Goal: Task Accomplishment & Management: Manage account settings

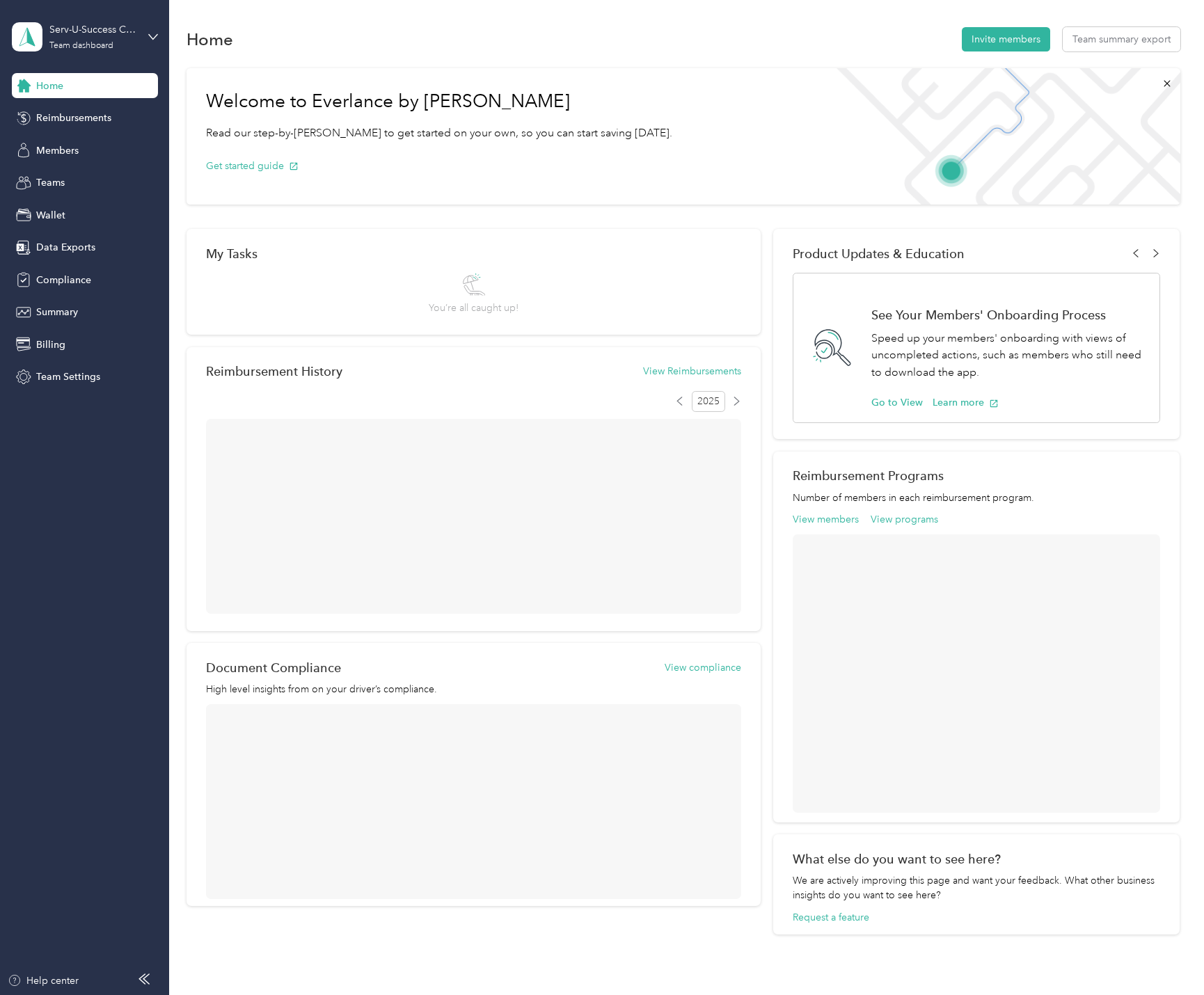
click at [48, 375] on span "Team Settings" at bounding box center [68, 376] width 64 height 15
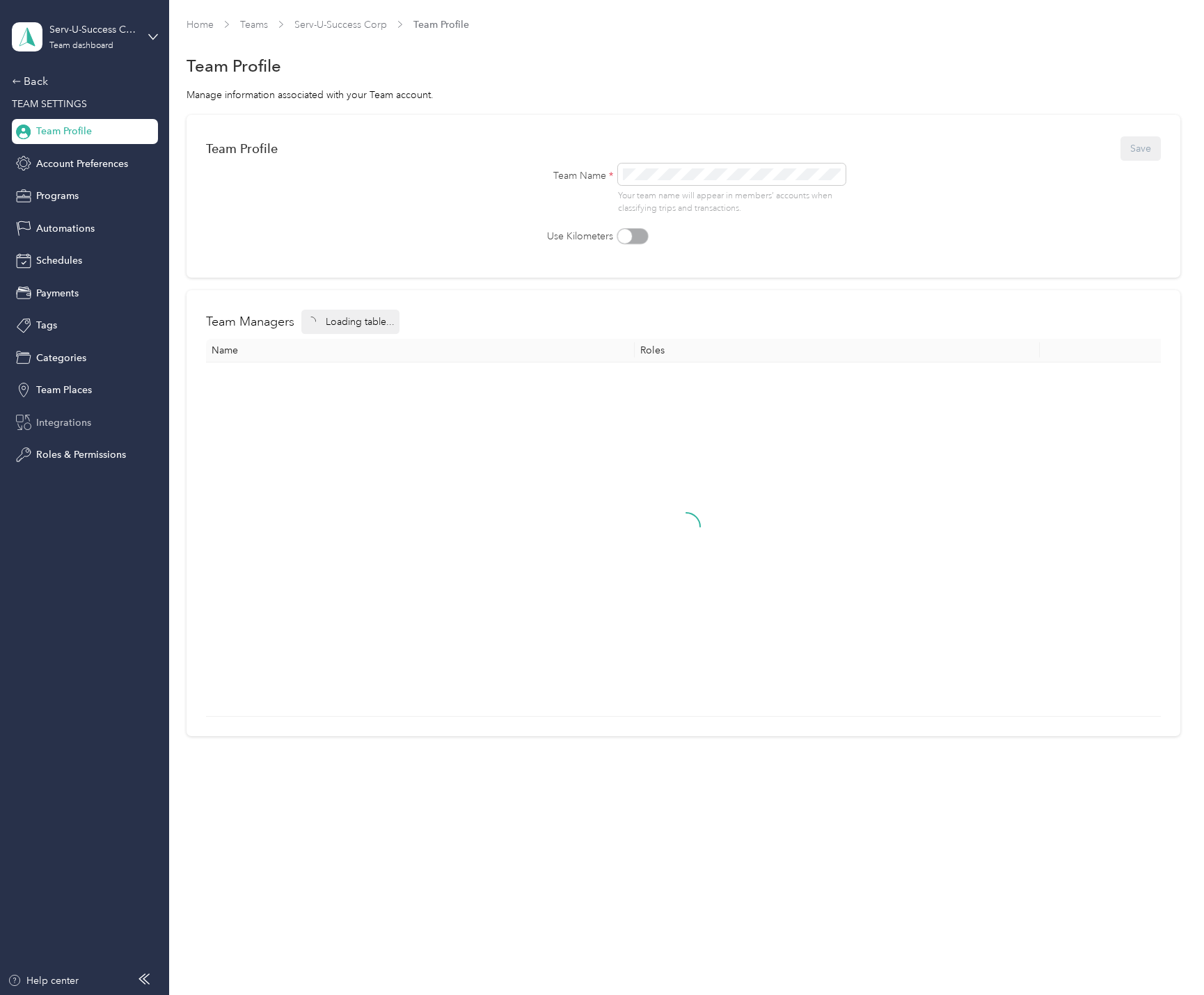
click at [62, 415] on span "Integrations" at bounding box center [63, 422] width 55 height 15
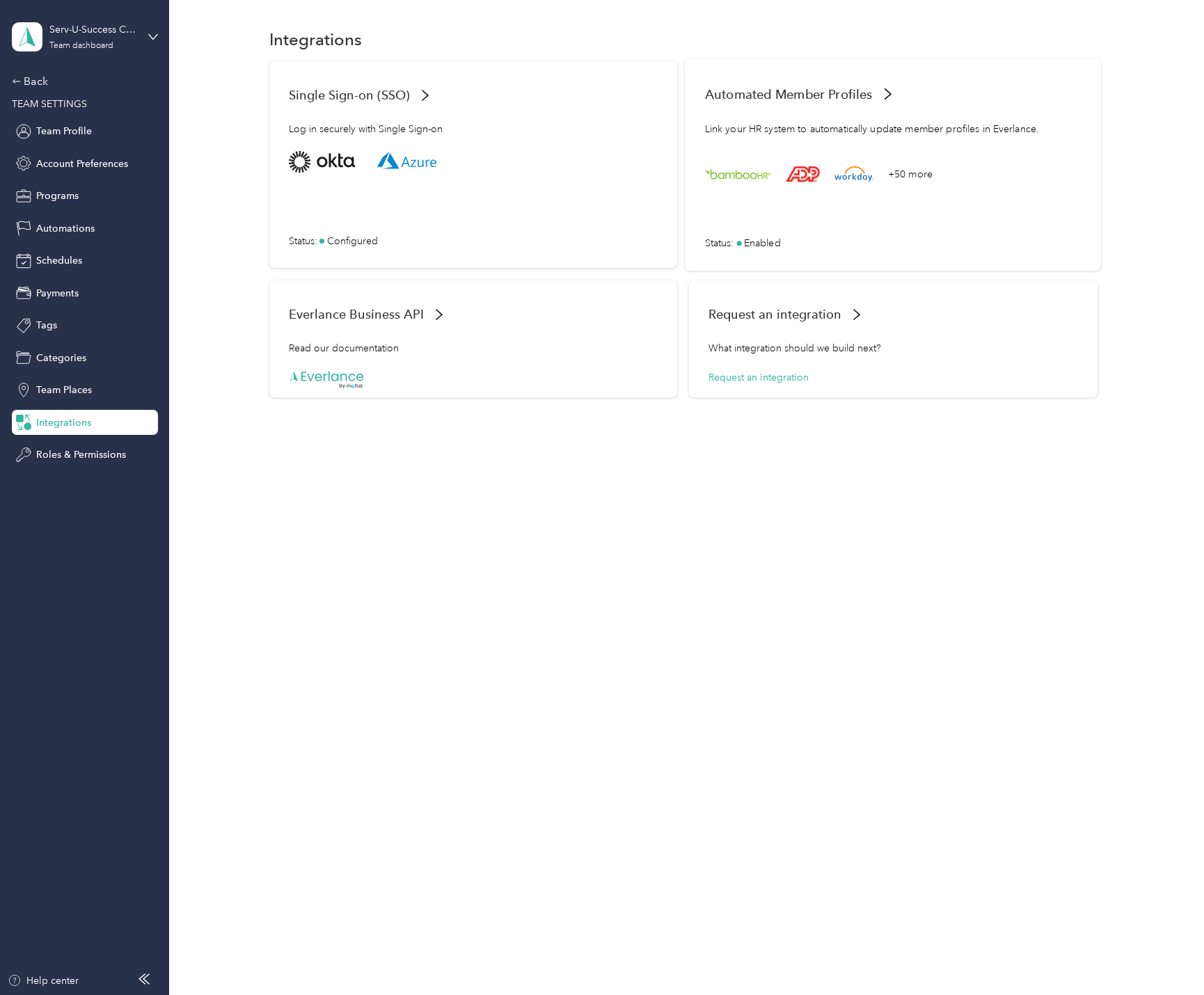
click at [795, 221] on div "+50 more Status : Enabled" at bounding box center [893, 201] width 376 height 100
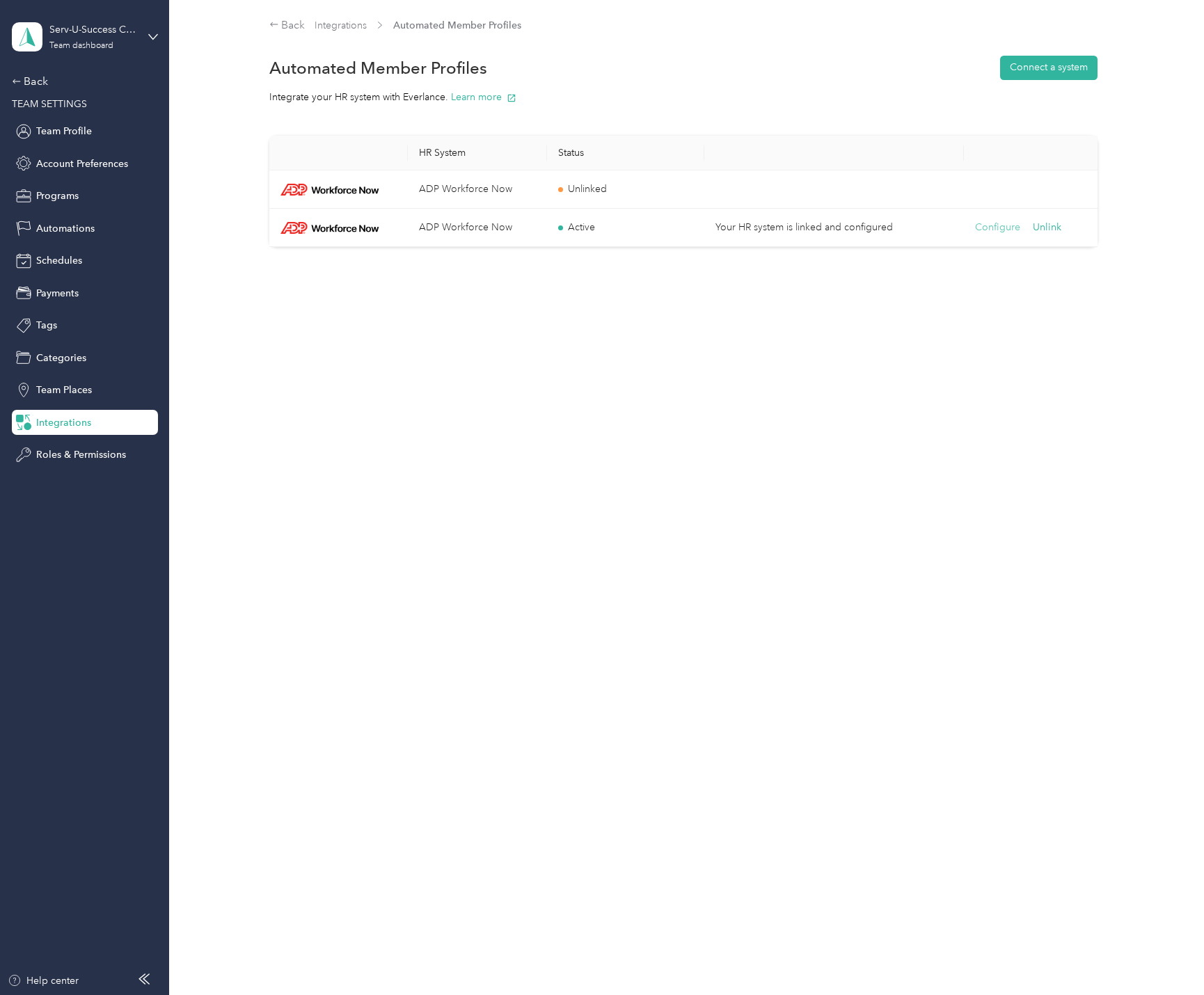
click at [999, 229] on button "Configure" at bounding box center [997, 228] width 45 height 16
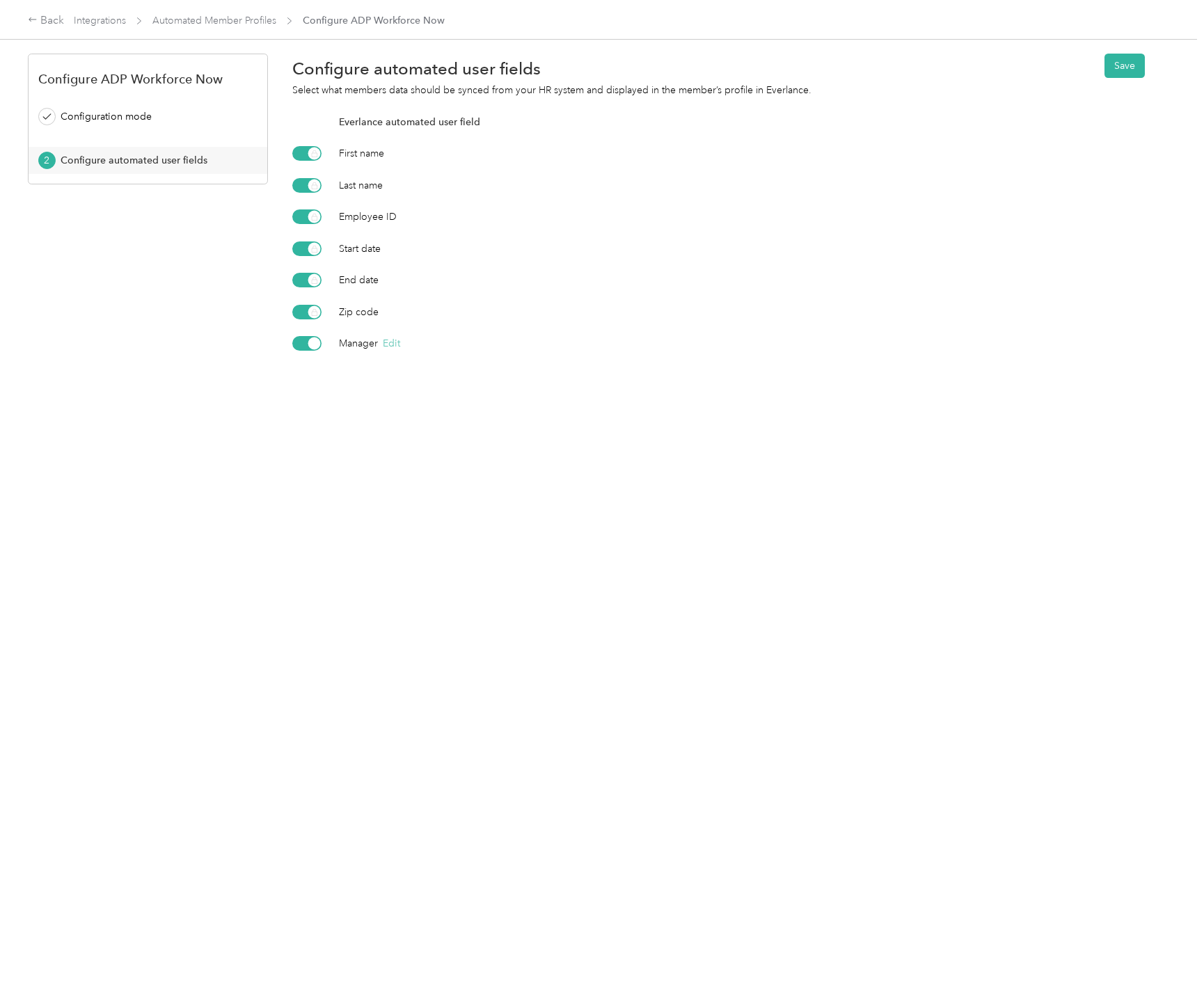
click at [393, 345] on button "Edit" at bounding box center [391, 343] width 17 height 15
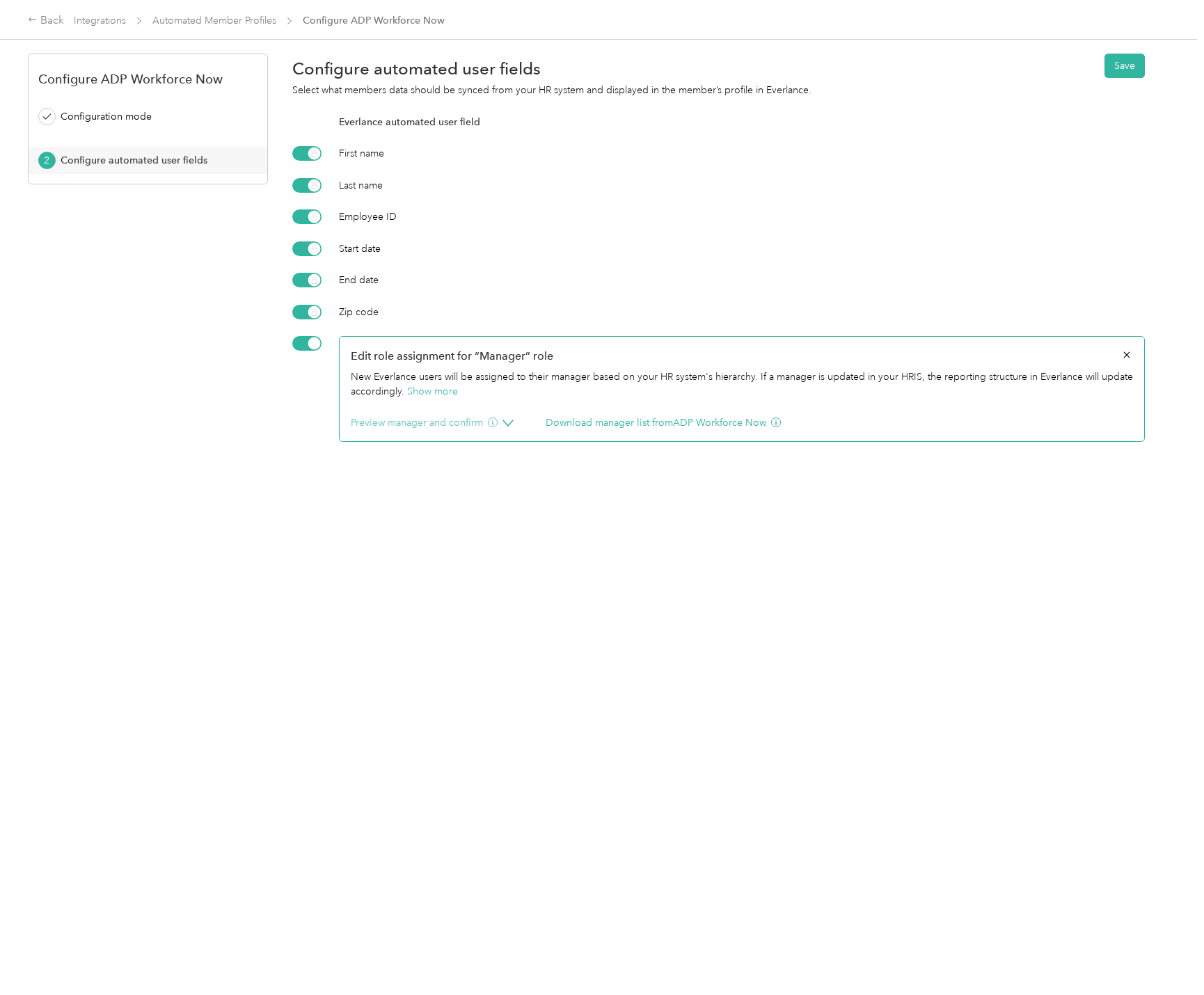
click at [475, 428] on button "Preview manager and confirm" at bounding box center [424, 422] width 147 height 15
click at [648, 491] on div "Preview Manager" at bounding box center [853, 480] width 560 height 23
click at [644, 485] on button "Preview Manager" at bounding box center [611, 480] width 76 height 15
click at [578, 483] on button "Preview Manager" at bounding box center [611, 480] width 76 height 15
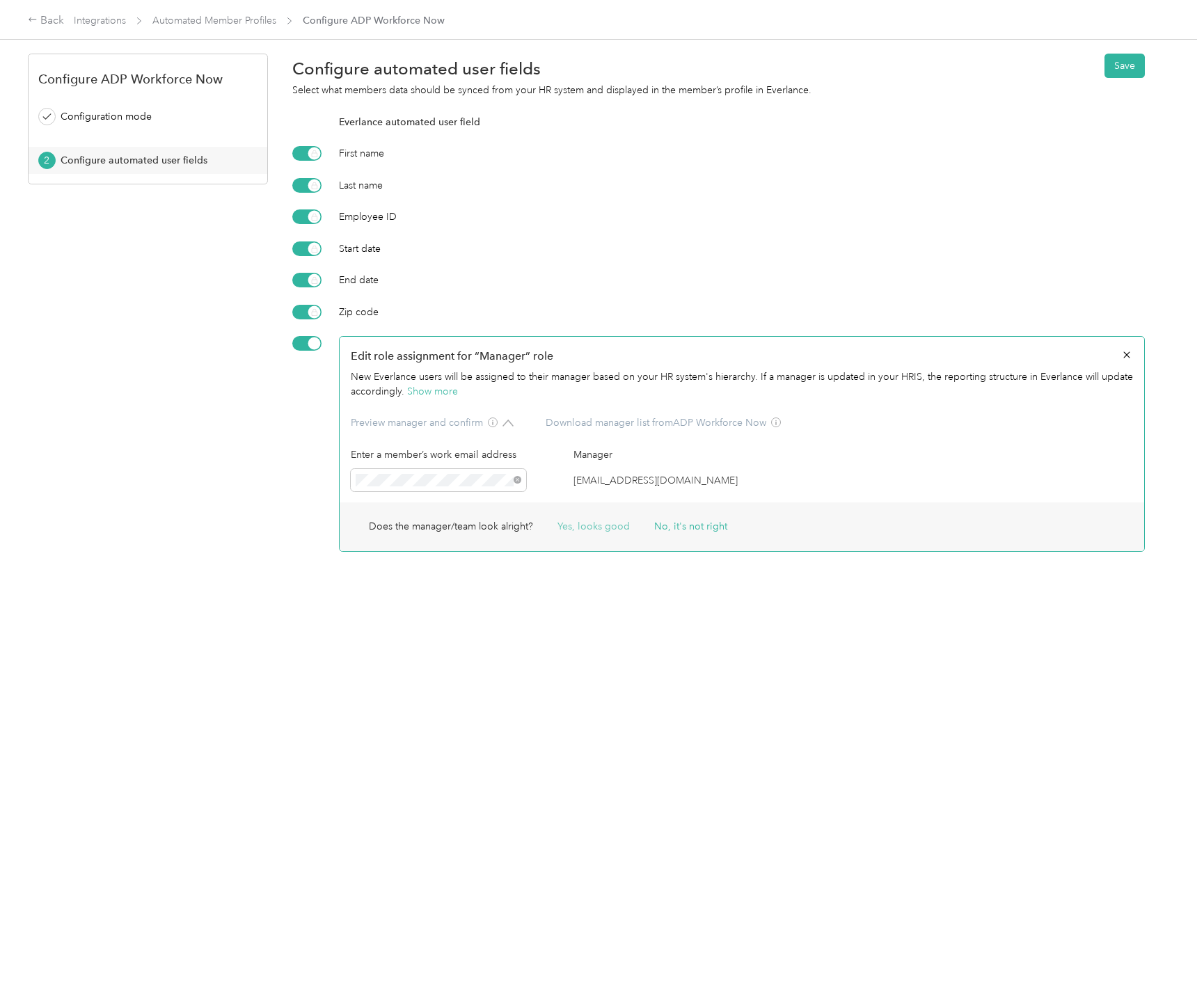
click at [581, 528] on button "Yes, looks good" at bounding box center [593, 526] width 72 height 15
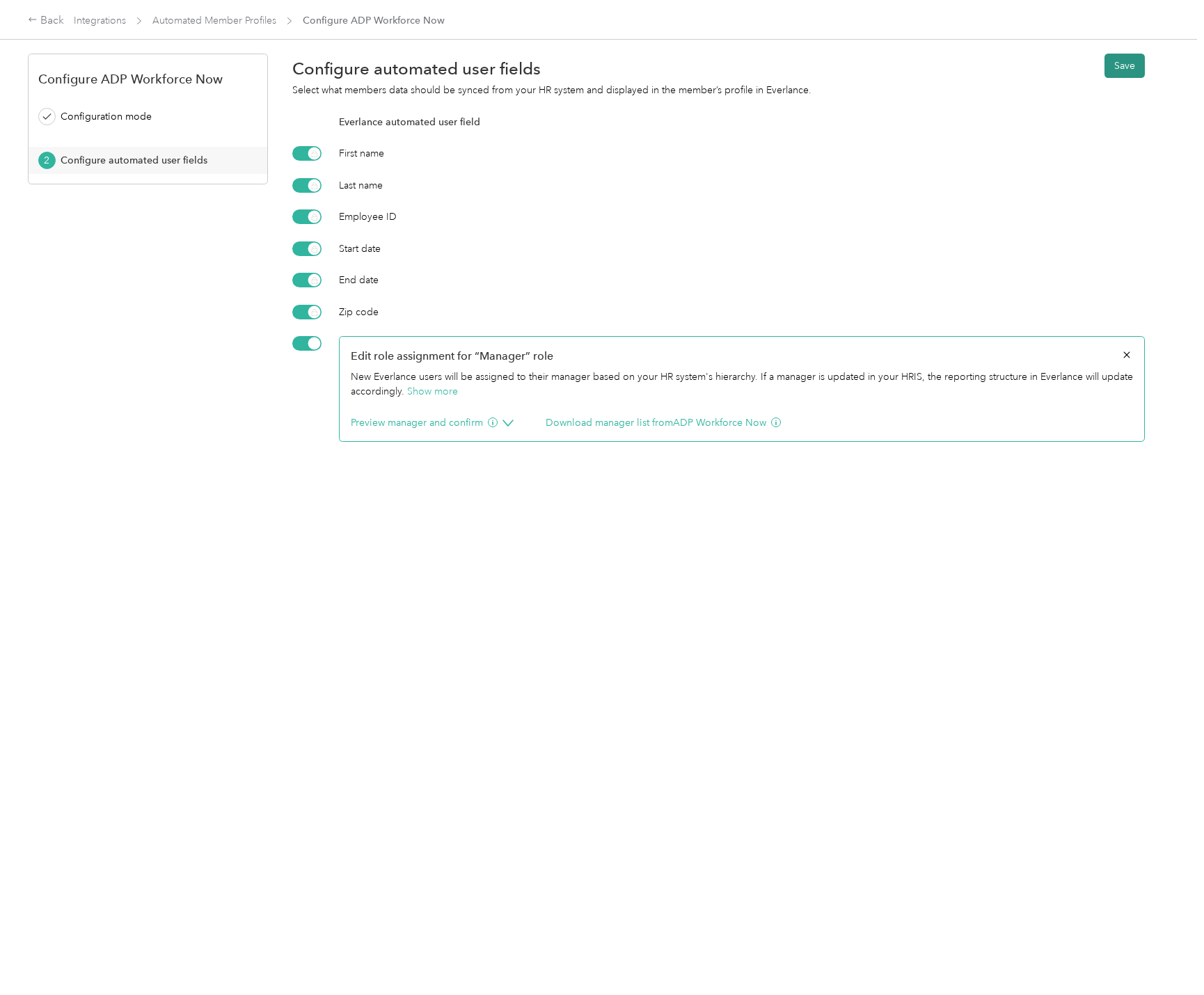
click at [1114, 64] on button "Save" at bounding box center [1125, 65] width 41 height 24
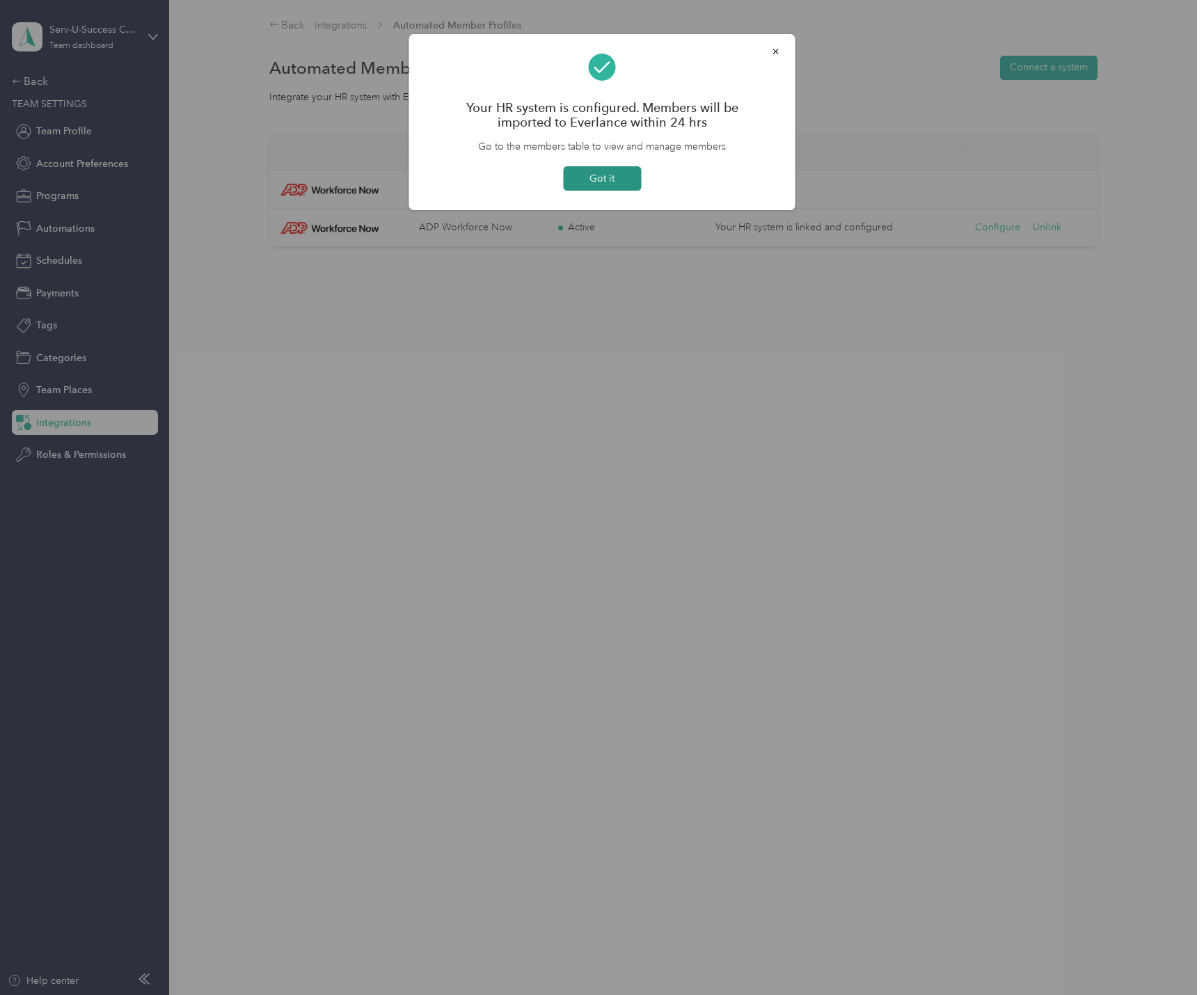
click at [605, 182] on button "Got it" at bounding box center [602, 178] width 78 height 24
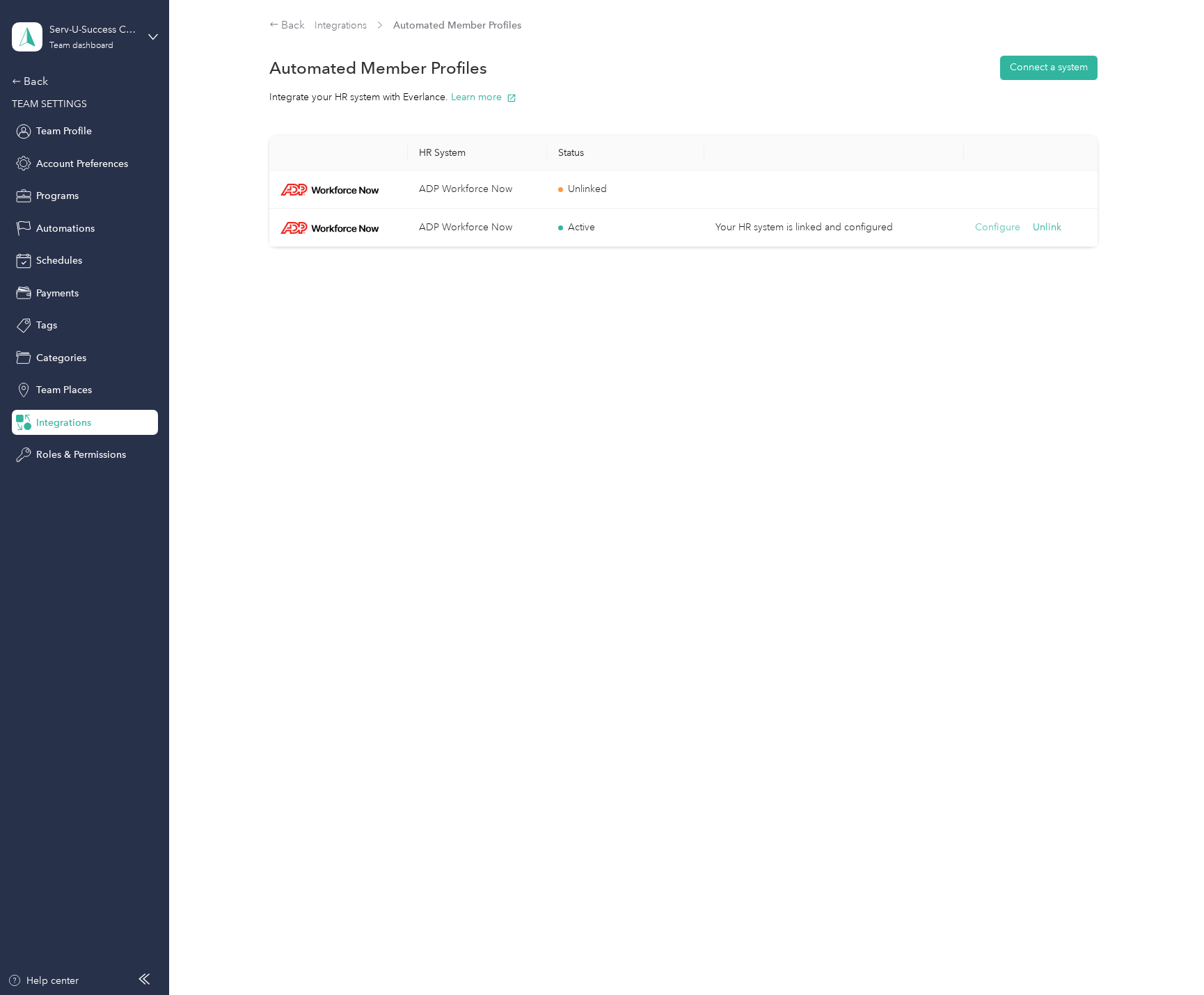
click at [987, 228] on button "Configure" at bounding box center [997, 228] width 45 height 16
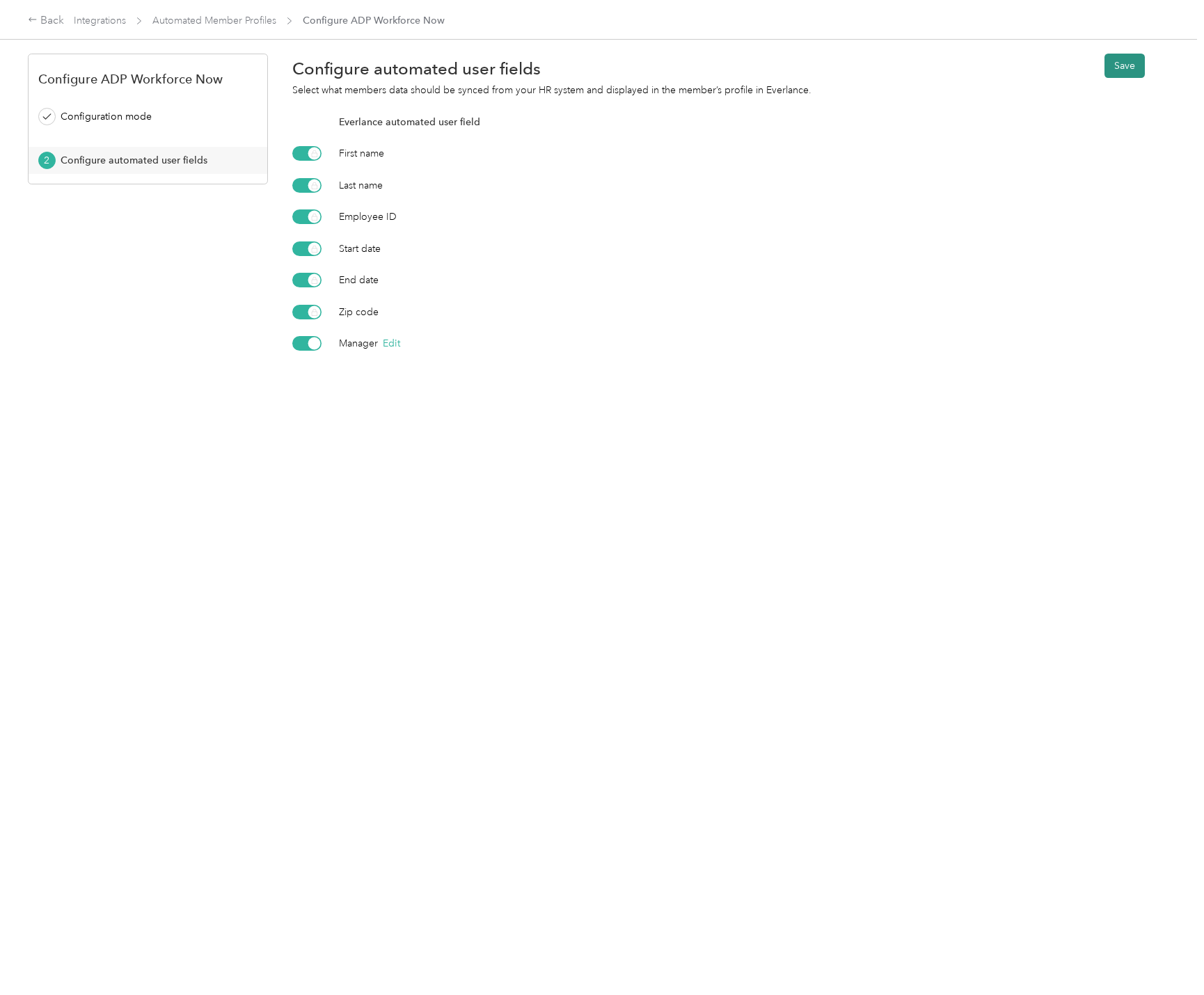
click at [1119, 71] on button "Save" at bounding box center [1125, 65] width 41 height 24
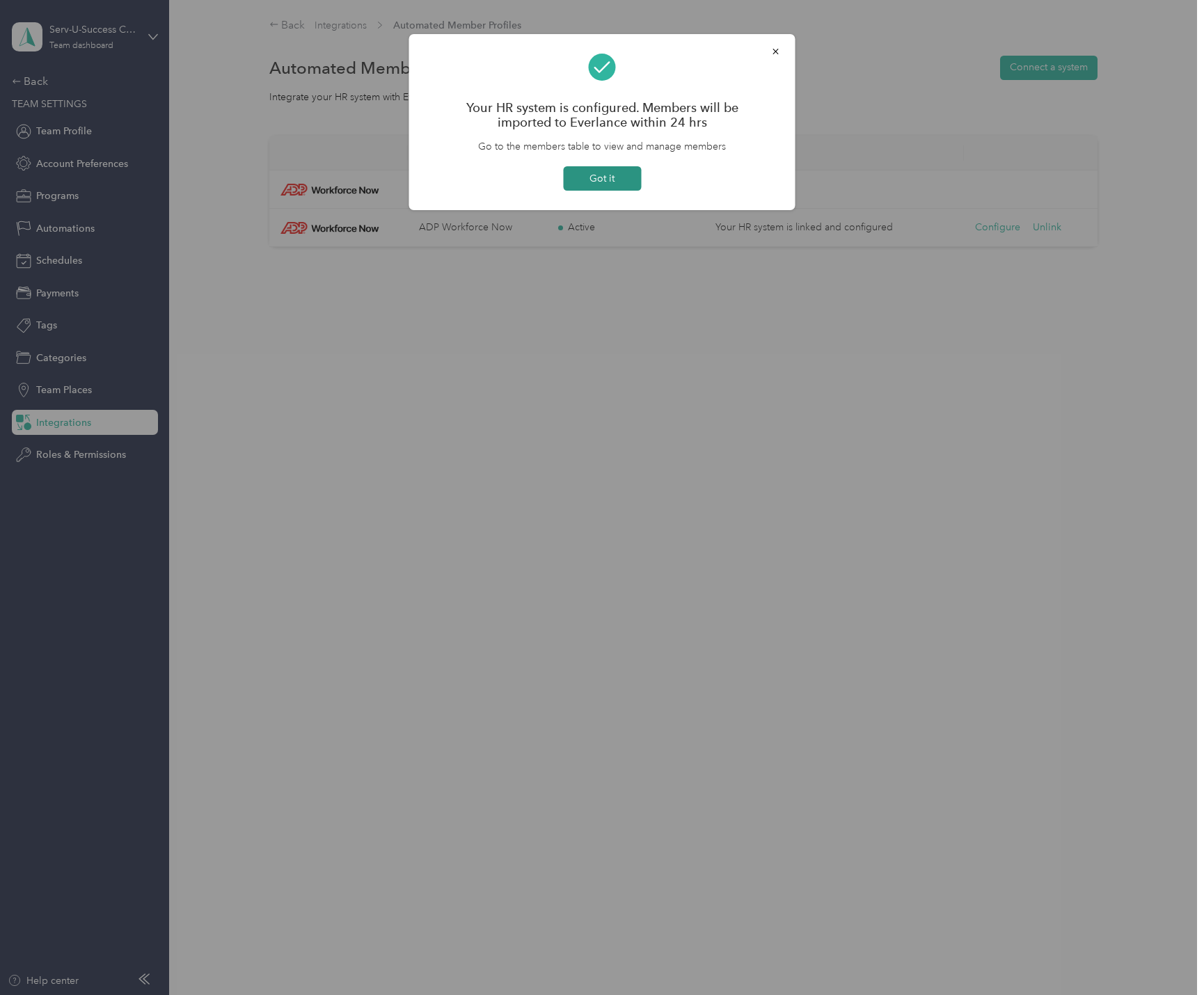
click at [613, 170] on button "Got it" at bounding box center [602, 178] width 78 height 24
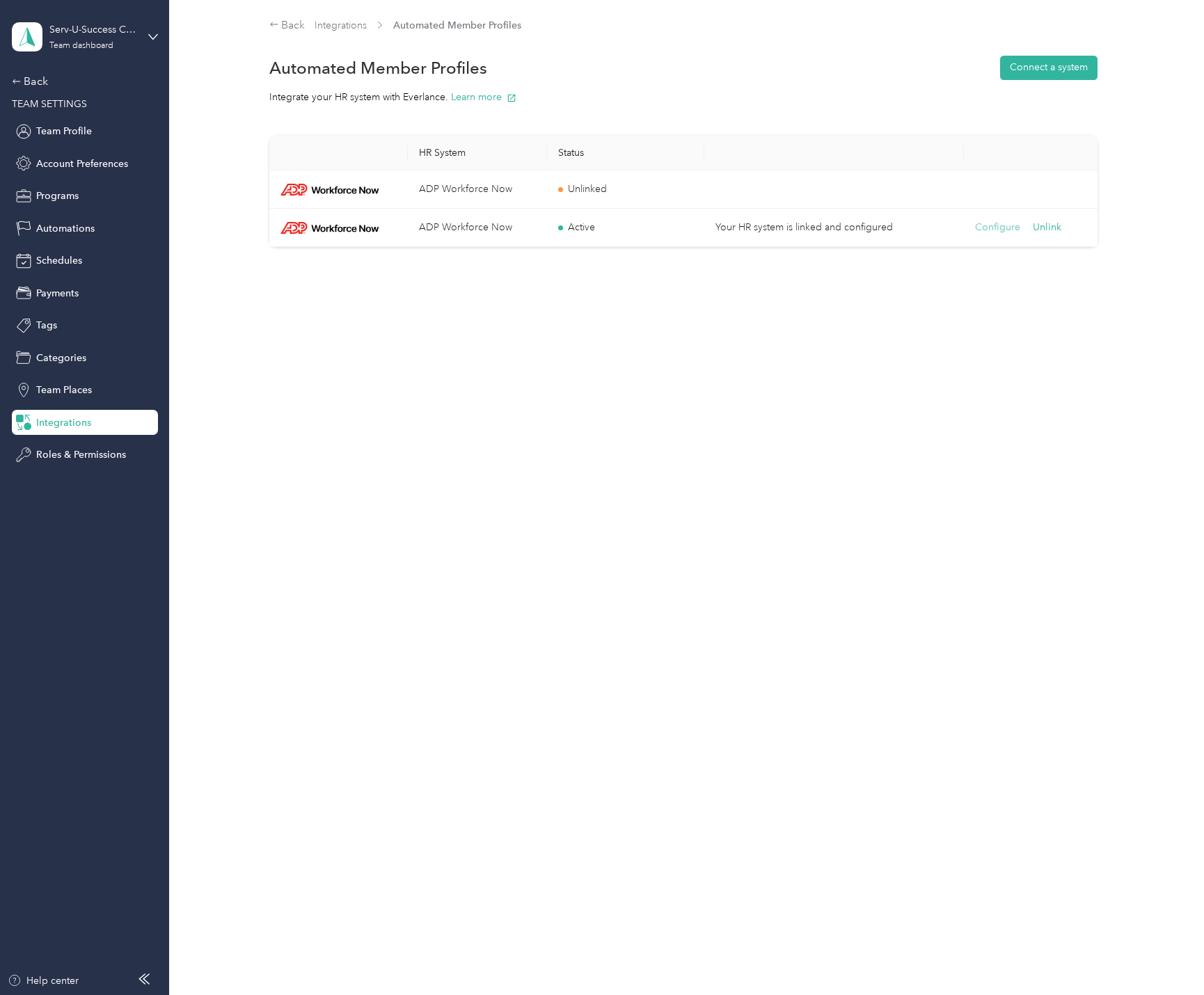
click at [980, 229] on button "Configure" at bounding box center [997, 228] width 45 height 16
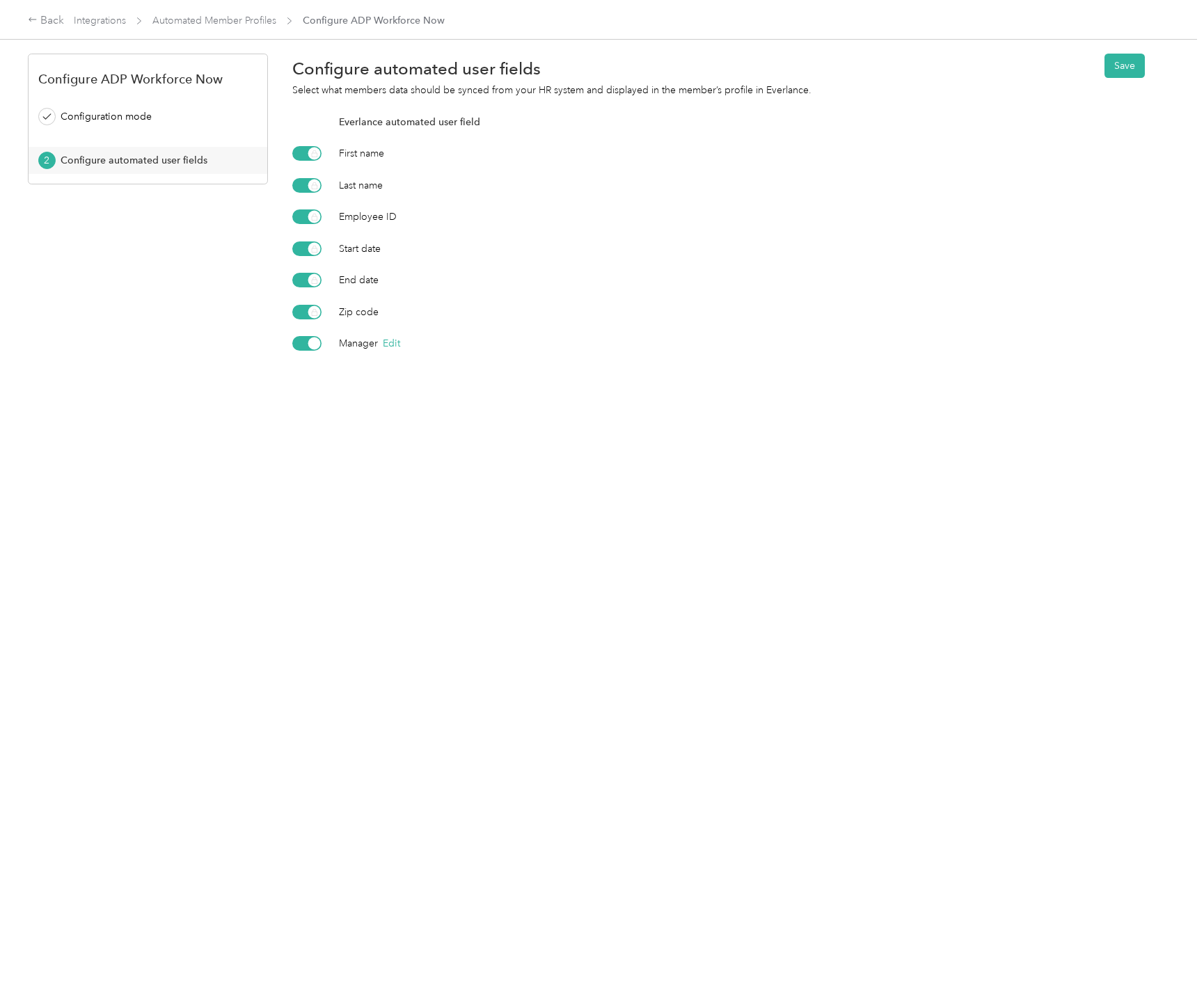
click at [402, 344] on div "Manager Edit" at bounding box center [742, 343] width 807 height 15
click at [396, 342] on button "Edit" at bounding box center [391, 343] width 17 height 15
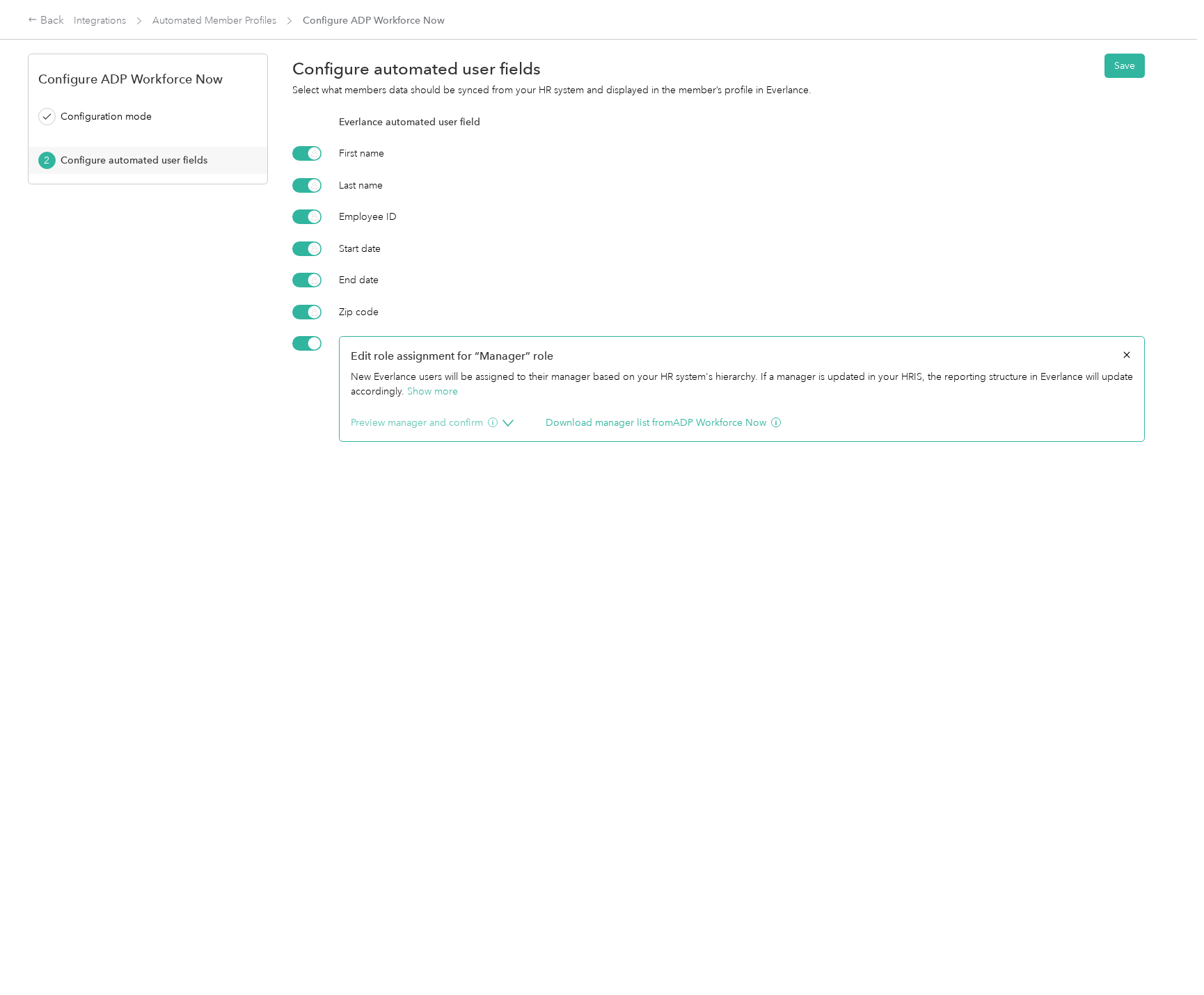
click at [429, 421] on button "Preview manager and confirm" at bounding box center [424, 422] width 147 height 15
click at [596, 478] on button "Preview Manager" at bounding box center [611, 480] width 76 height 15
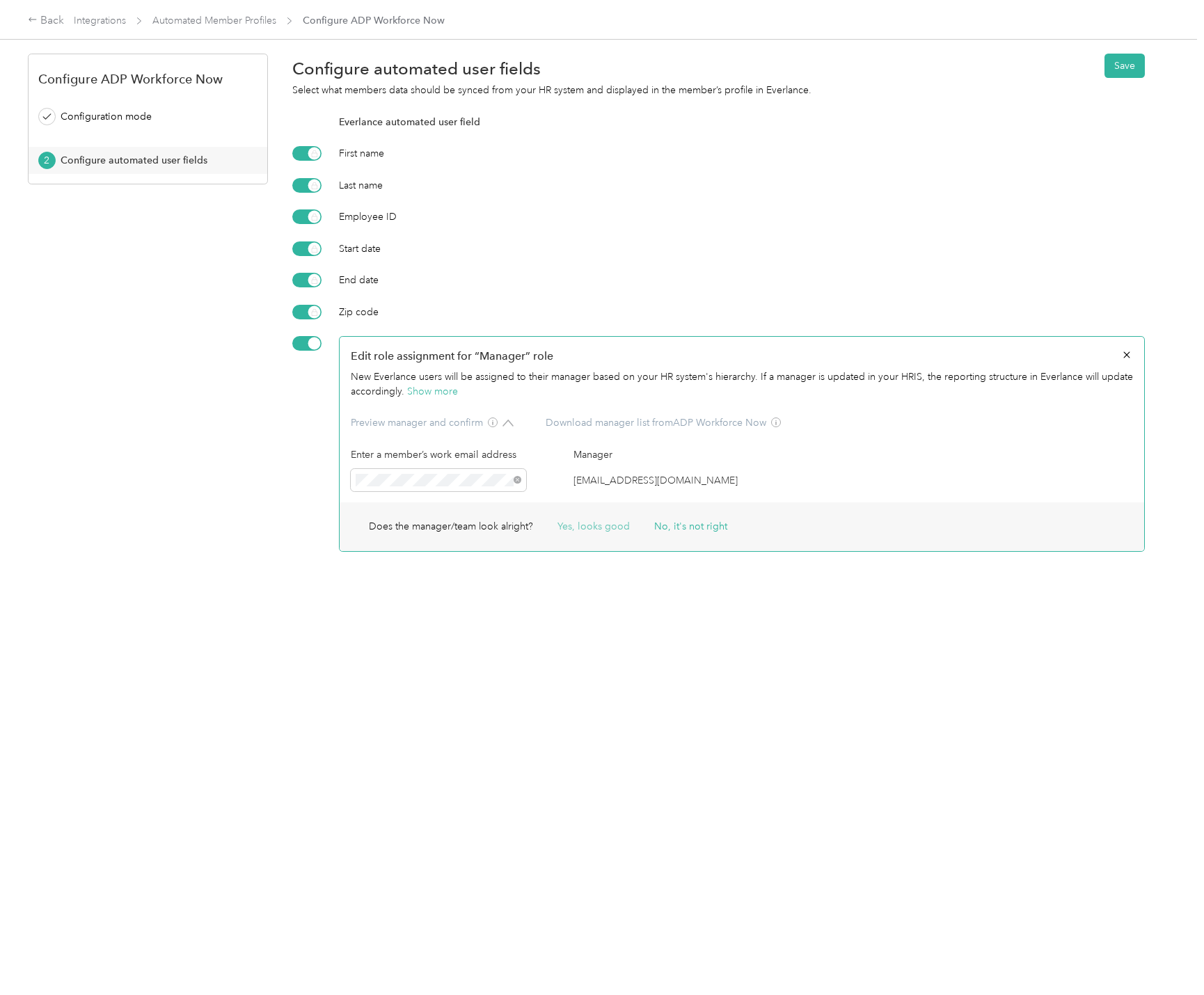
click at [567, 524] on button "Yes, looks good" at bounding box center [593, 526] width 72 height 15
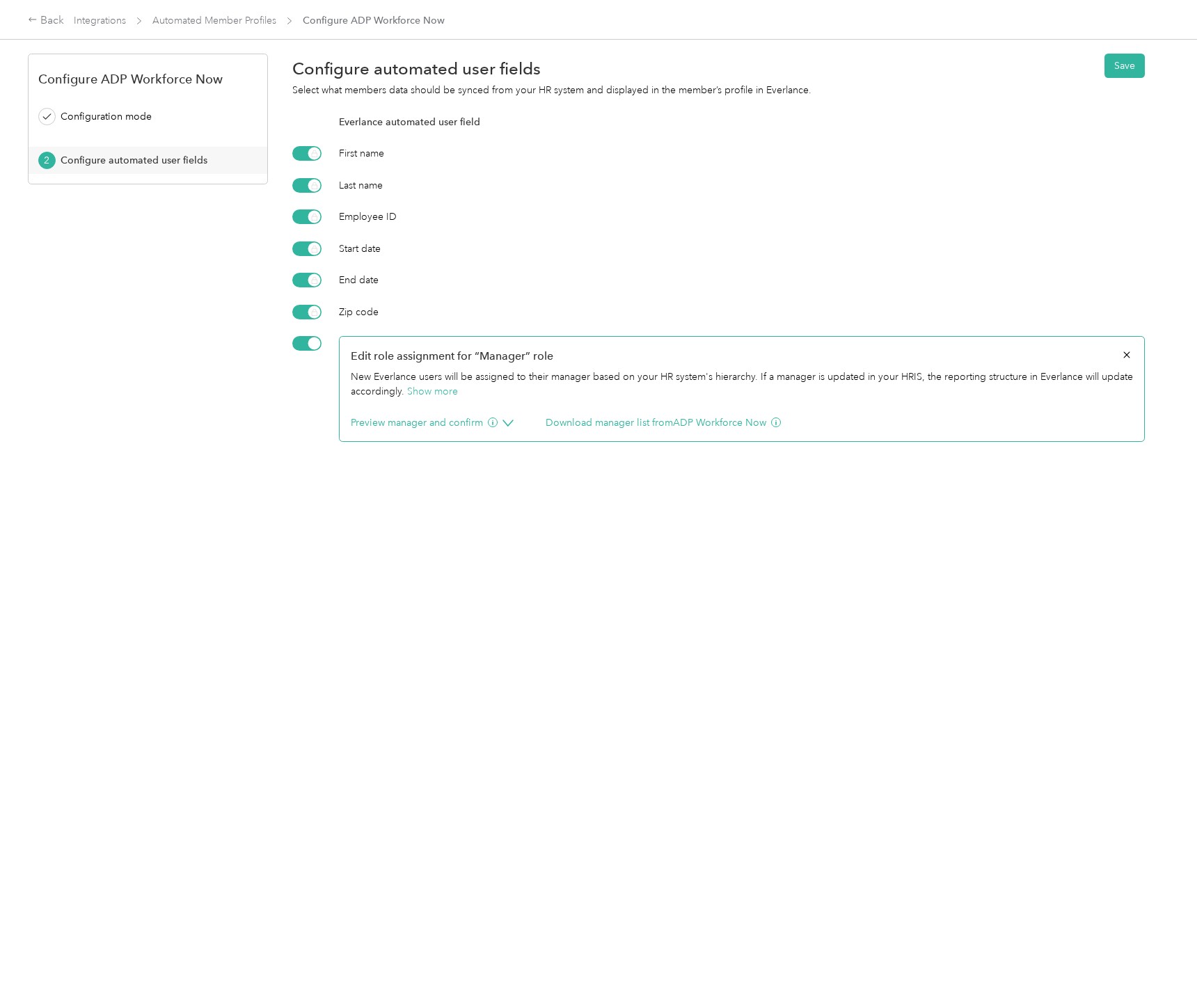
click at [444, 390] on span "Show more" at bounding box center [432, 391] width 51 height 12
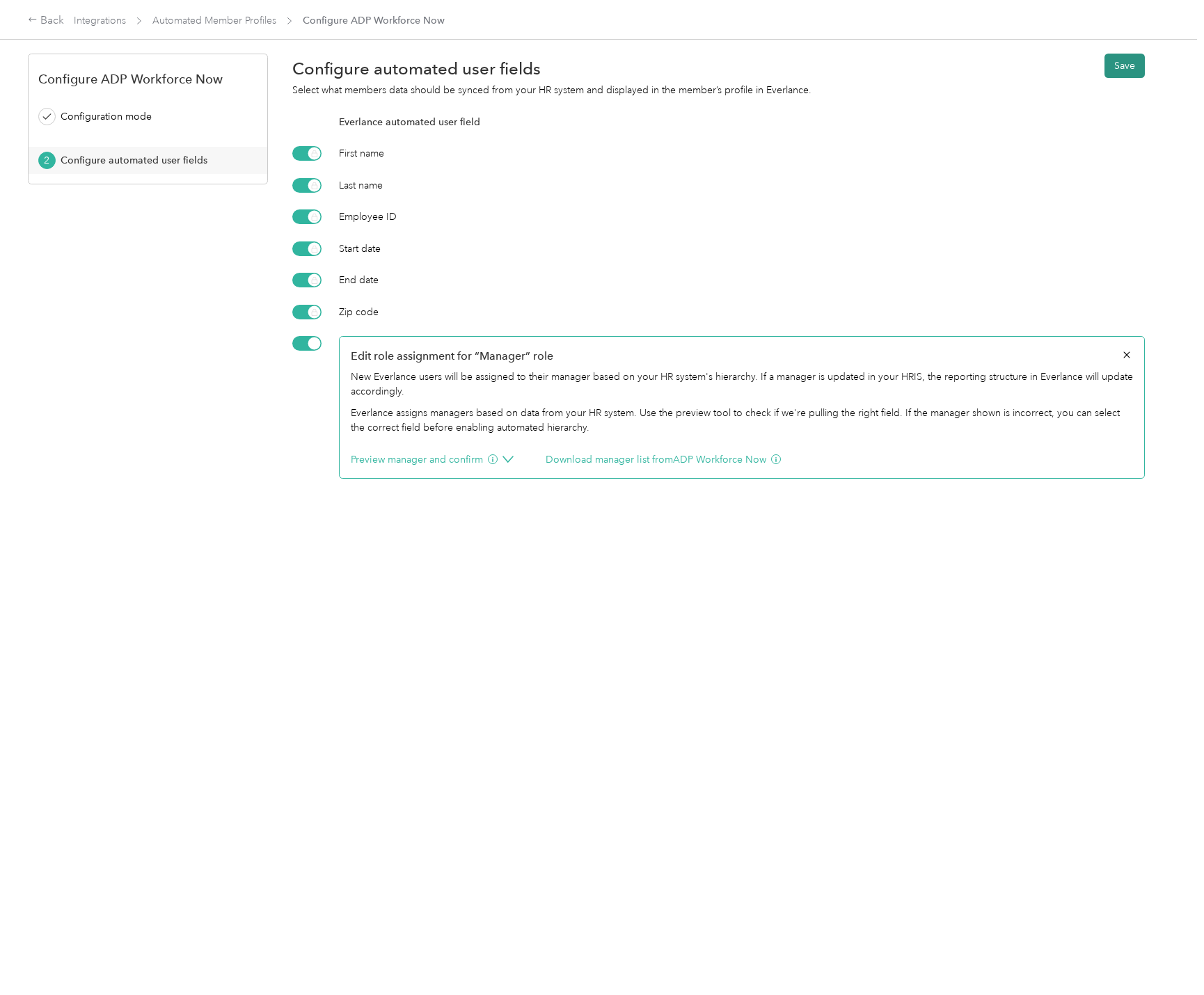
click at [1110, 65] on button "Save" at bounding box center [1125, 65] width 41 height 24
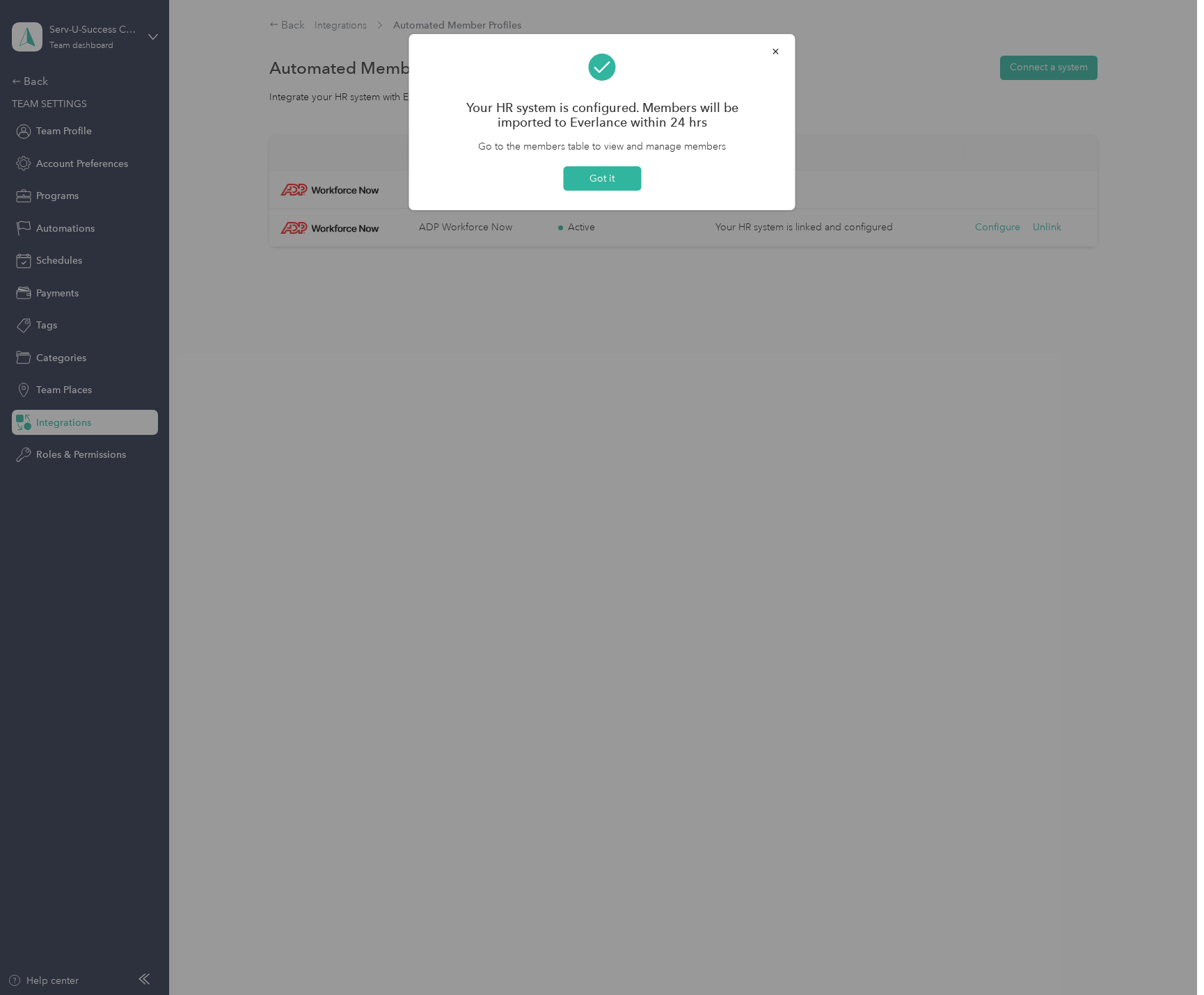
click at [711, 686] on div at bounding box center [602, 497] width 1204 height 995
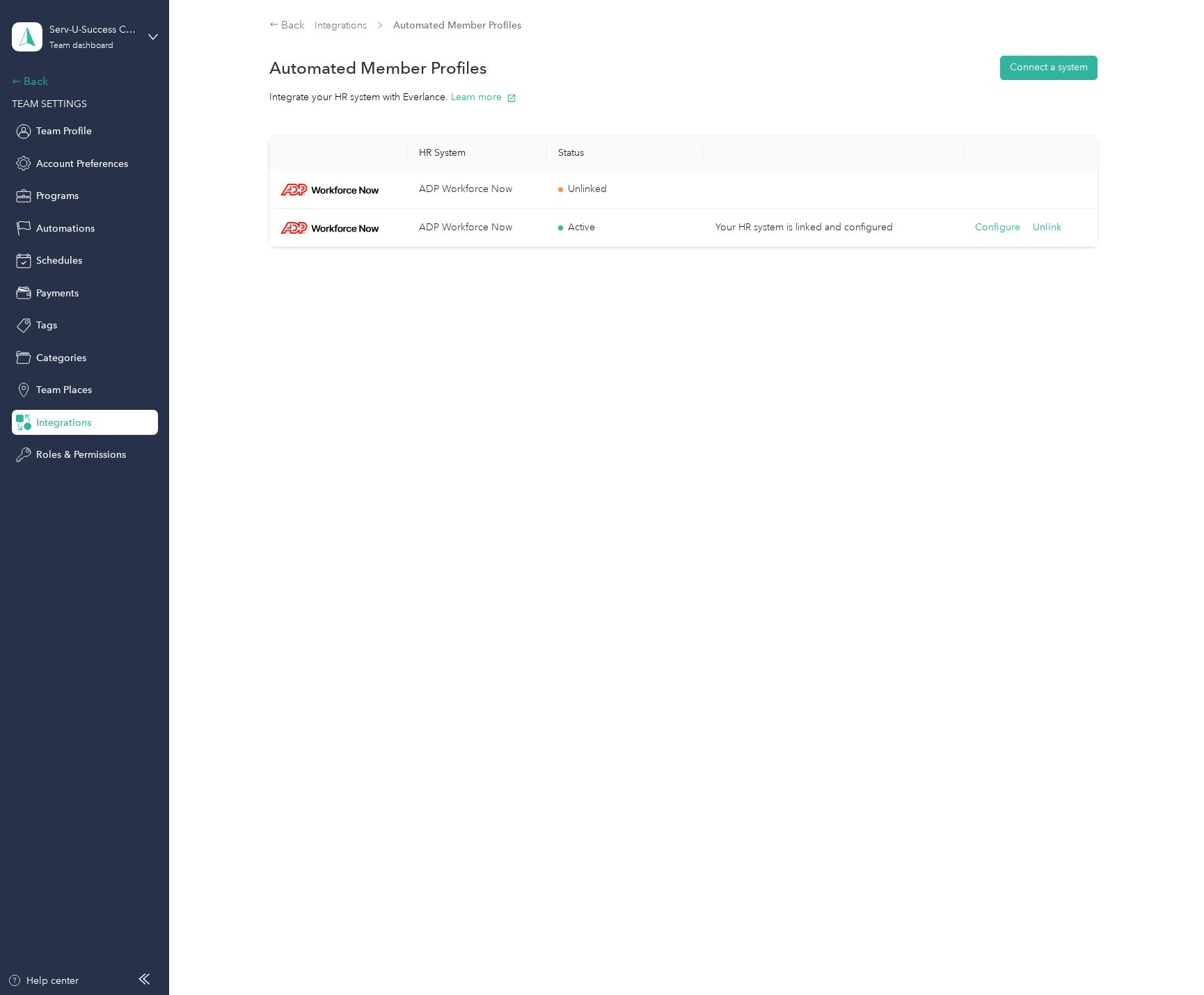
click at [48, 80] on div "Back" at bounding box center [81, 81] width 139 height 16
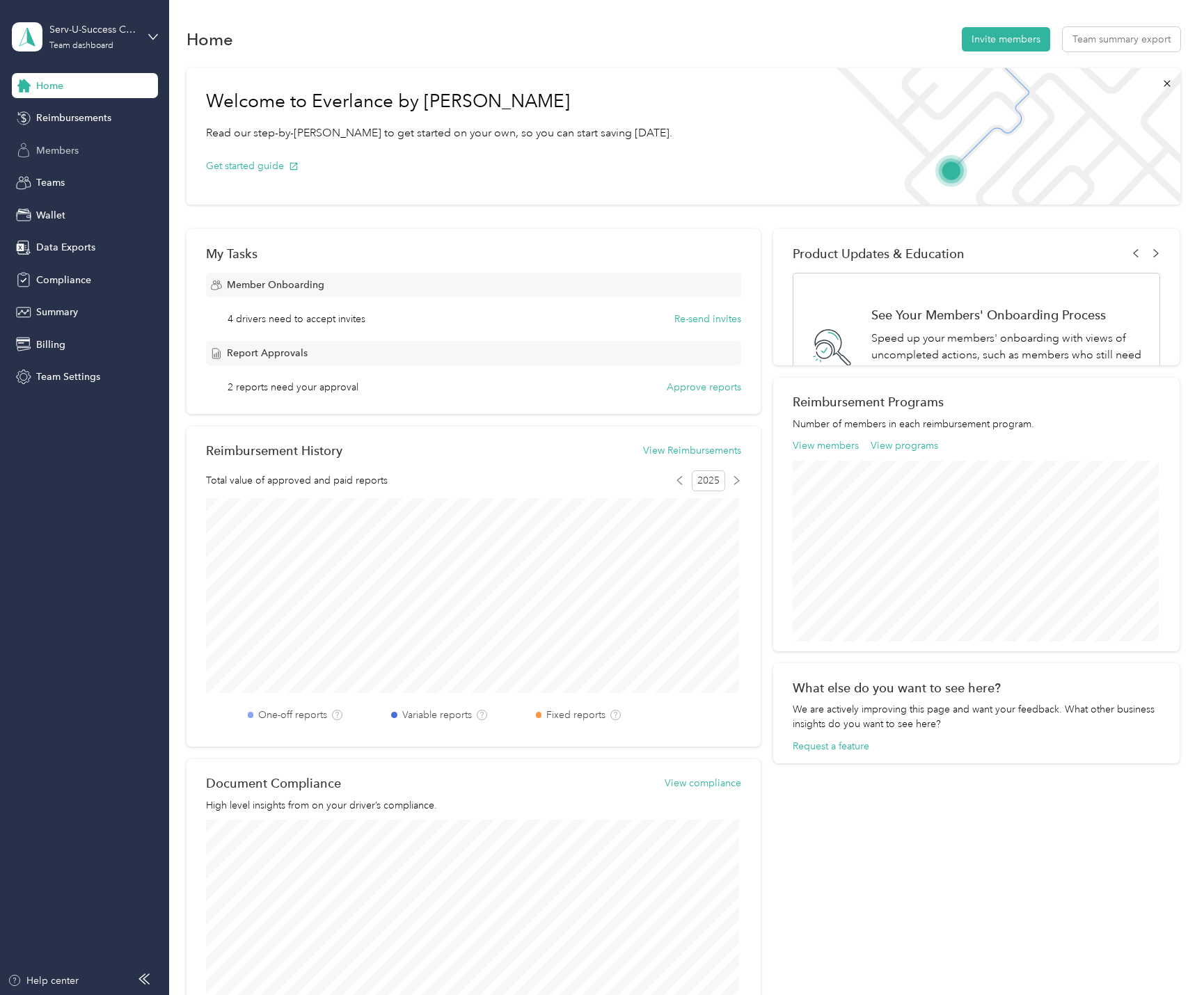
click at [55, 161] on div "Members" at bounding box center [85, 150] width 147 height 25
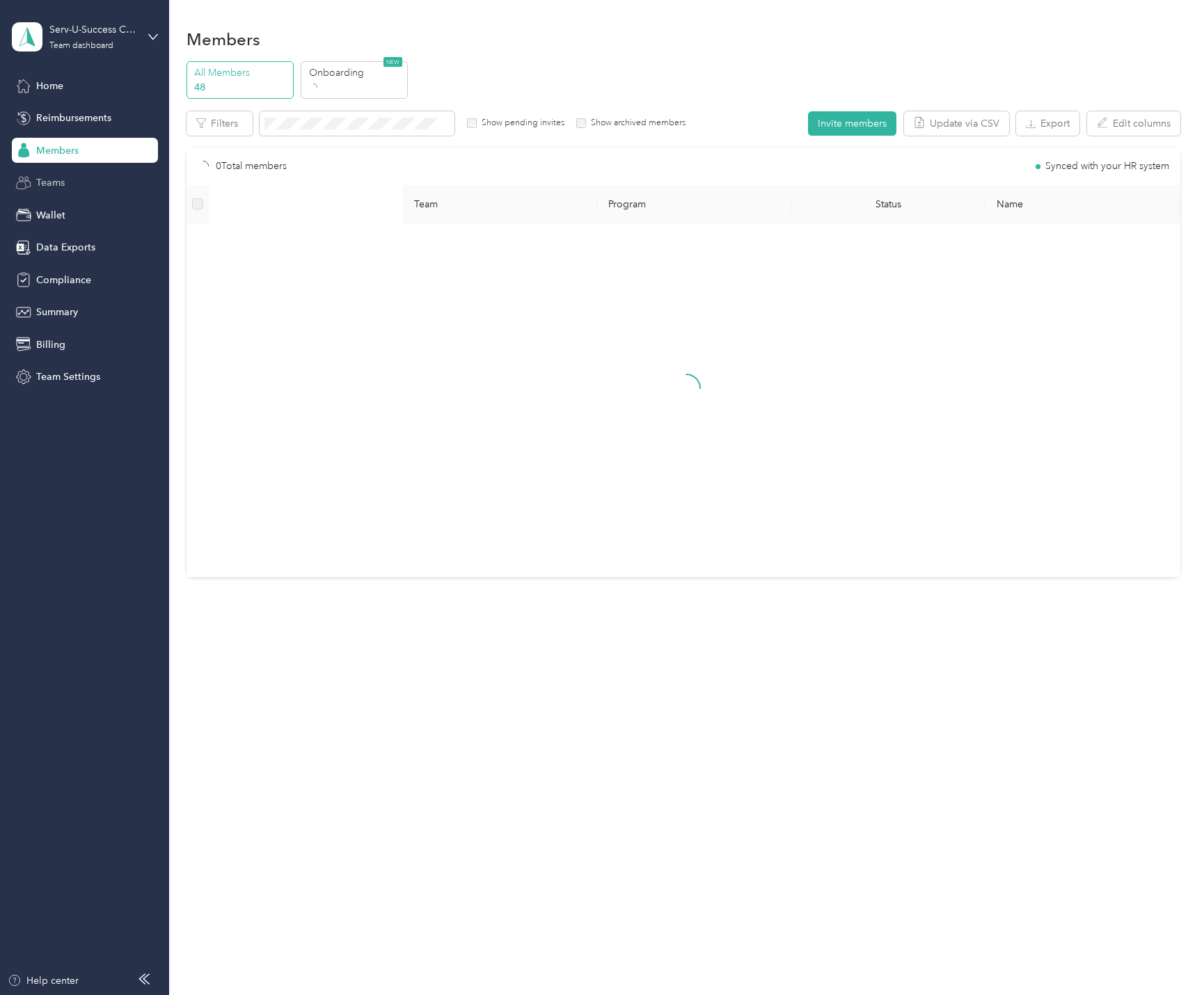
click at [44, 178] on span "Teams" at bounding box center [50, 182] width 29 height 15
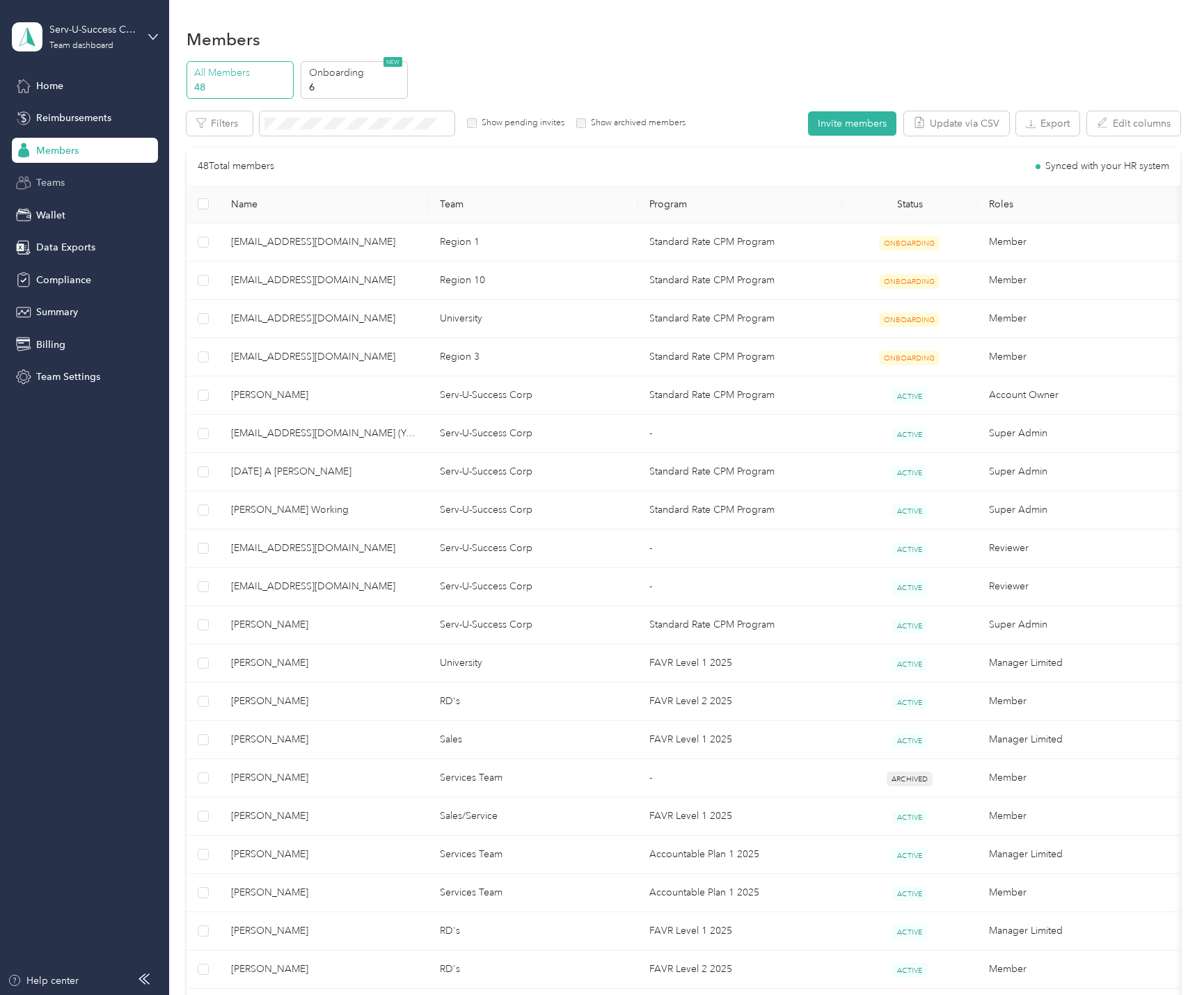
click at [52, 182] on span "Teams" at bounding box center [50, 182] width 29 height 15
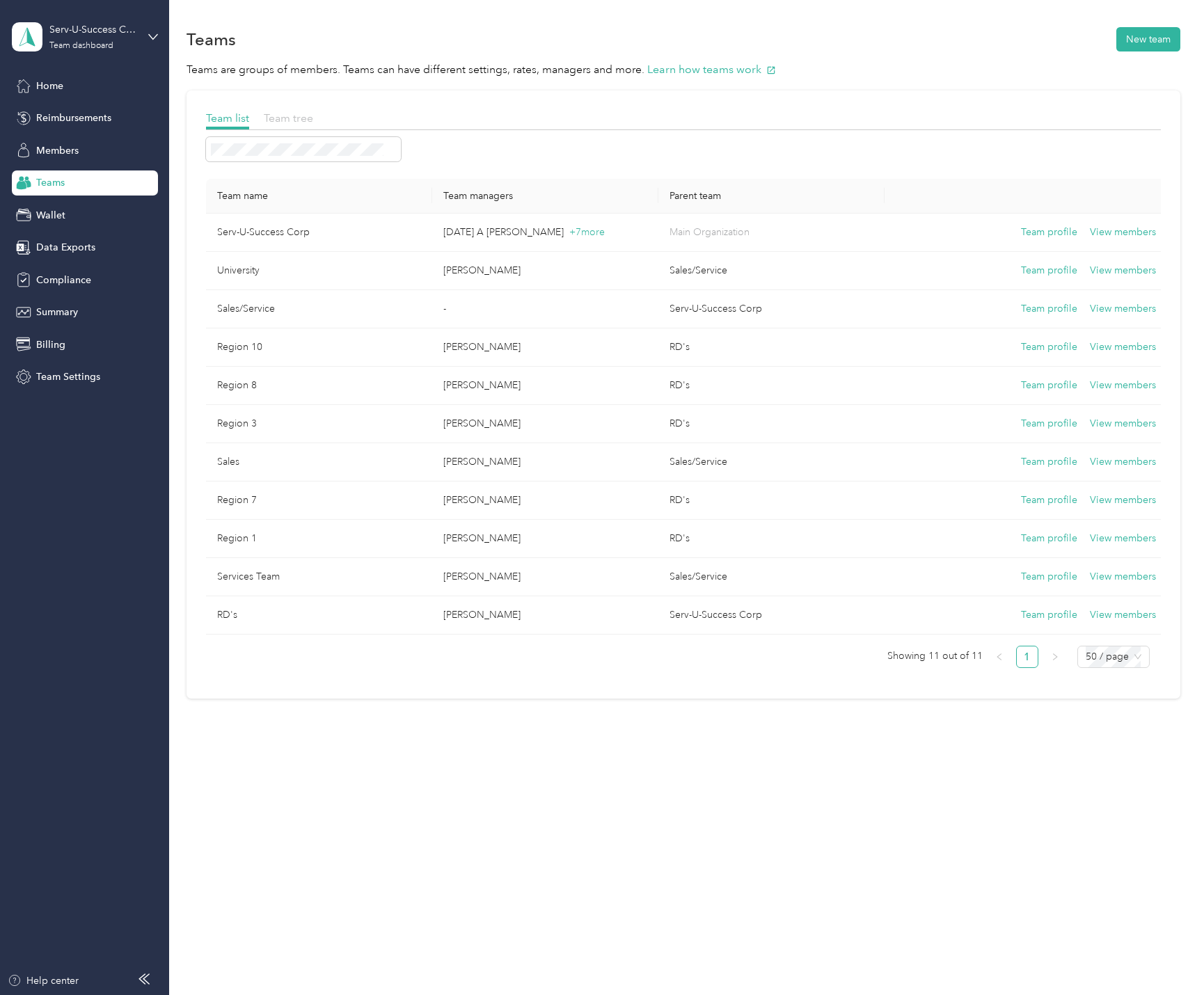
click at [265, 123] on span "Team tree" at bounding box center [288, 118] width 49 height 13
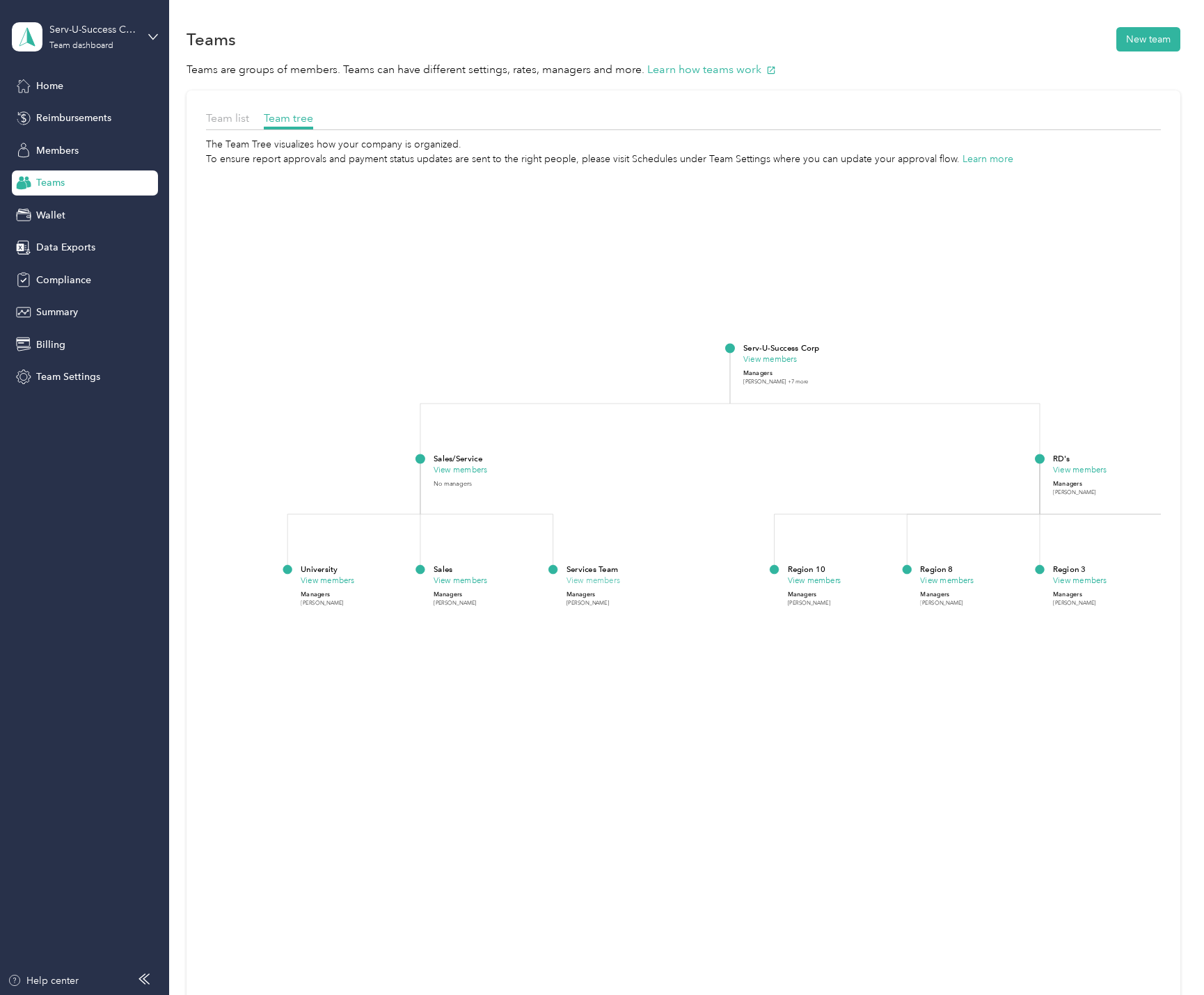
click at [589, 580] on button "View members" at bounding box center [593, 580] width 54 height 12
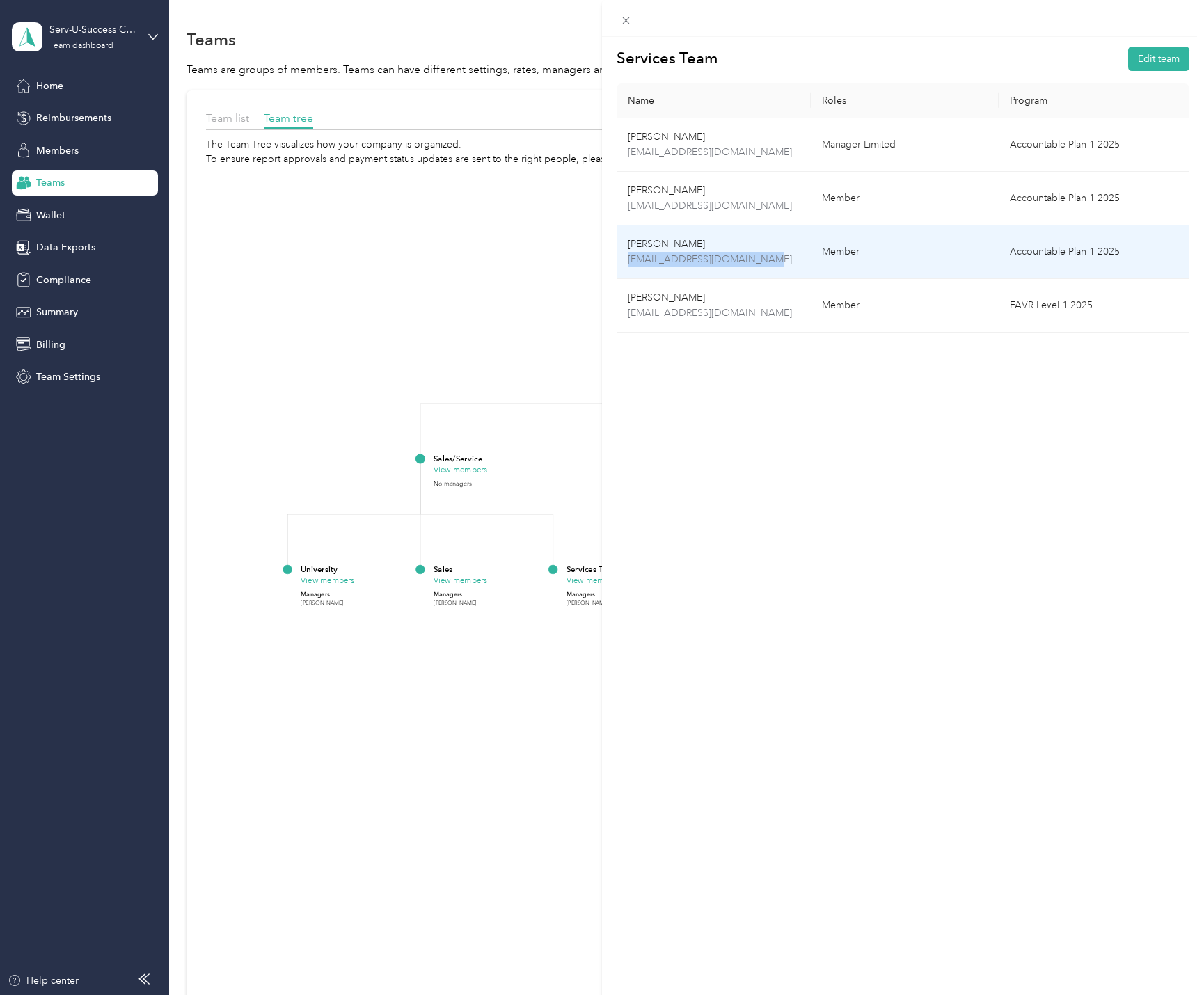
drag, startPoint x: 762, startPoint y: 263, endPoint x: 627, endPoint y: 261, distance: 135.0
click at [627, 261] on td "[PERSON_NAME] [EMAIL_ADDRESS][DOMAIN_NAME]" at bounding box center [713, 252] width 194 height 54
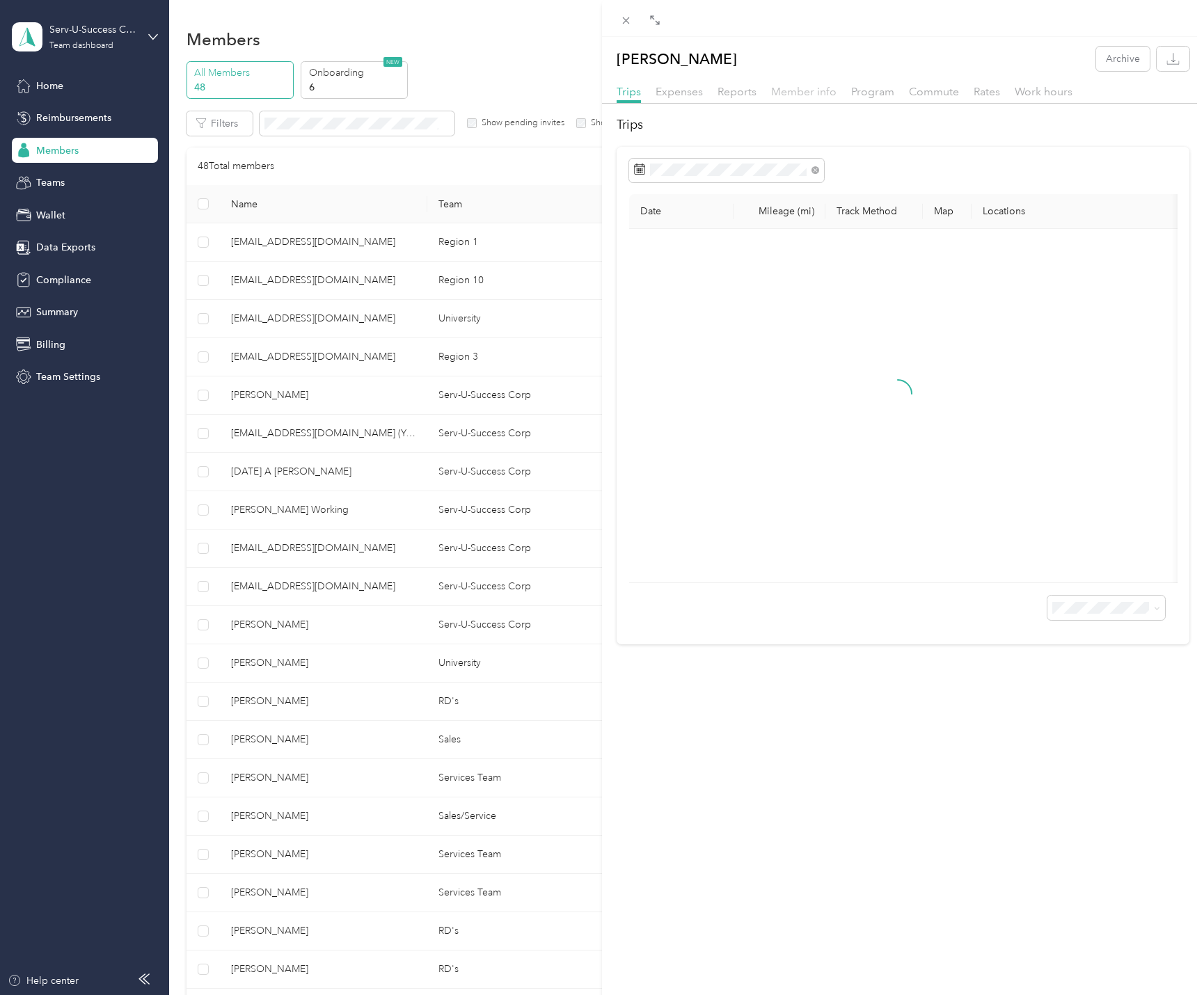
click at [804, 90] on span "Member info" at bounding box center [804, 91] width 65 height 13
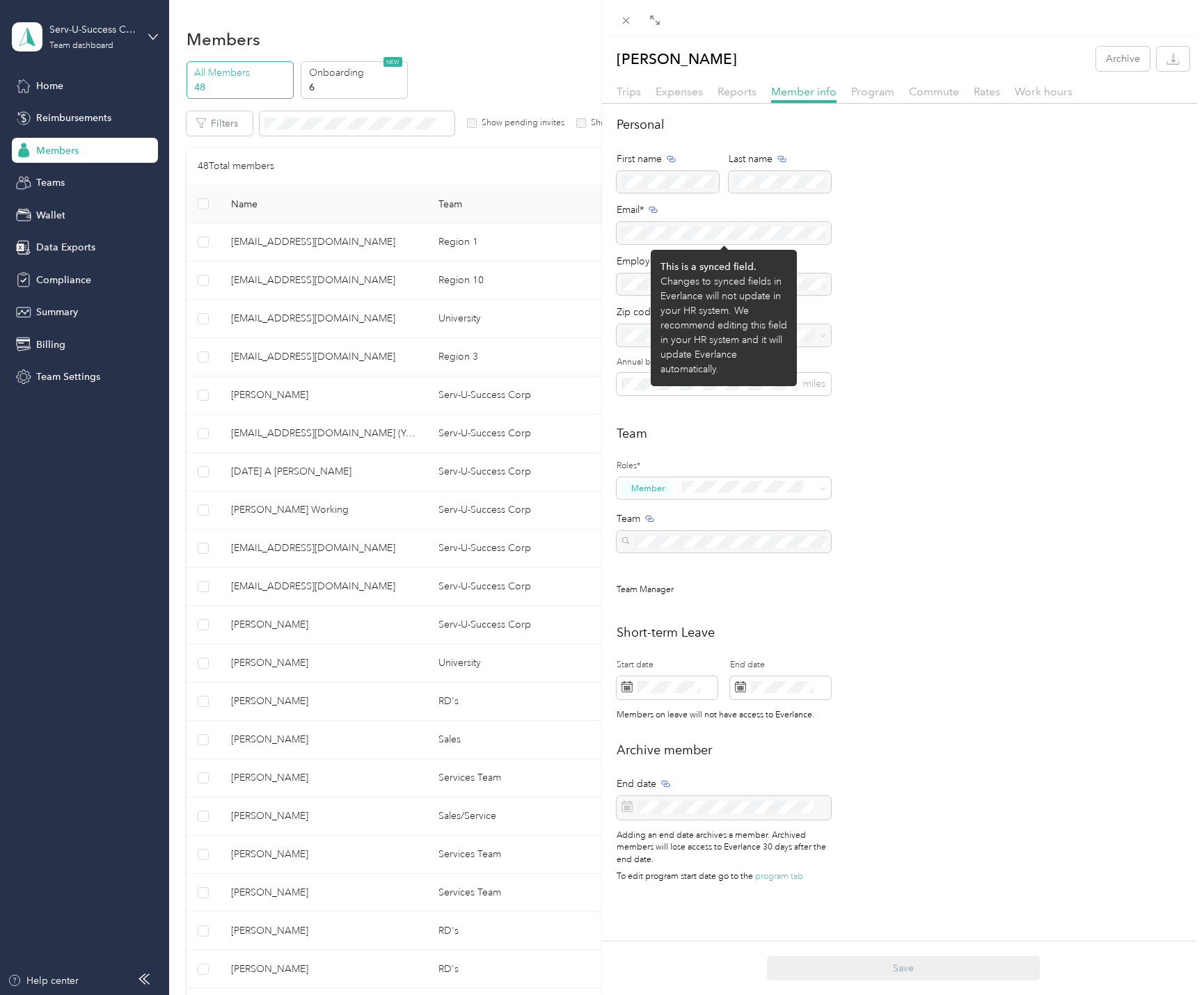
click at [694, 233] on div at bounding box center [723, 233] width 214 height 23
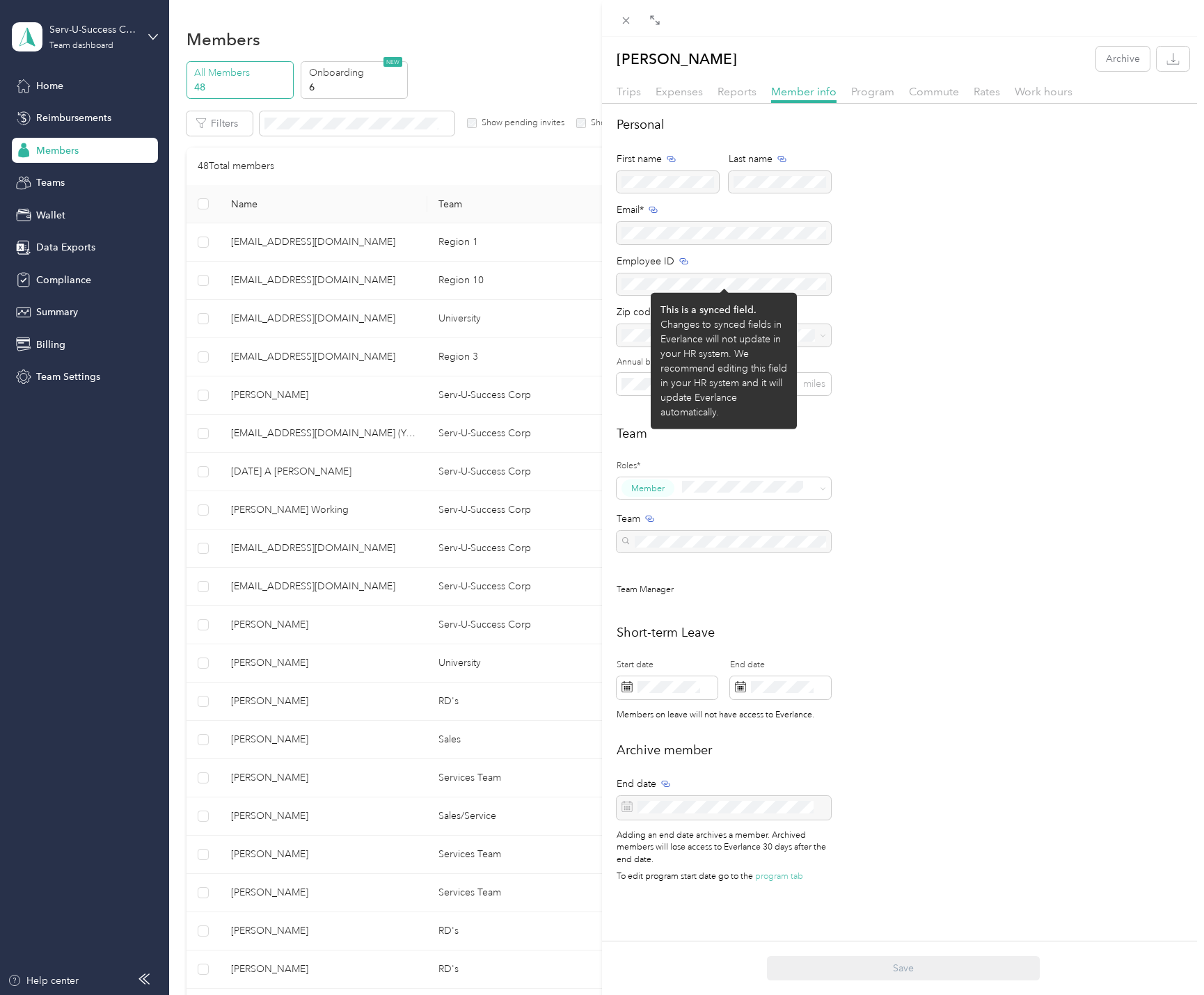
click at [694, 233] on div at bounding box center [723, 233] width 214 height 23
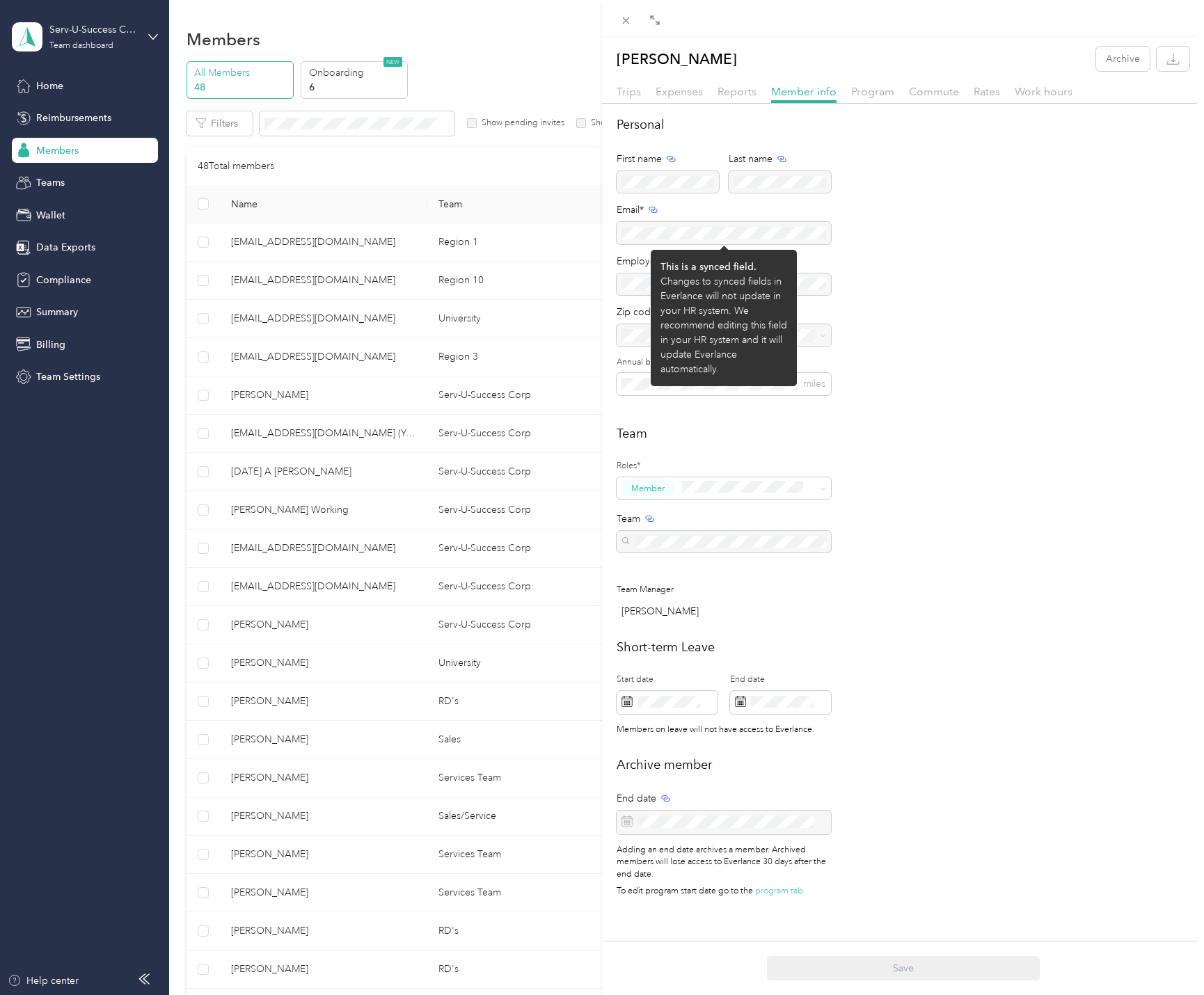
click at [694, 233] on div at bounding box center [723, 233] width 214 height 23
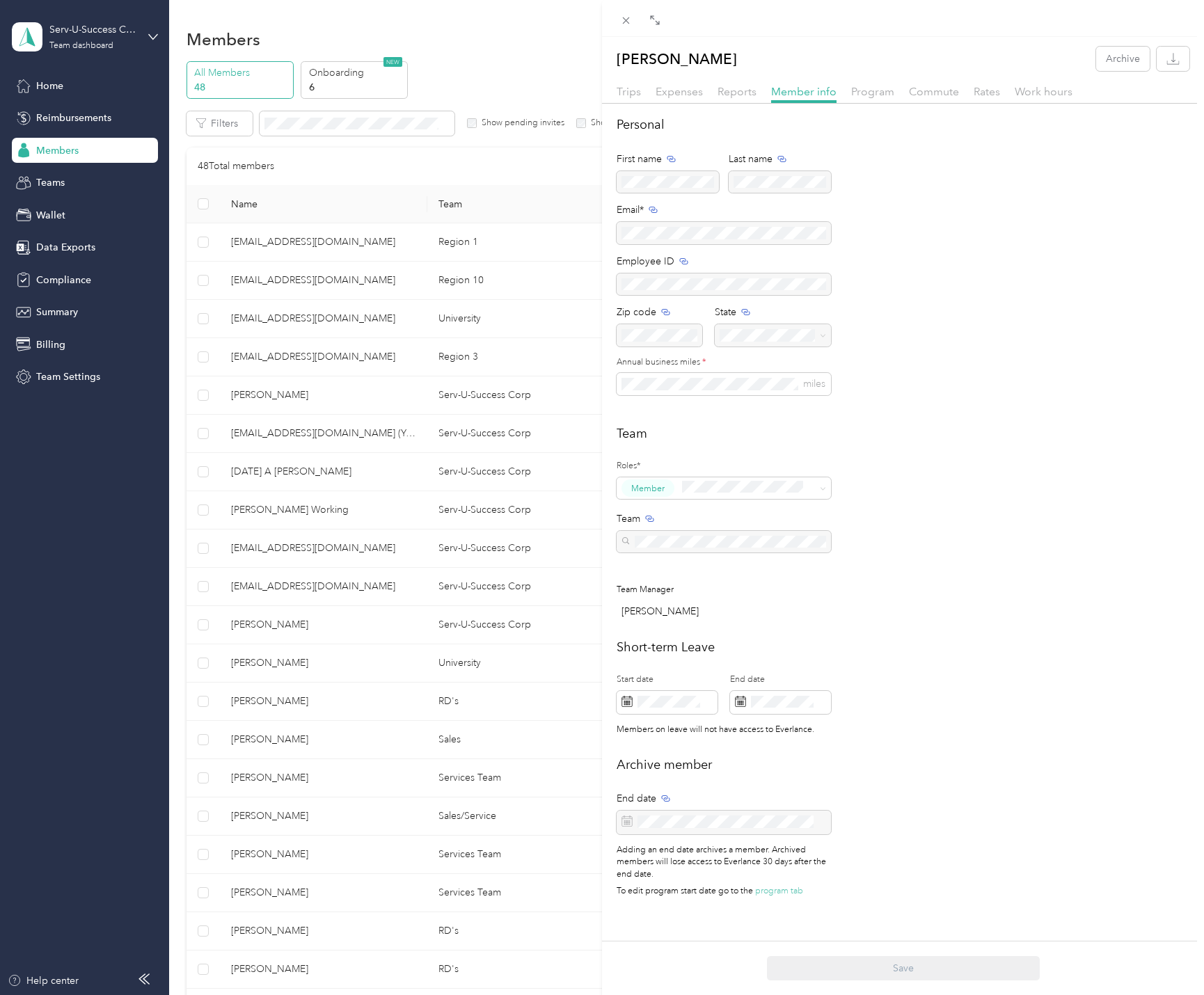
click at [154, 489] on div "[PERSON_NAME] Archive Trips Expenses Reports Member info Program Commute Rates …" at bounding box center [602, 497] width 1204 height 995
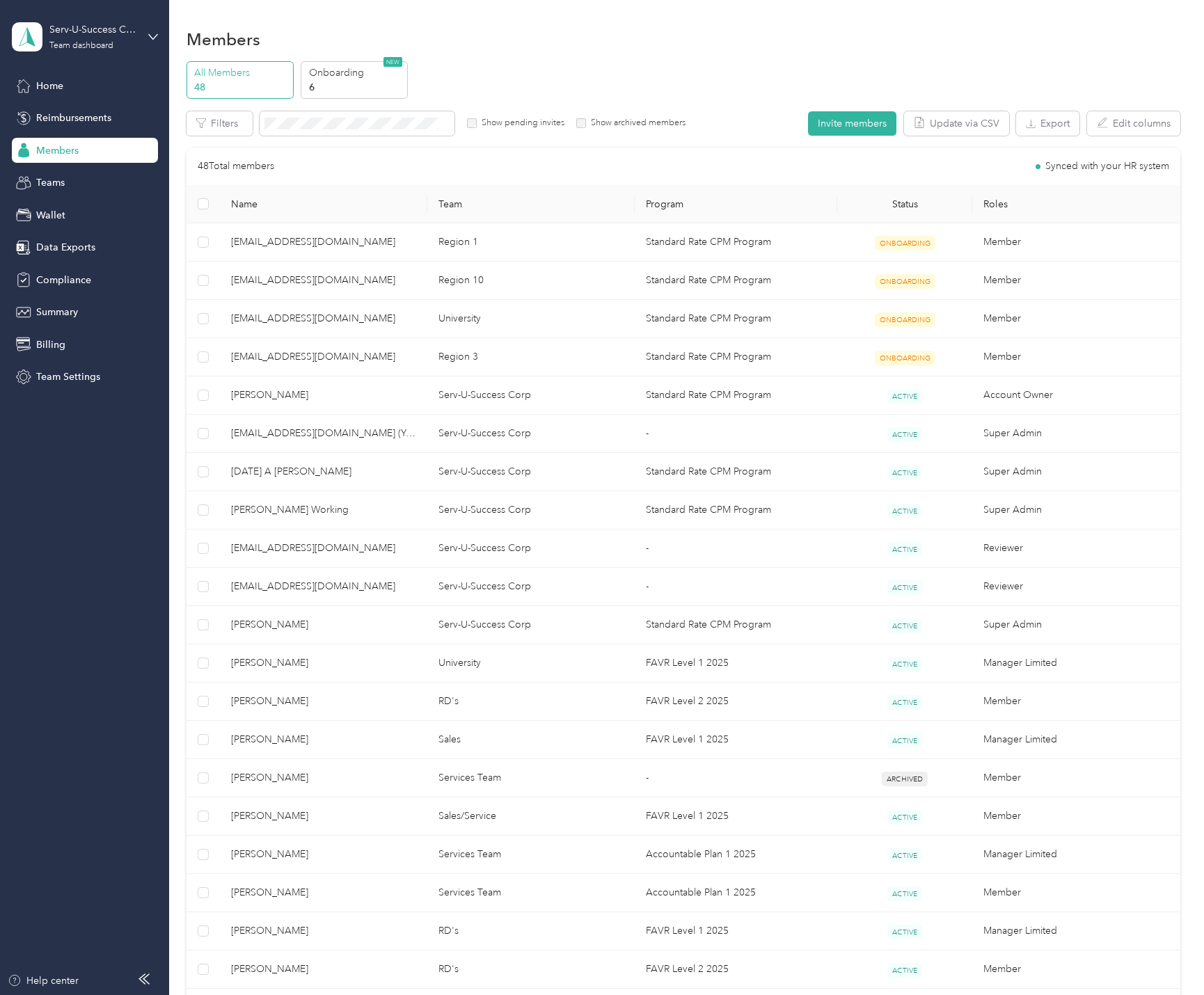
click at [37, 166] on div "Home Reimbursements Members Teams Wallet Data Exports Compliance Summary Billin…" at bounding box center [85, 231] width 147 height 316
click at [32, 182] on div "Teams" at bounding box center [85, 183] width 147 height 25
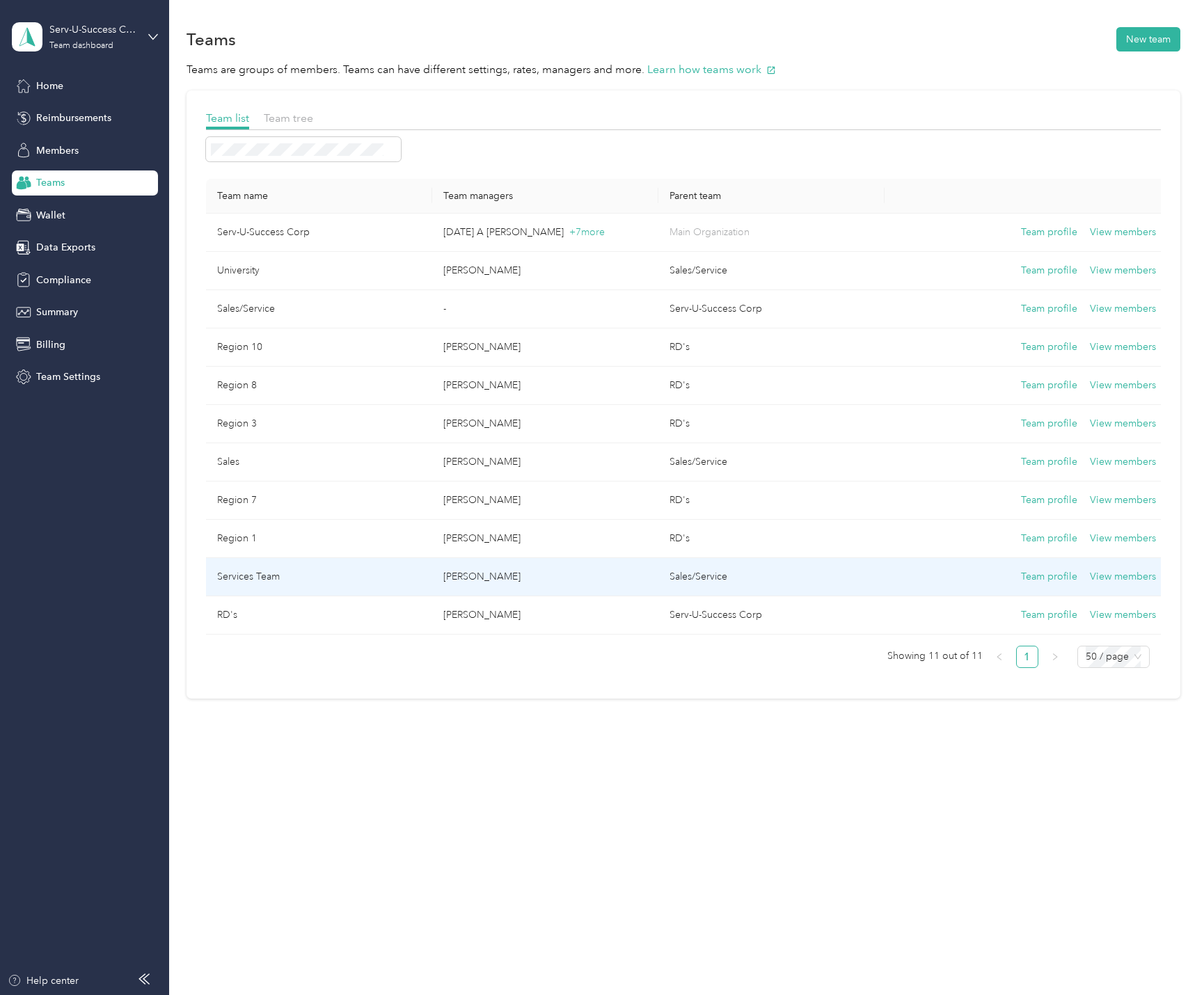
click at [305, 576] on td "Services Team" at bounding box center [319, 577] width 226 height 38
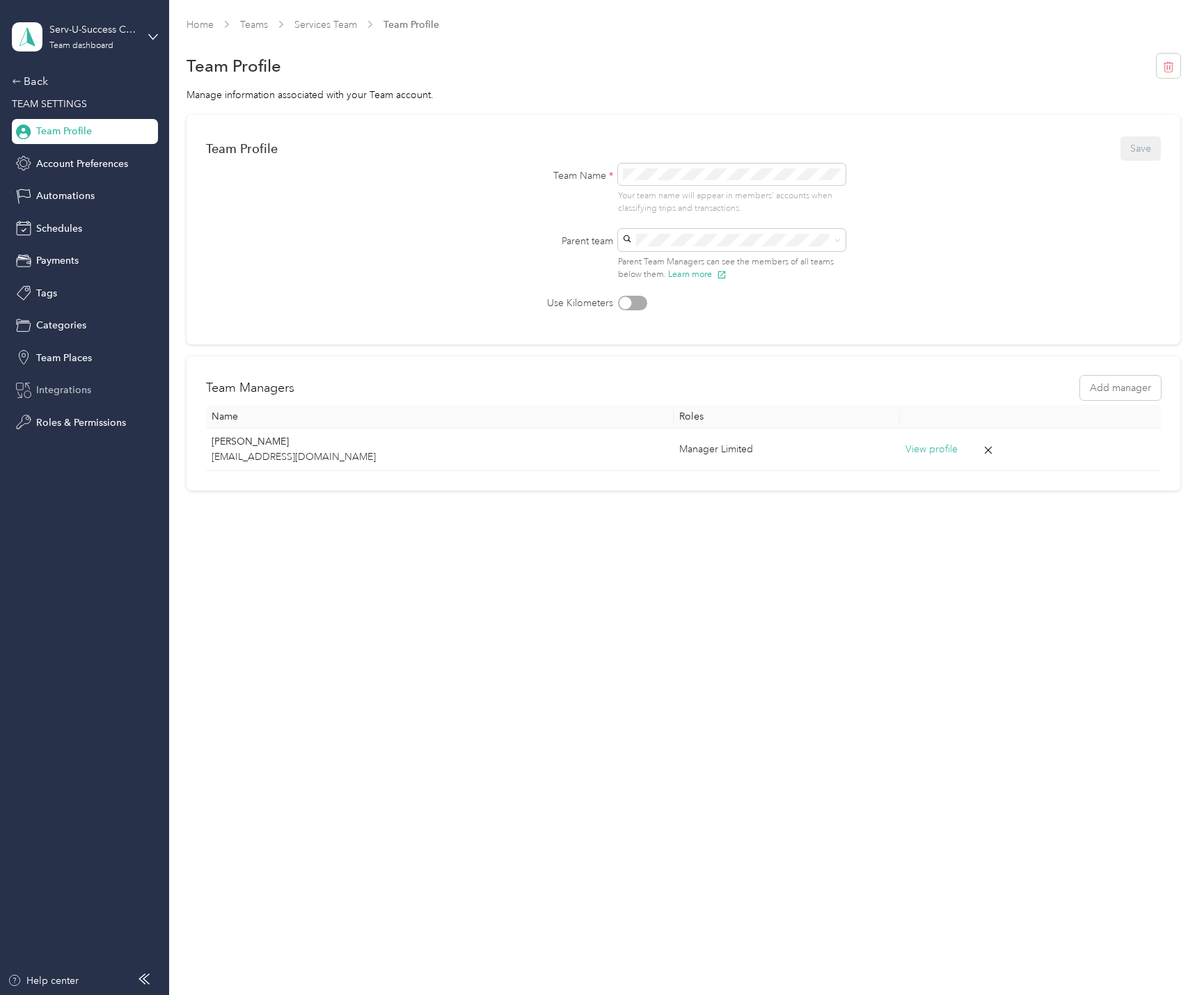
click at [55, 399] on div "Integrations" at bounding box center [85, 390] width 147 height 25
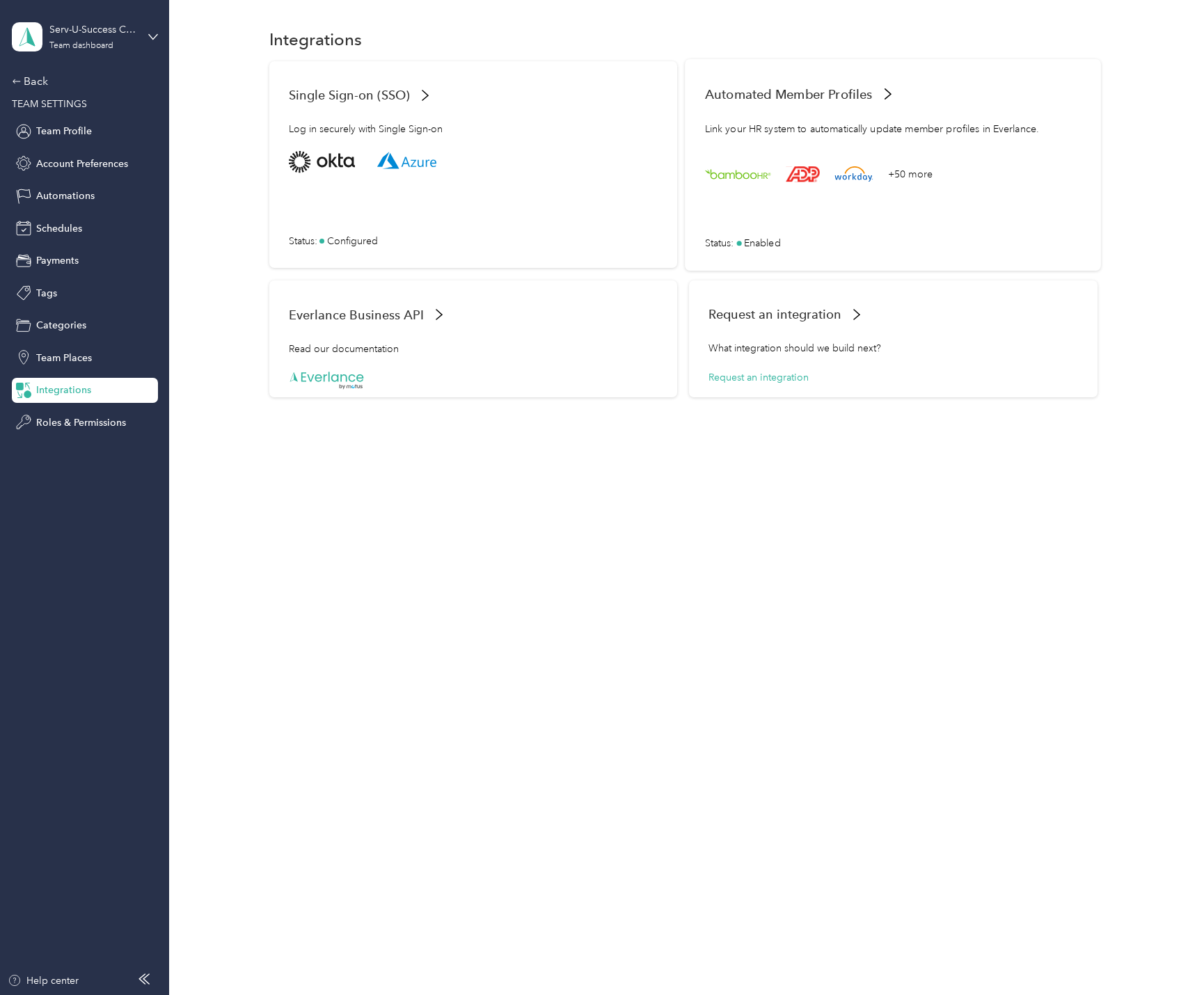
click at [740, 221] on div "+50 more Status : Enabled" at bounding box center [893, 201] width 376 height 100
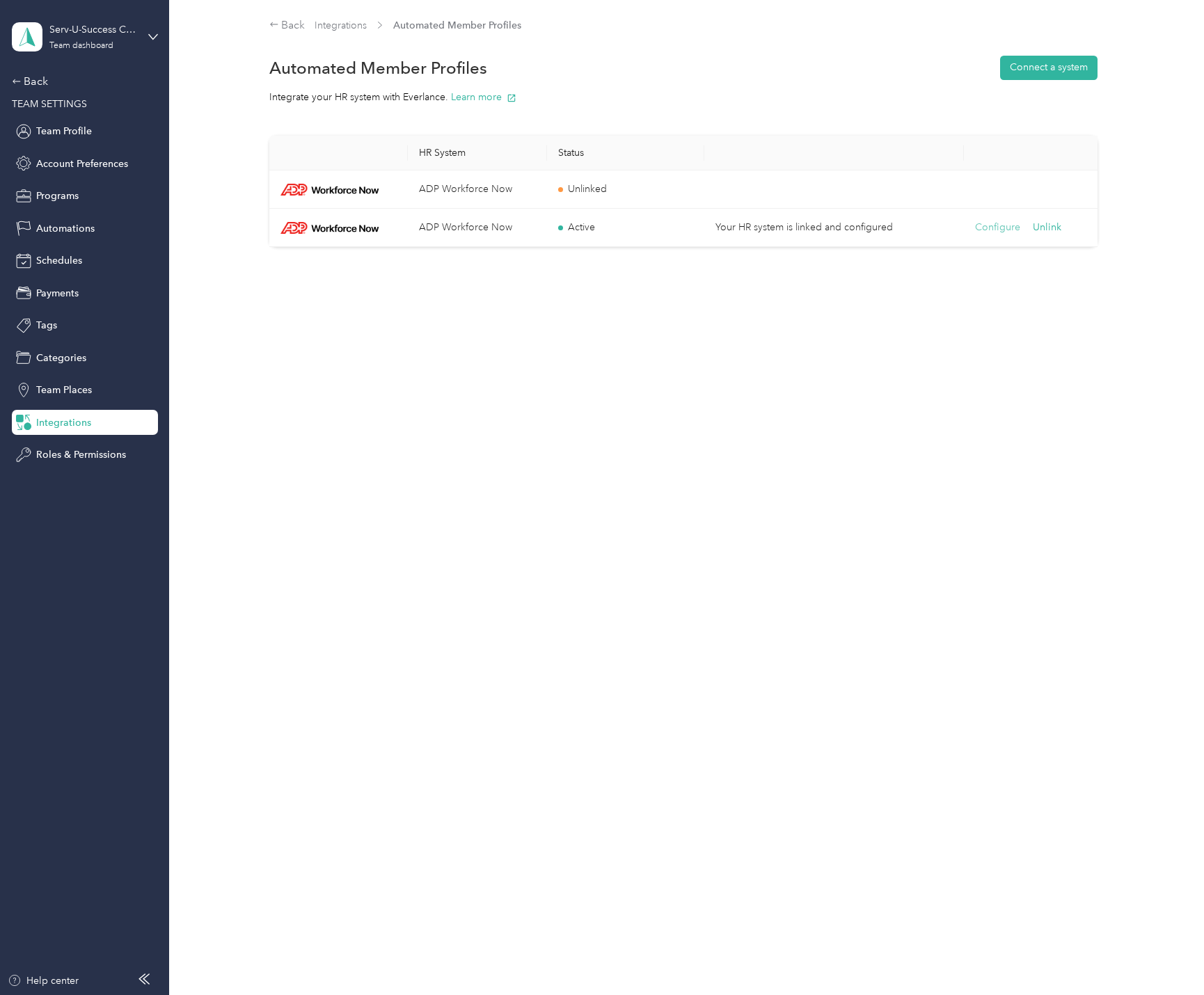
click at [986, 224] on button "Configure" at bounding box center [997, 228] width 45 height 16
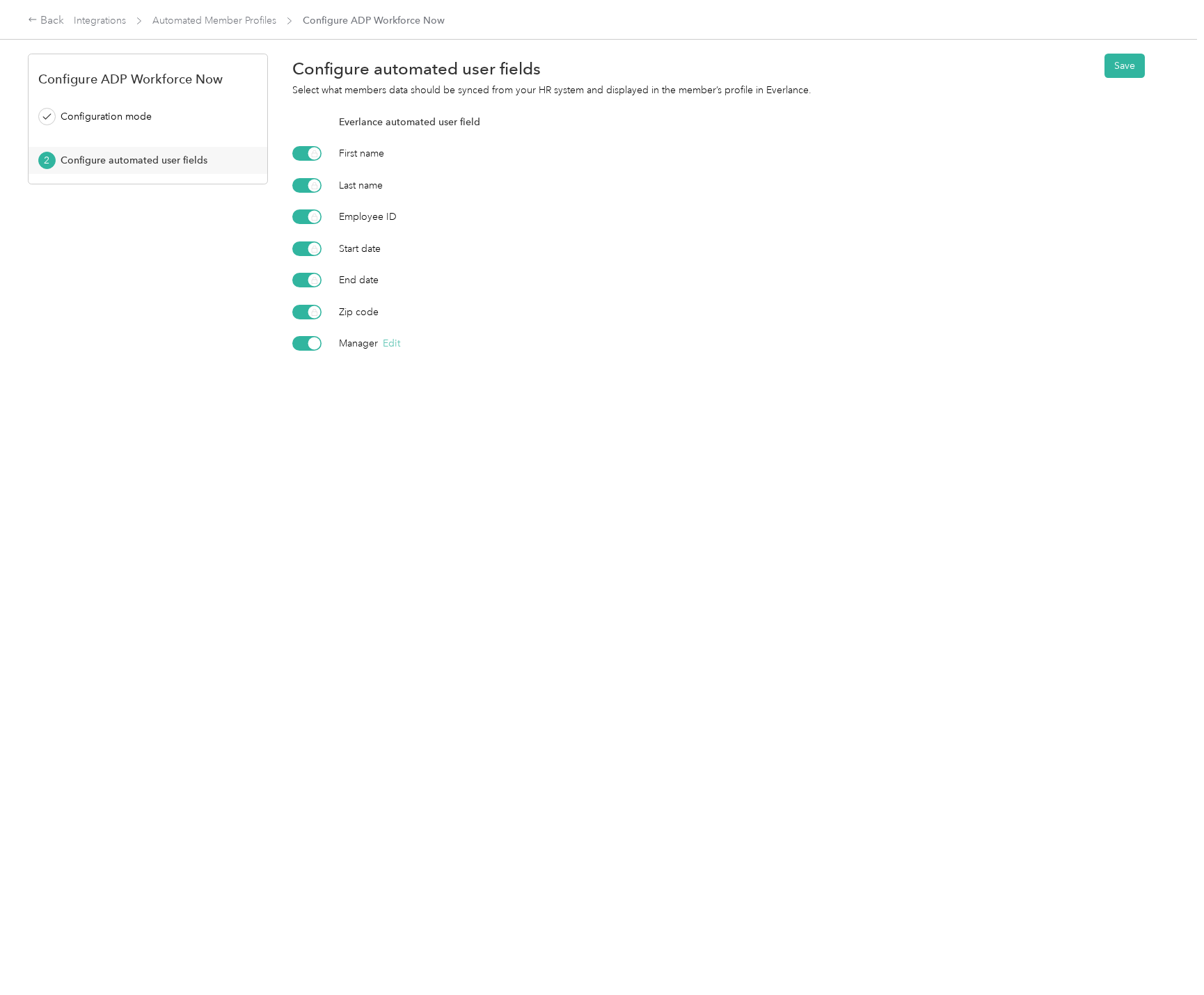
click at [400, 342] on button "Edit" at bounding box center [391, 343] width 17 height 15
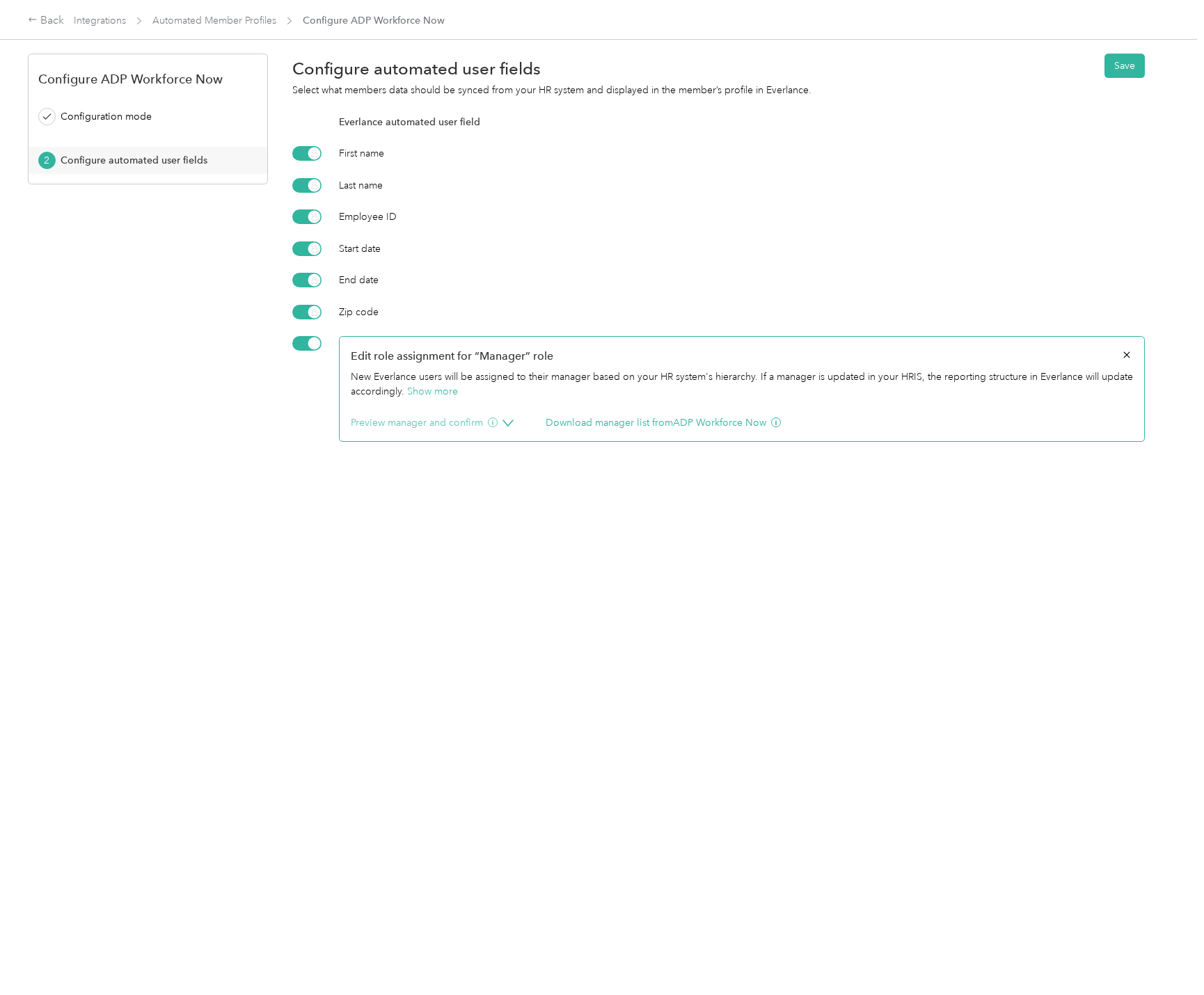
click at [405, 426] on button "Preview manager and confirm" at bounding box center [424, 422] width 147 height 15
click at [616, 482] on button "Preview Manager" at bounding box center [611, 480] width 76 height 15
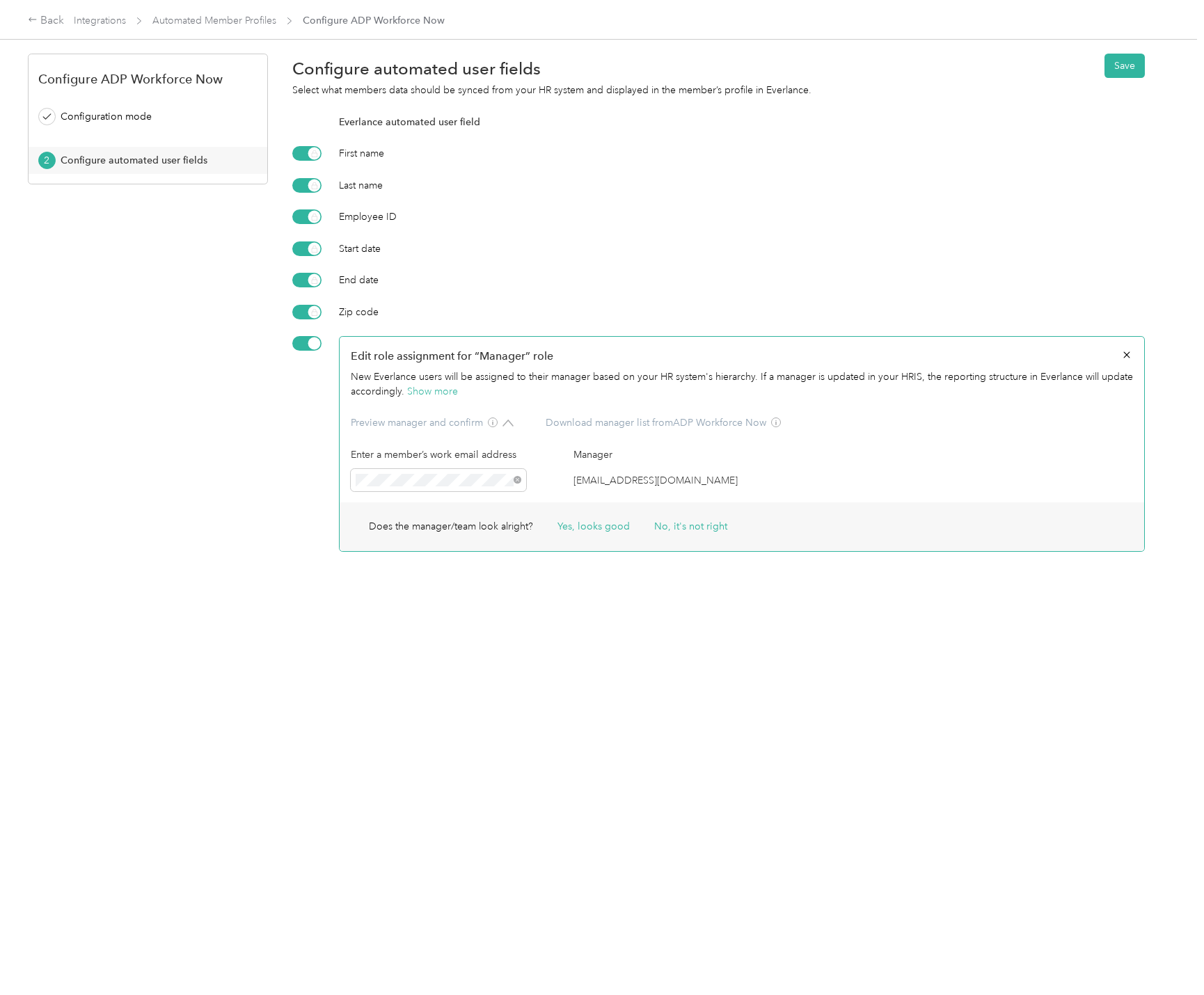
click at [304, 342] on div at bounding box center [307, 343] width 30 height 15
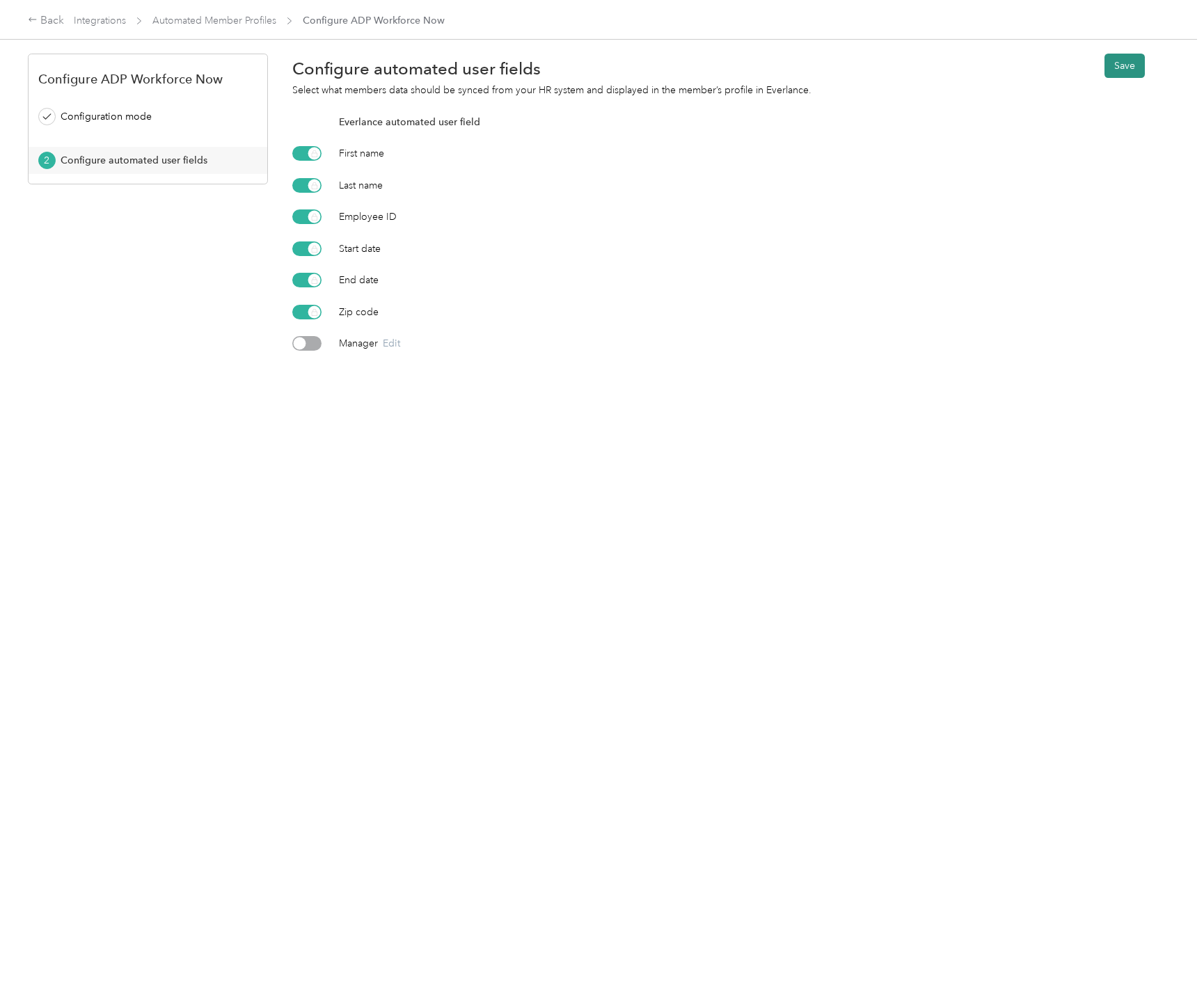
click at [1129, 70] on button "Save" at bounding box center [1125, 65] width 41 height 24
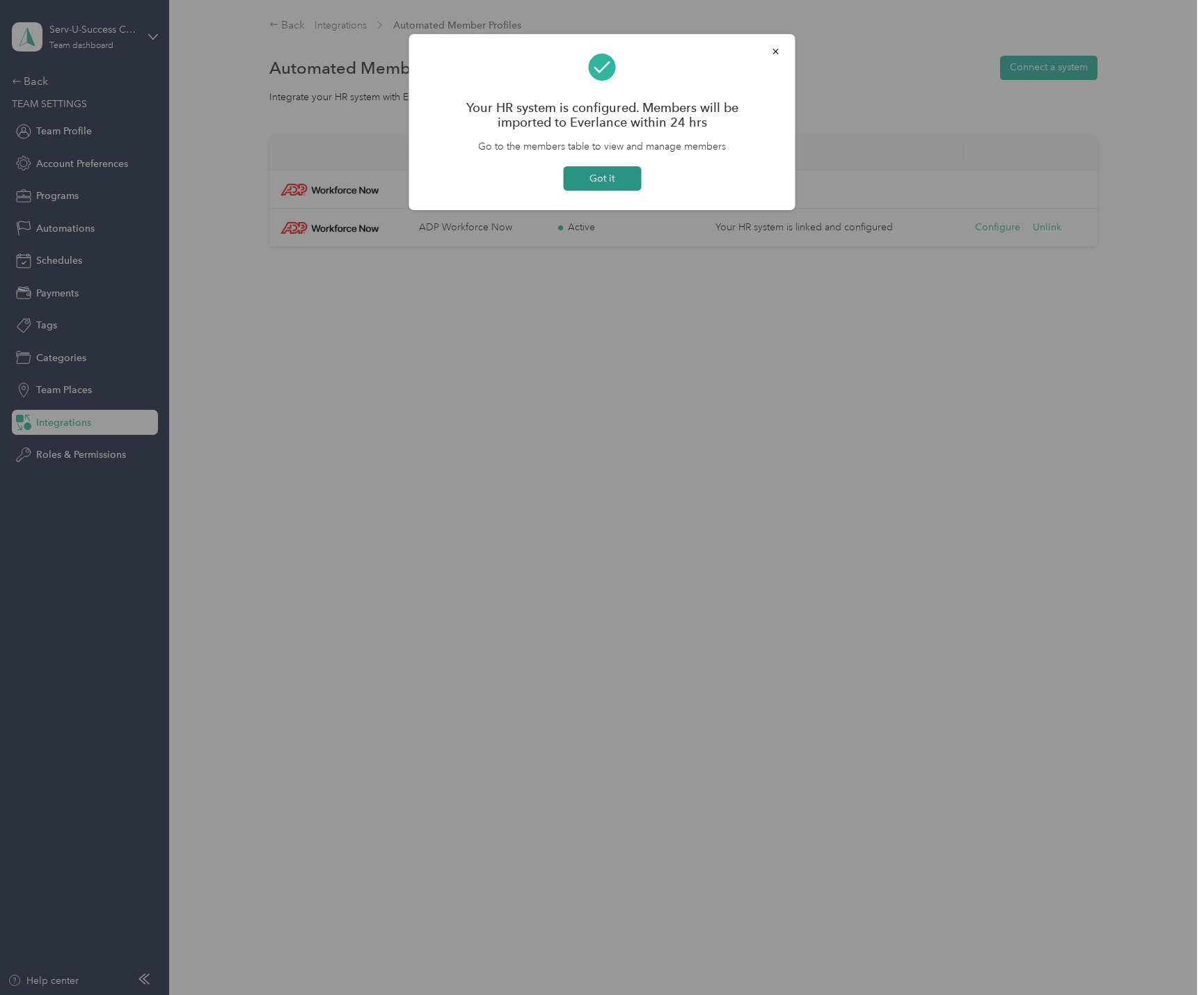
click at [626, 175] on button "Got it" at bounding box center [602, 178] width 78 height 24
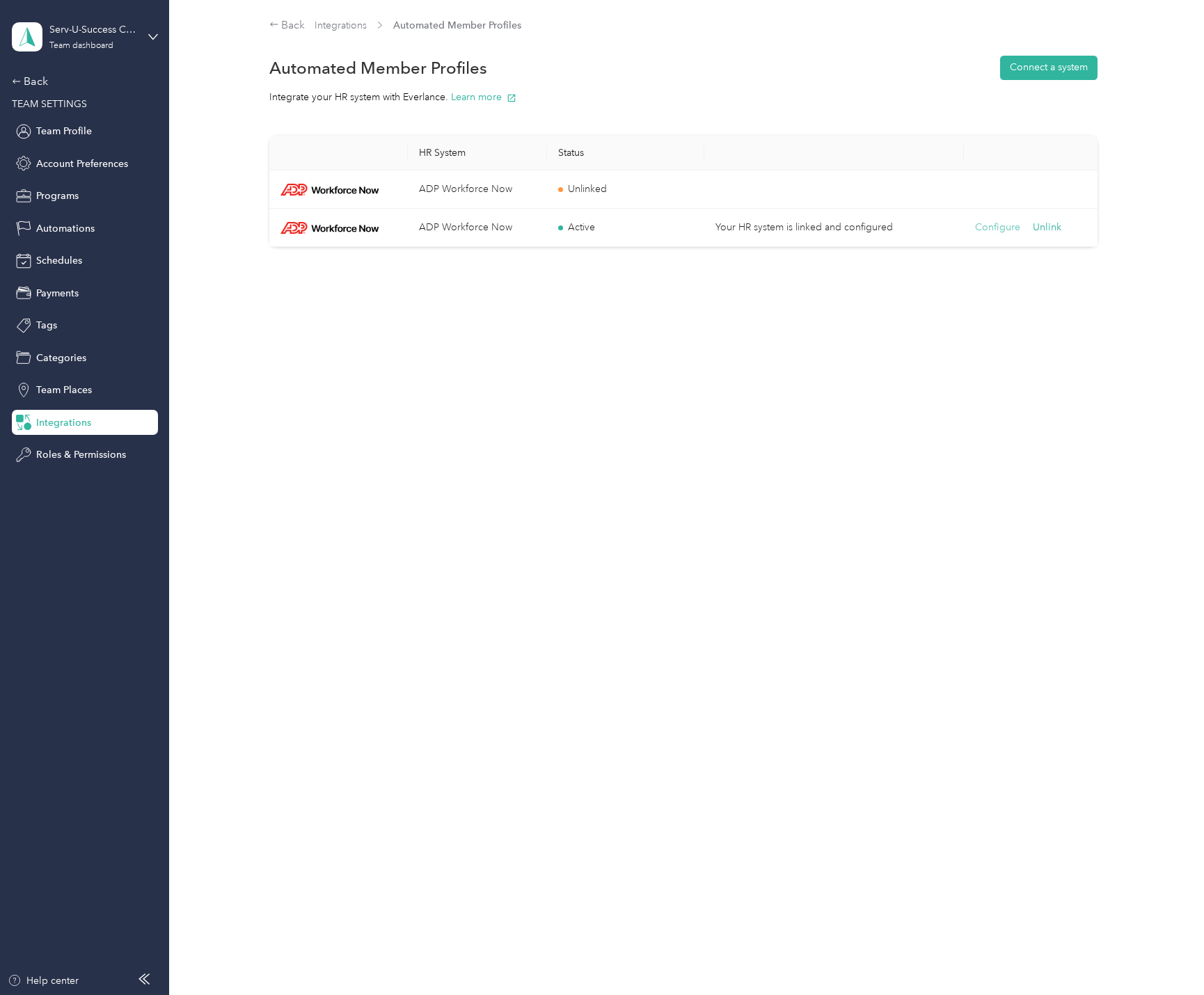
click at [997, 231] on button "Configure" at bounding box center [997, 228] width 45 height 16
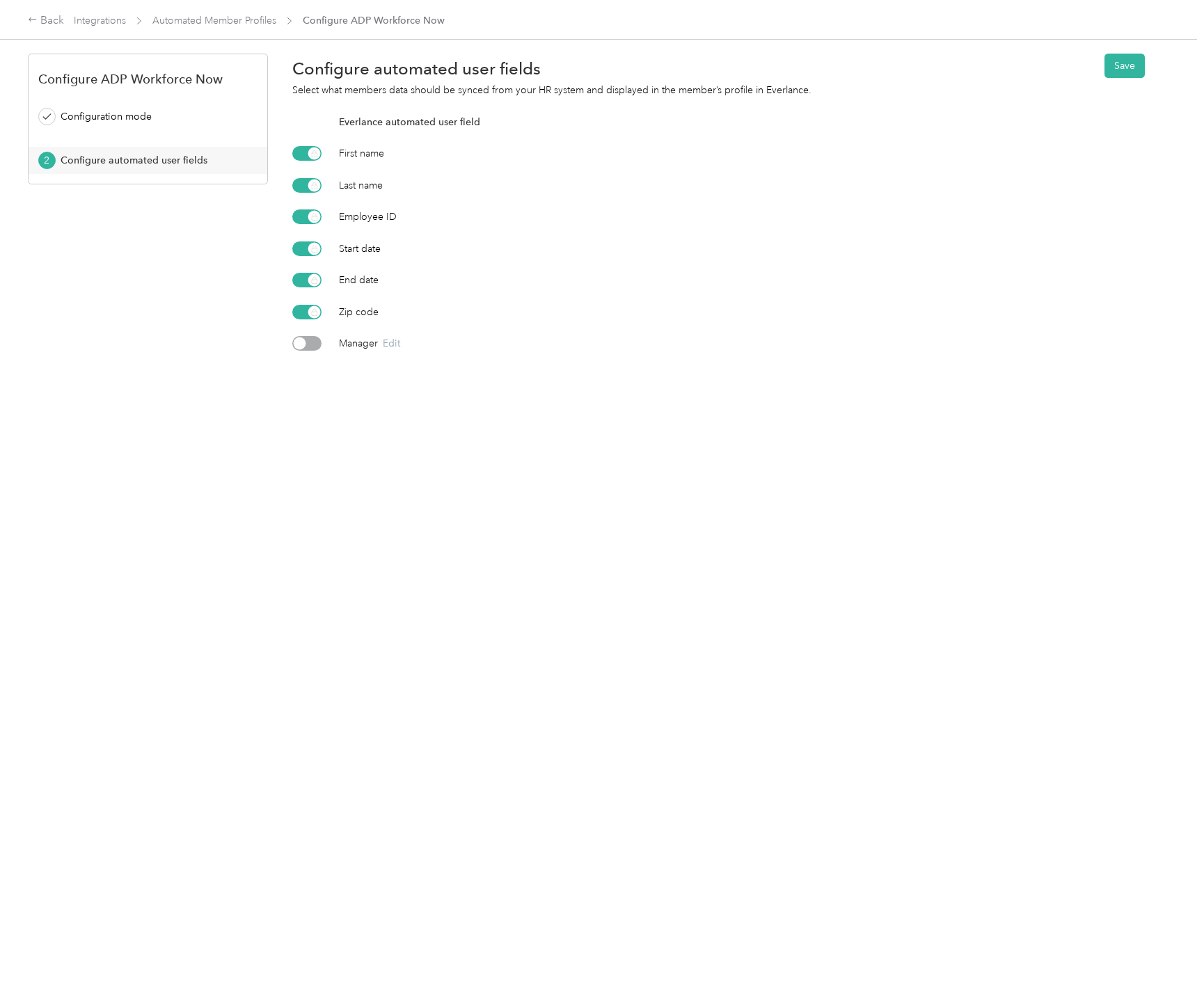
click at [305, 347] on div at bounding box center [307, 343] width 30 height 15
click at [1120, 65] on button "Save" at bounding box center [1125, 65] width 41 height 24
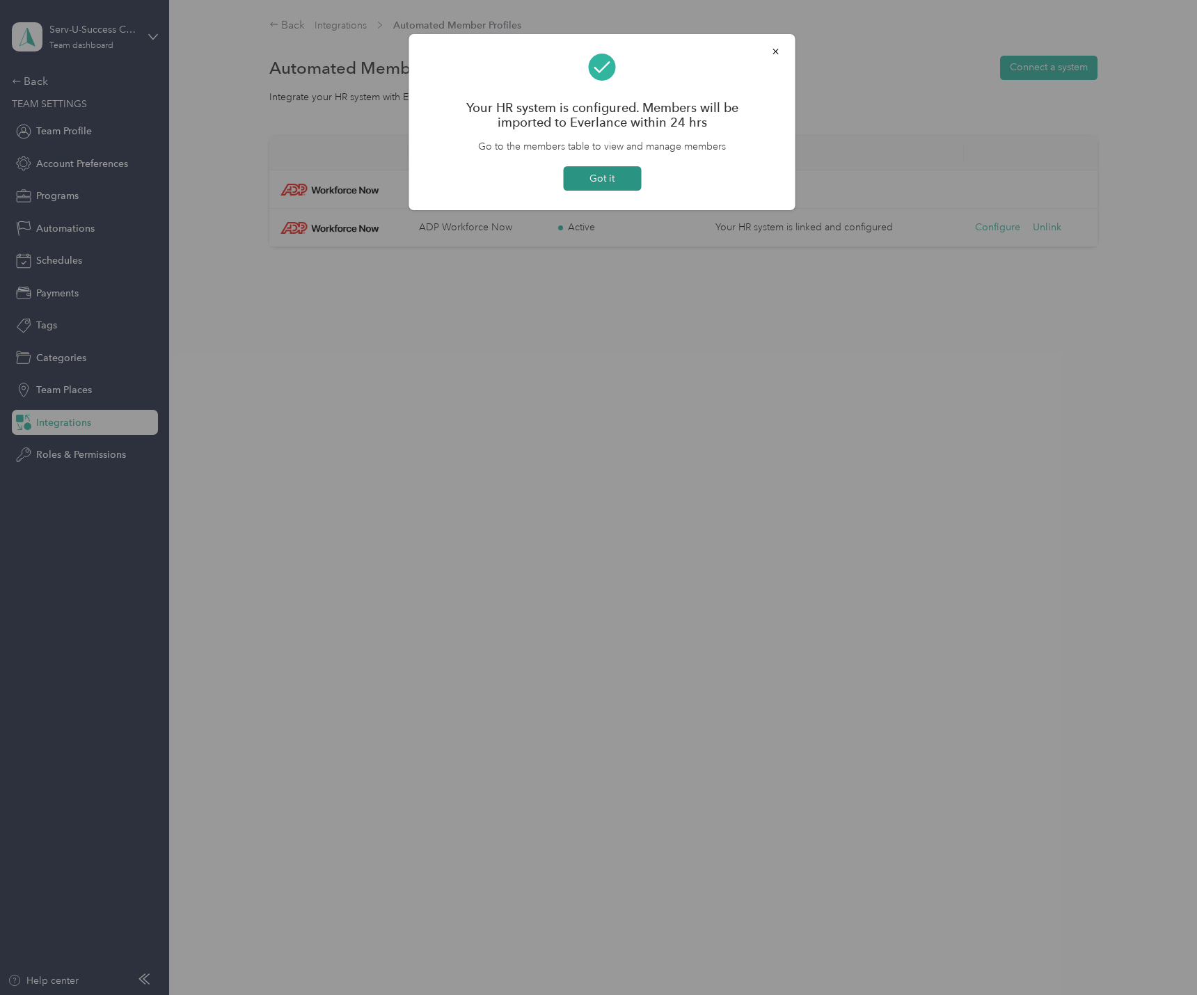
click at [606, 179] on button "Got it" at bounding box center [602, 178] width 78 height 24
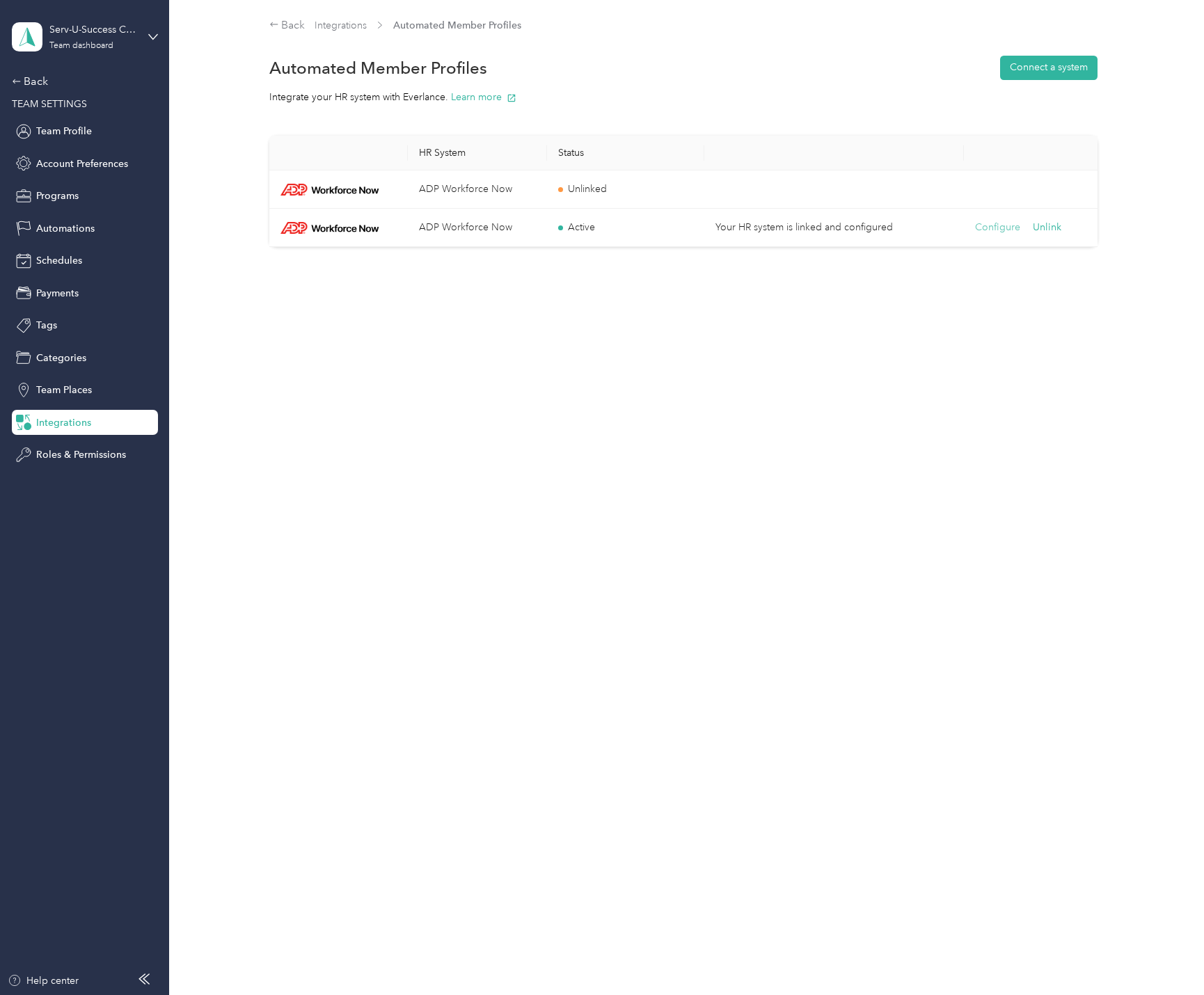
click at [994, 225] on button "Configure" at bounding box center [997, 228] width 45 height 16
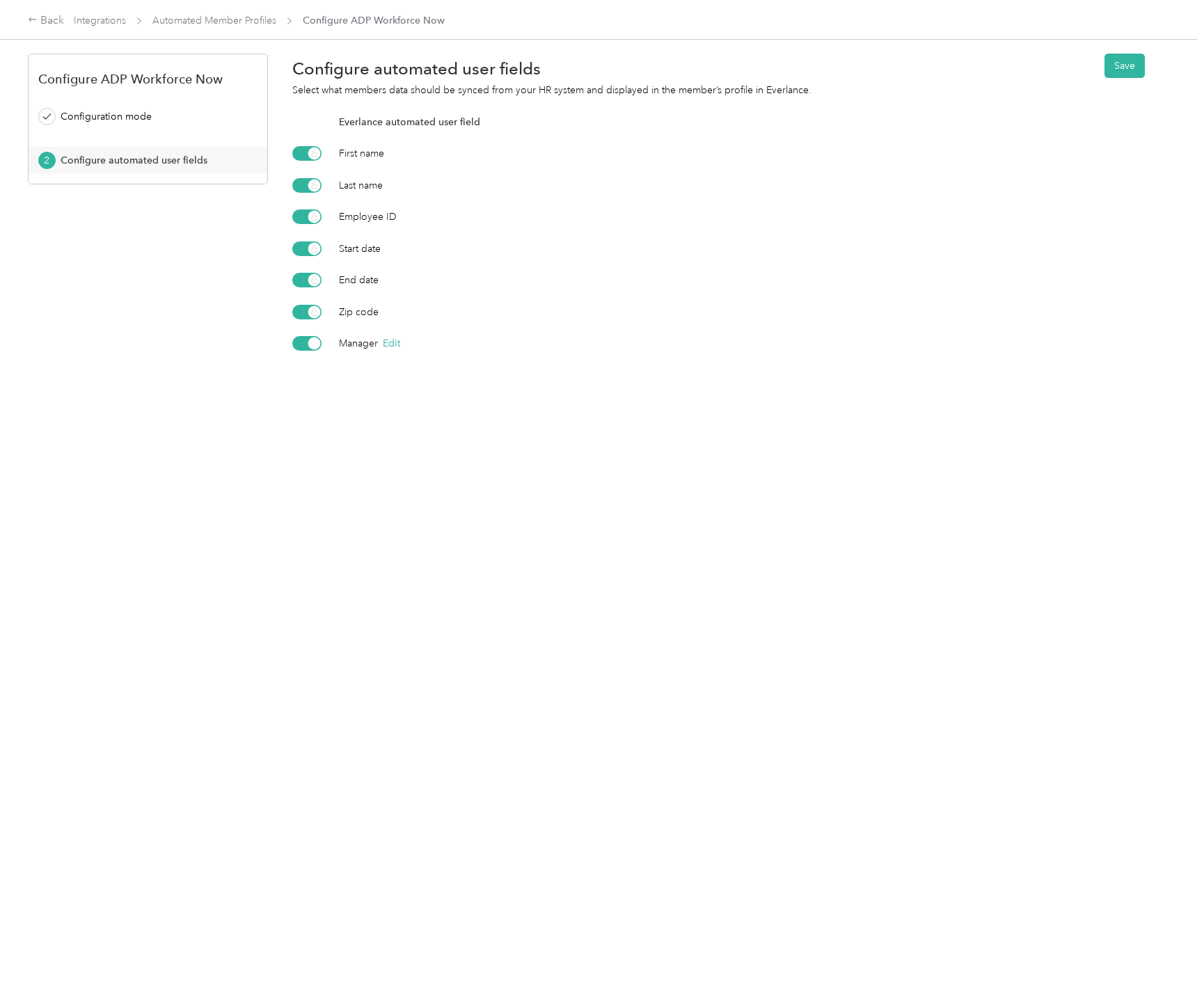
click at [308, 340] on div at bounding box center [307, 343] width 30 height 15
click at [1121, 69] on button "Save" at bounding box center [1125, 65] width 41 height 24
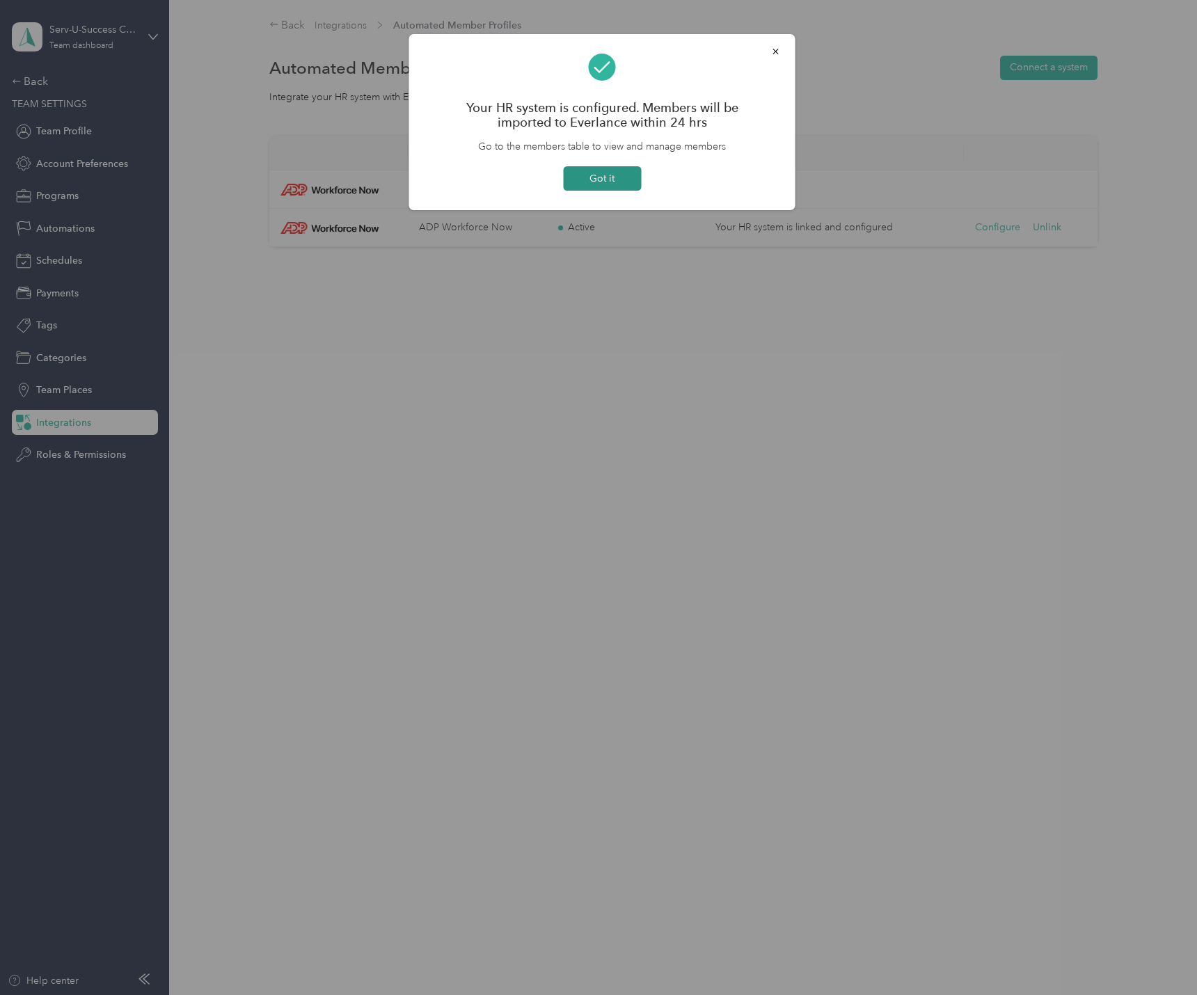
click at [608, 176] on button "Got it" at bounding box center [602, 178] width 78 height 24
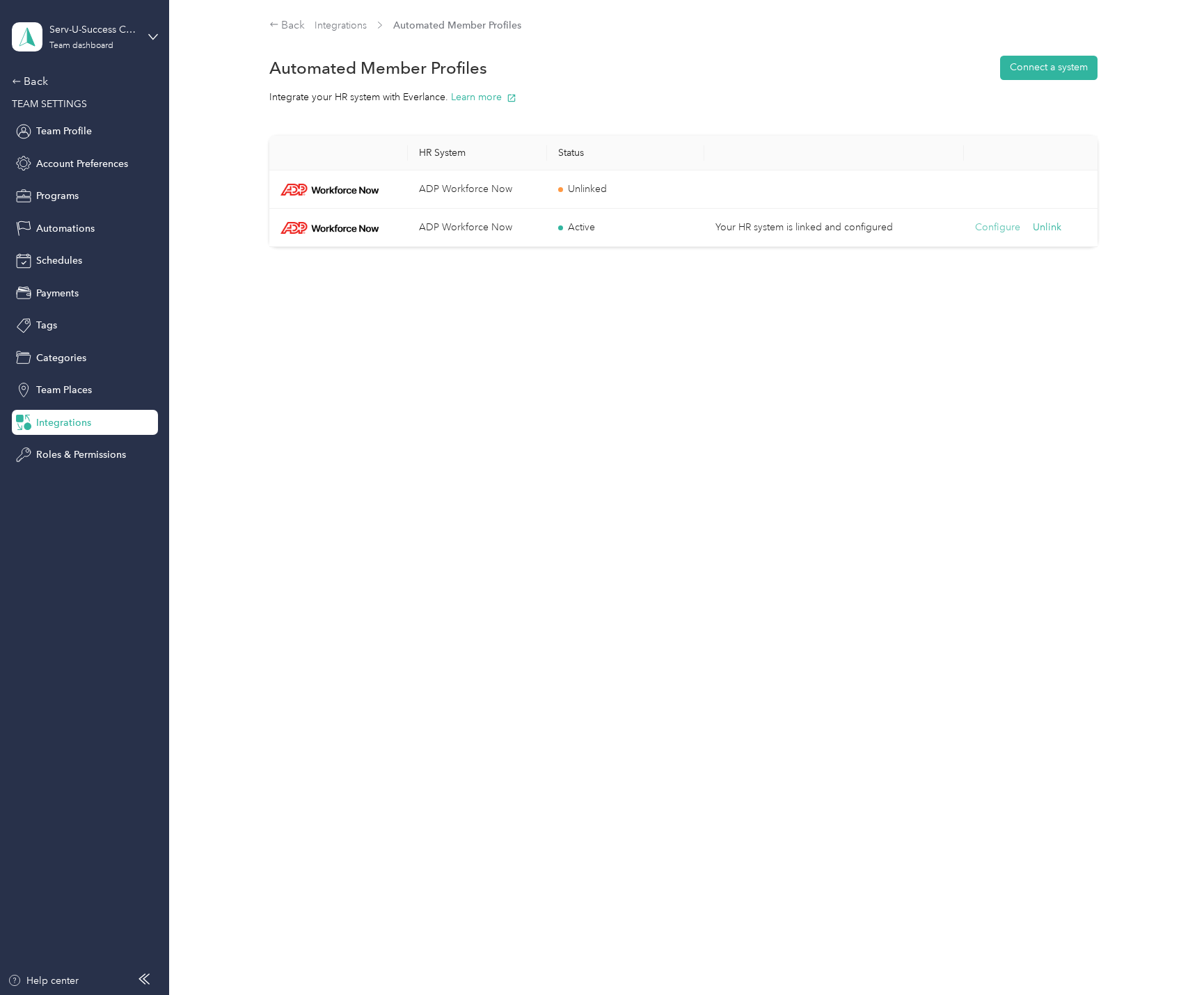
click at [990, 232] on button "Configure" at bounding box center [997, 228] width 45 height 16
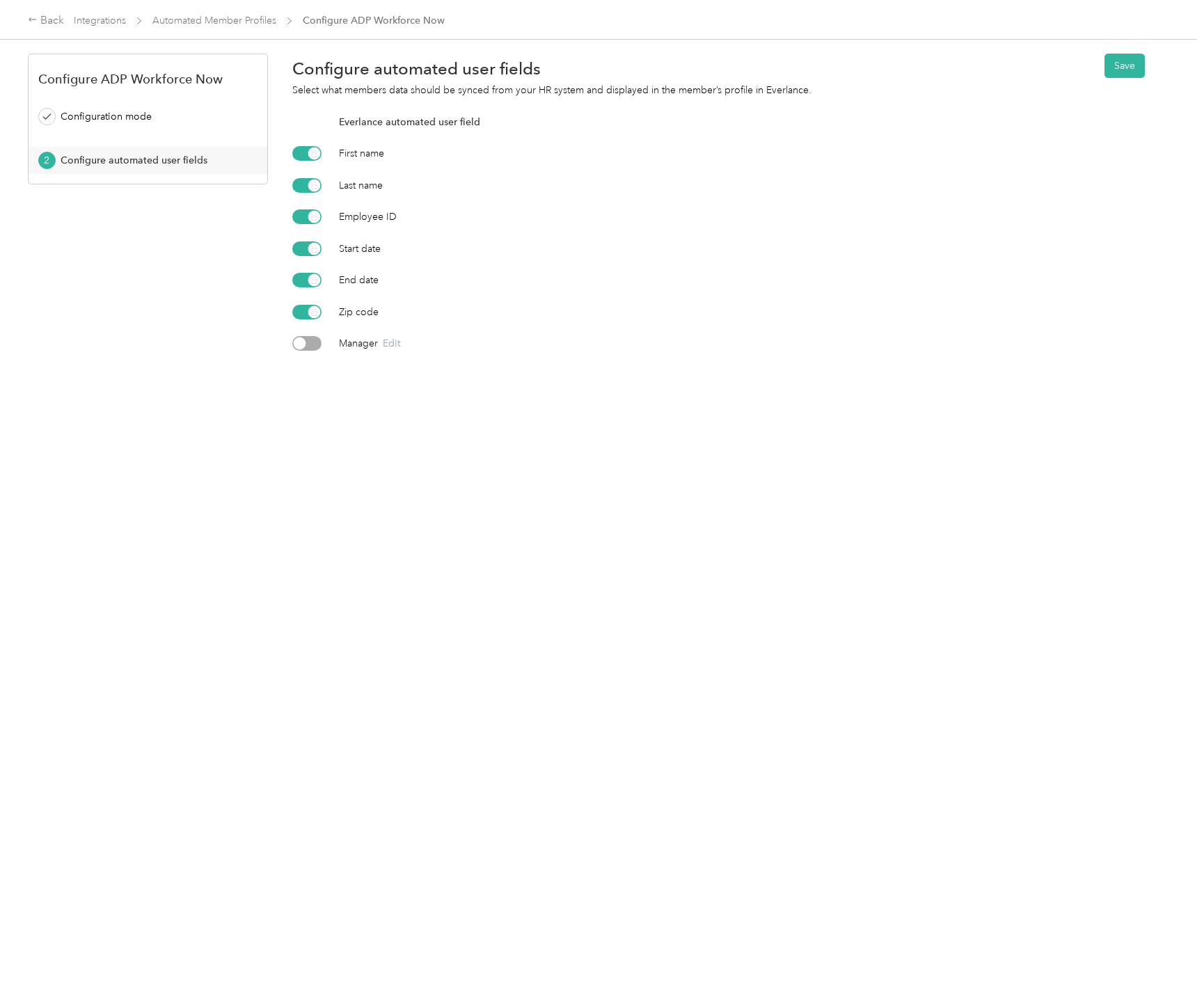
click at [309, 346] on div at bounding box center [307, 343] width 30 height 15
click at [1117, 66] on button "Save" at bounding box center [1125, 65] width 41 height 24
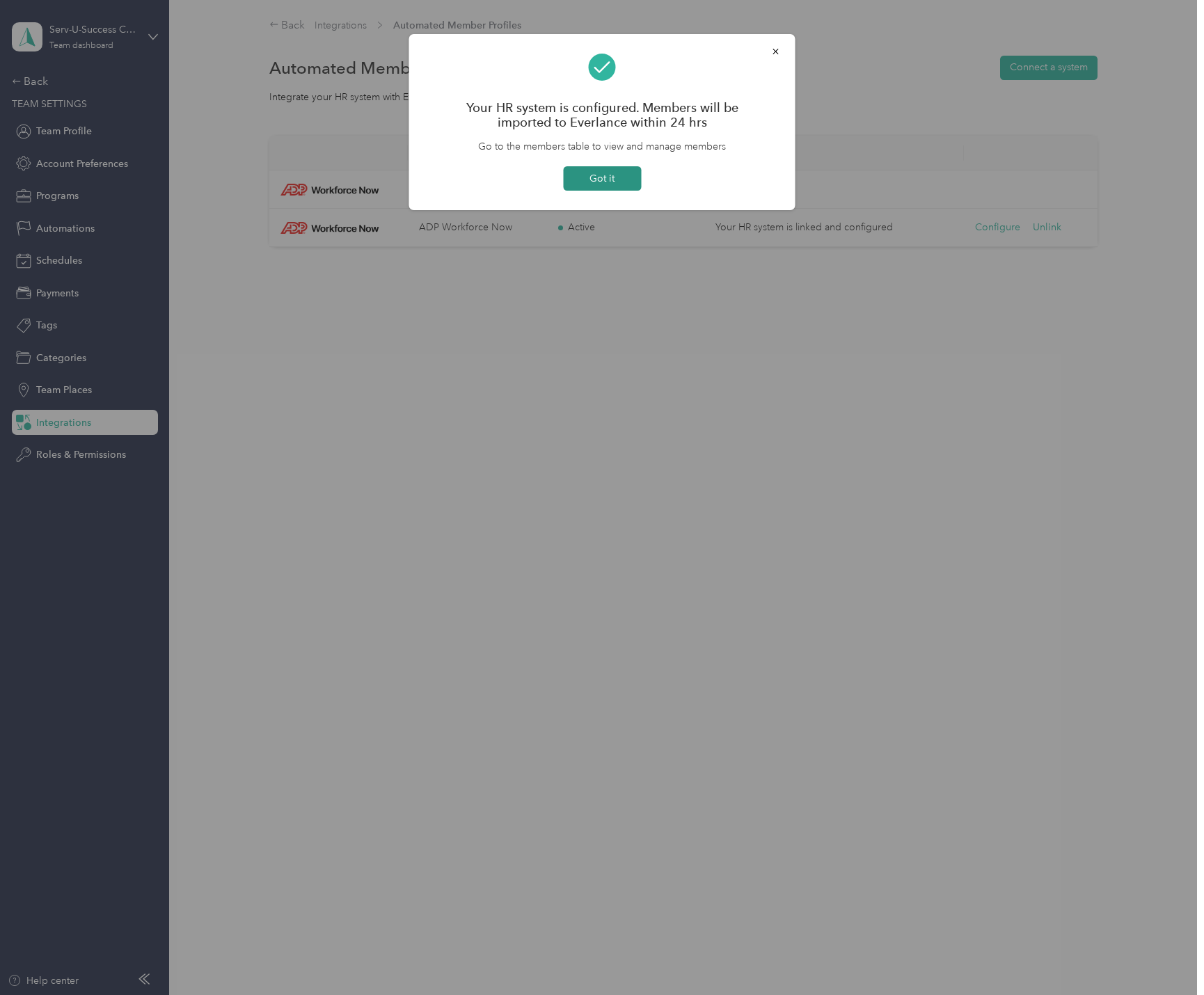
click at [615, 184] on button "Got it" at bounding box center [602, 178] width 78 height 24
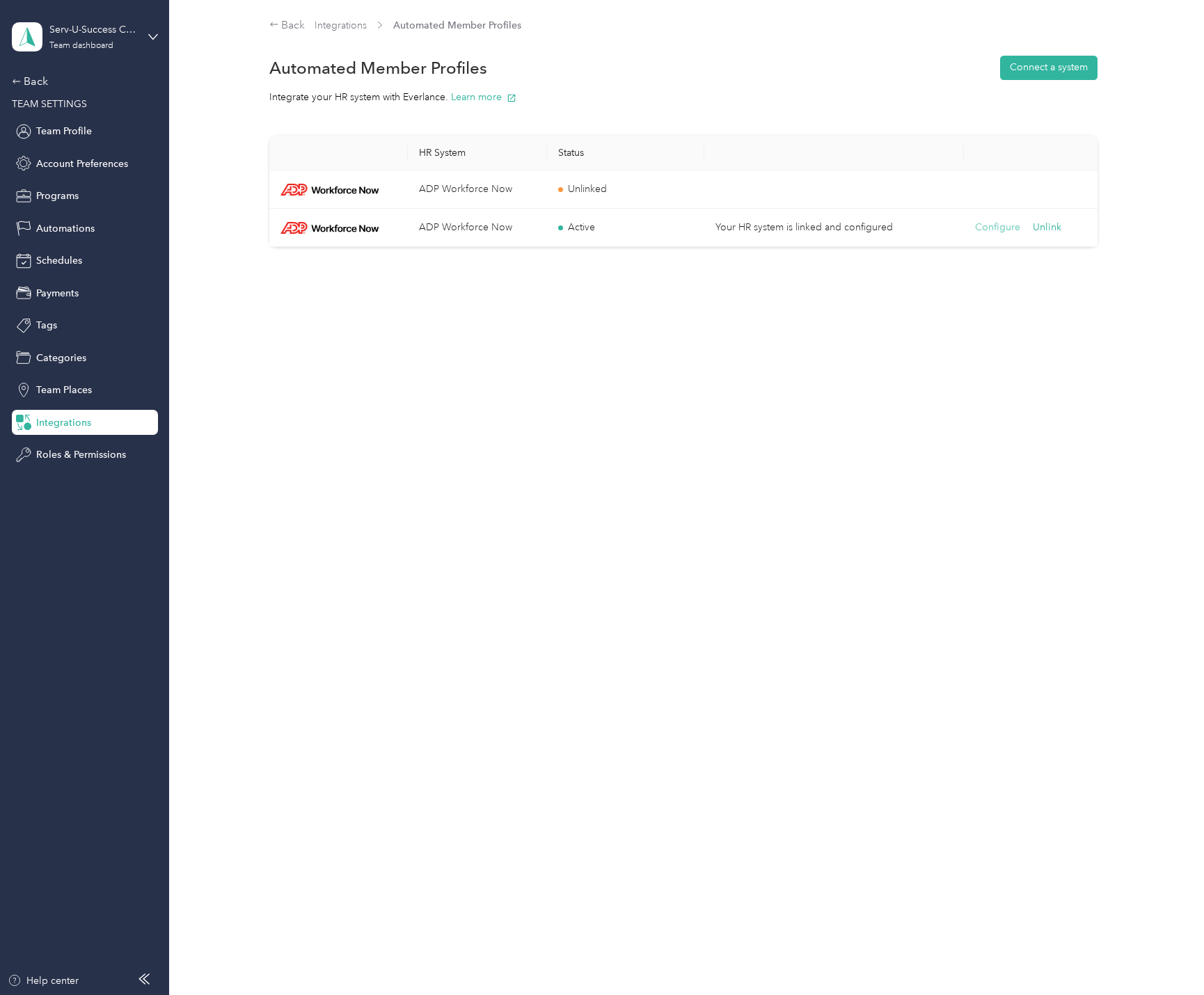
click at [993, 224] on button "Configure" at bounding box center [997, 228] width 45 height 16
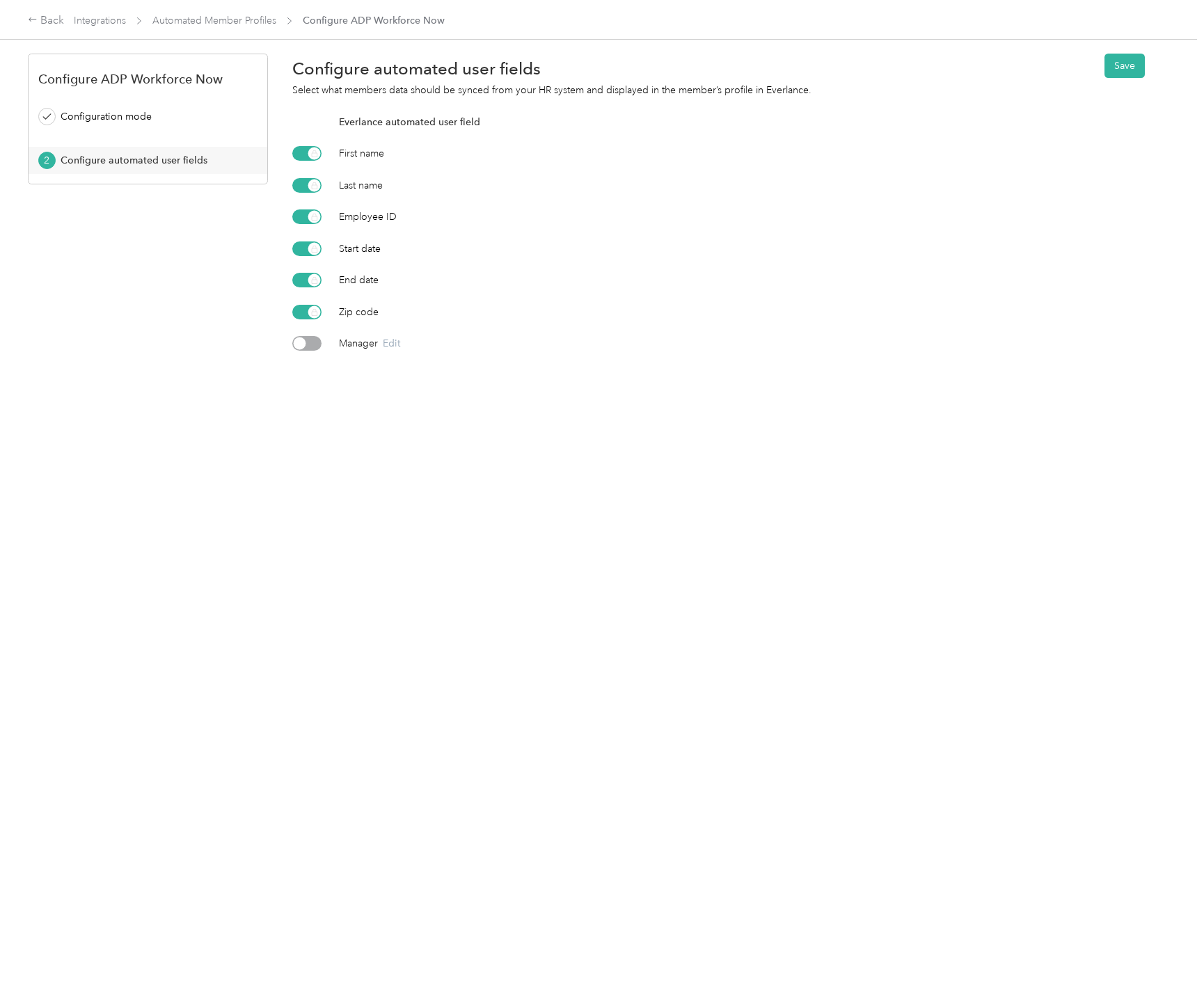
click at [309, 339] on div at bounding box center [307, 343] width 30 height 15
click at [1132, 72] on button "Save" at bounding box center [1125, 65] width 41 height 24
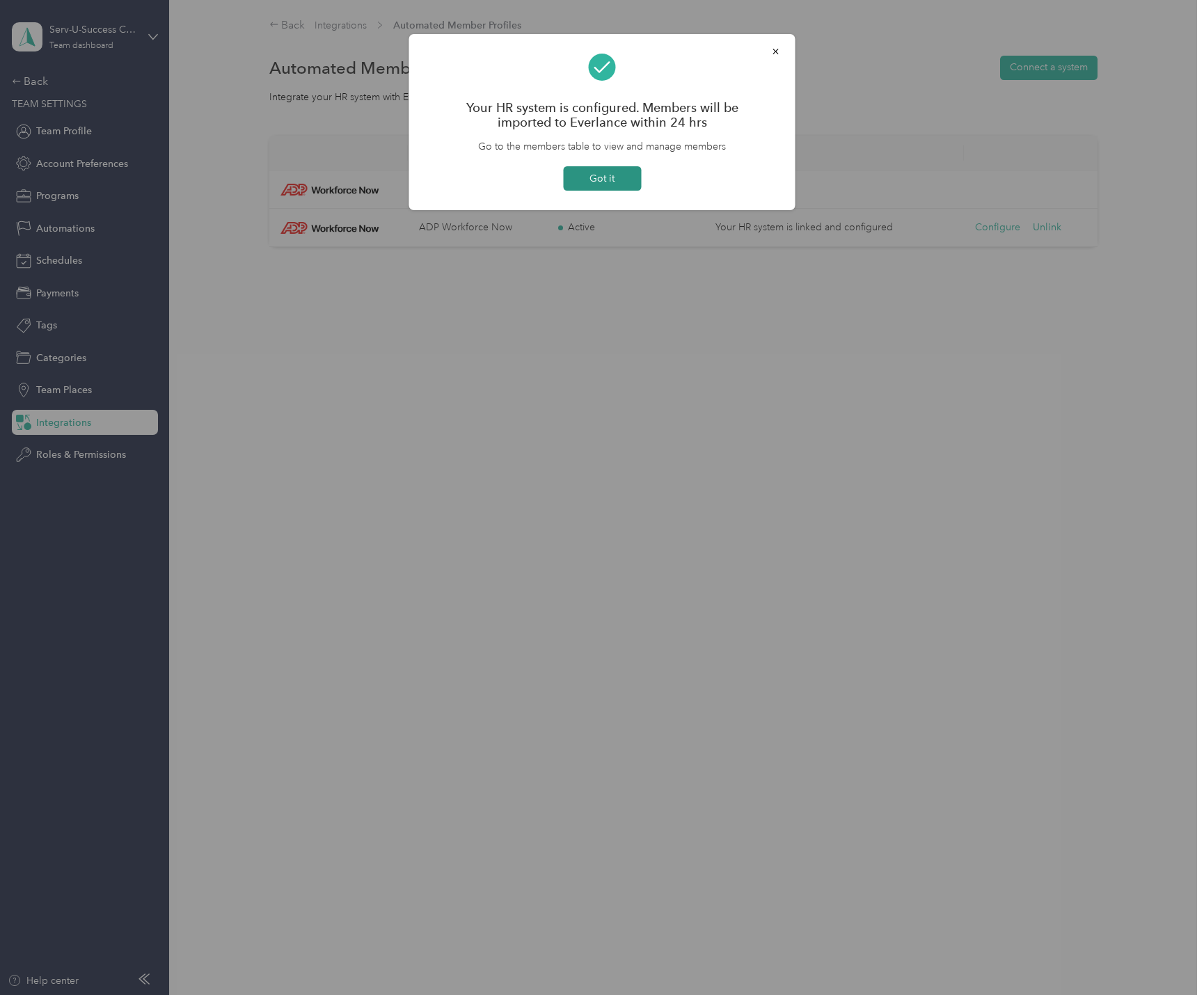
click at [608, 181] on button "Got it" at bounding box center [602, 178] width 78 height 24
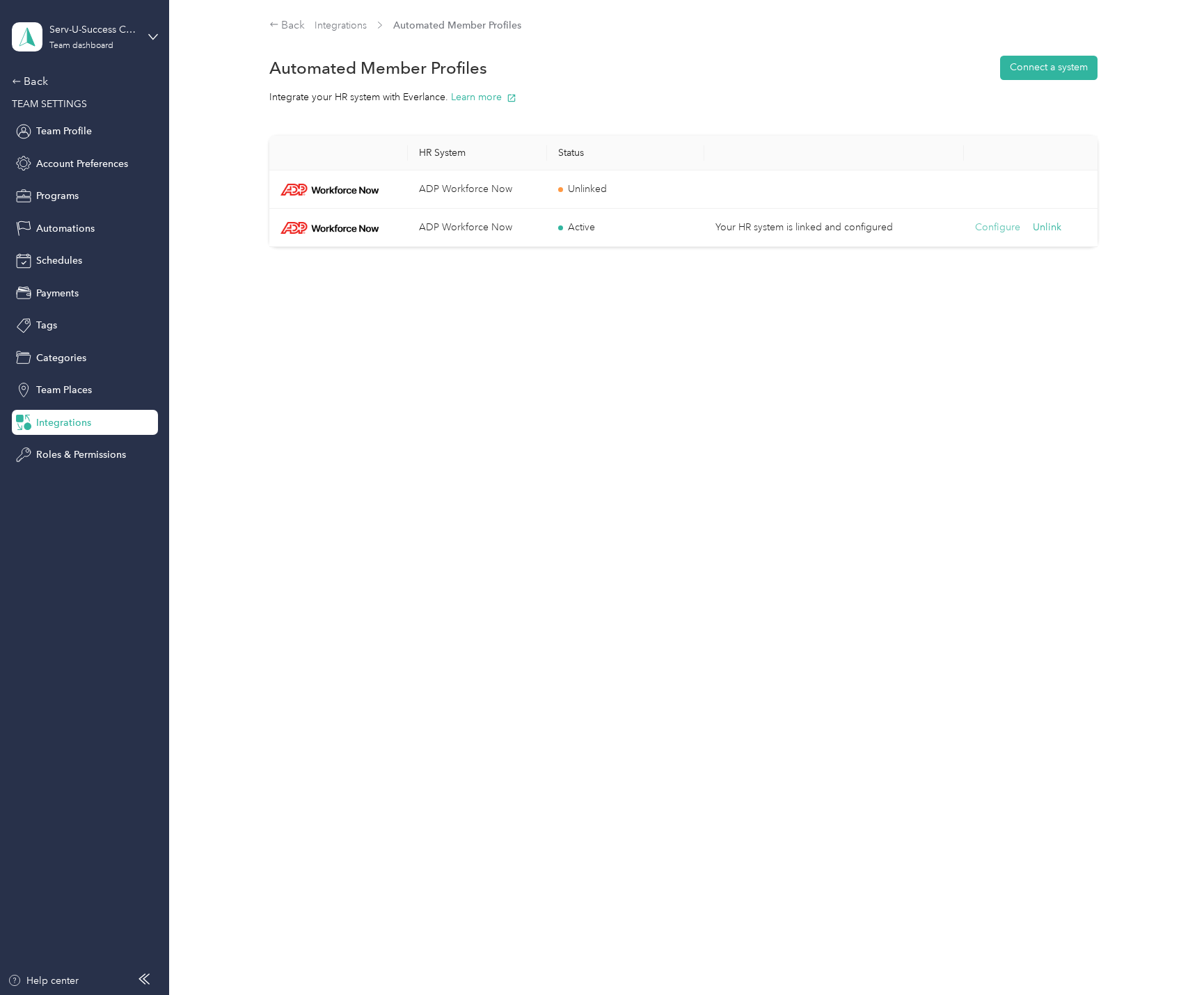
click at [996, 221] on button "Configure" at bounding box center [997, 228] width 45 height 16
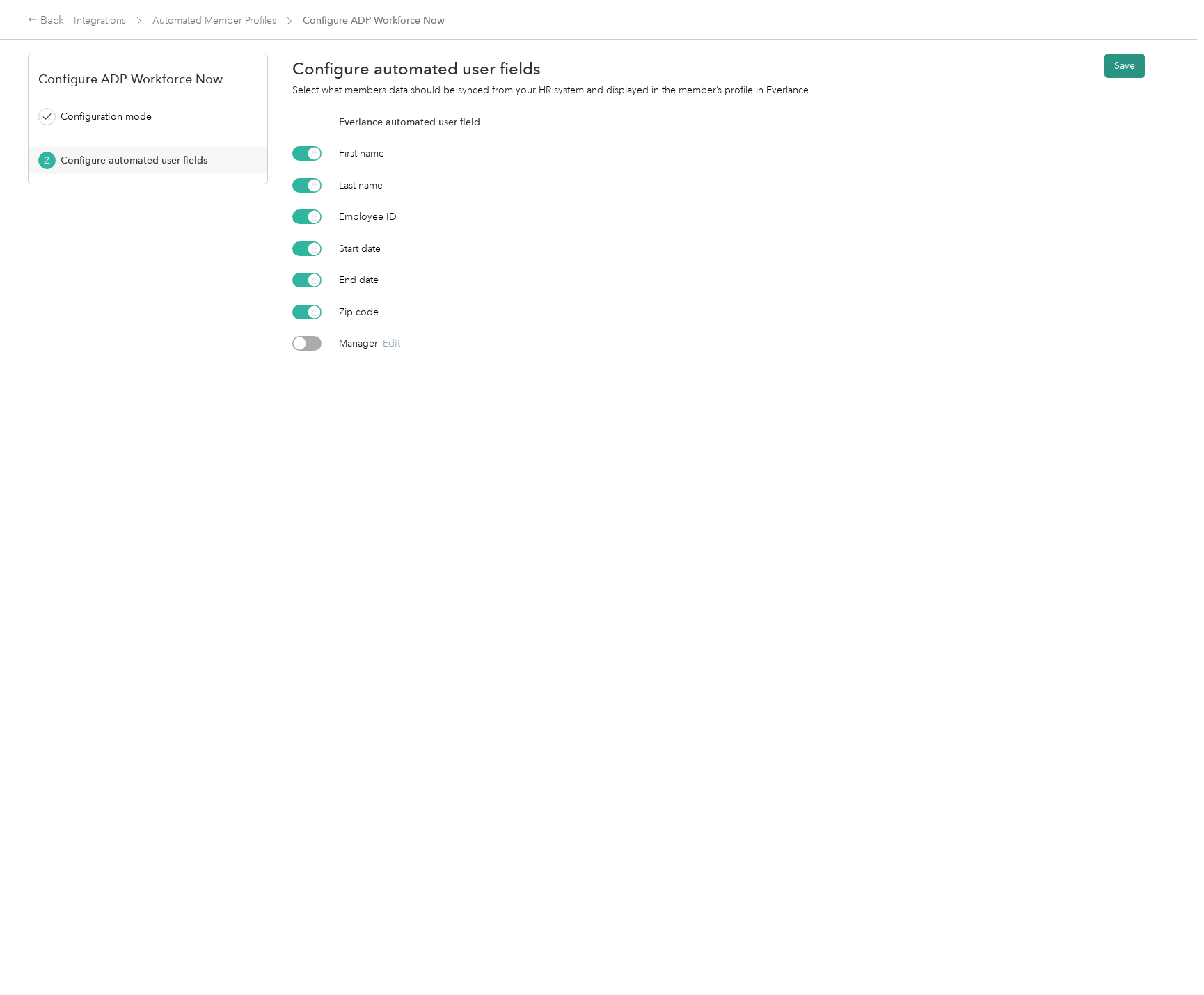
click at [1119, 64] on button "Save" at bounding box center [1125, 65] width 41 height 24
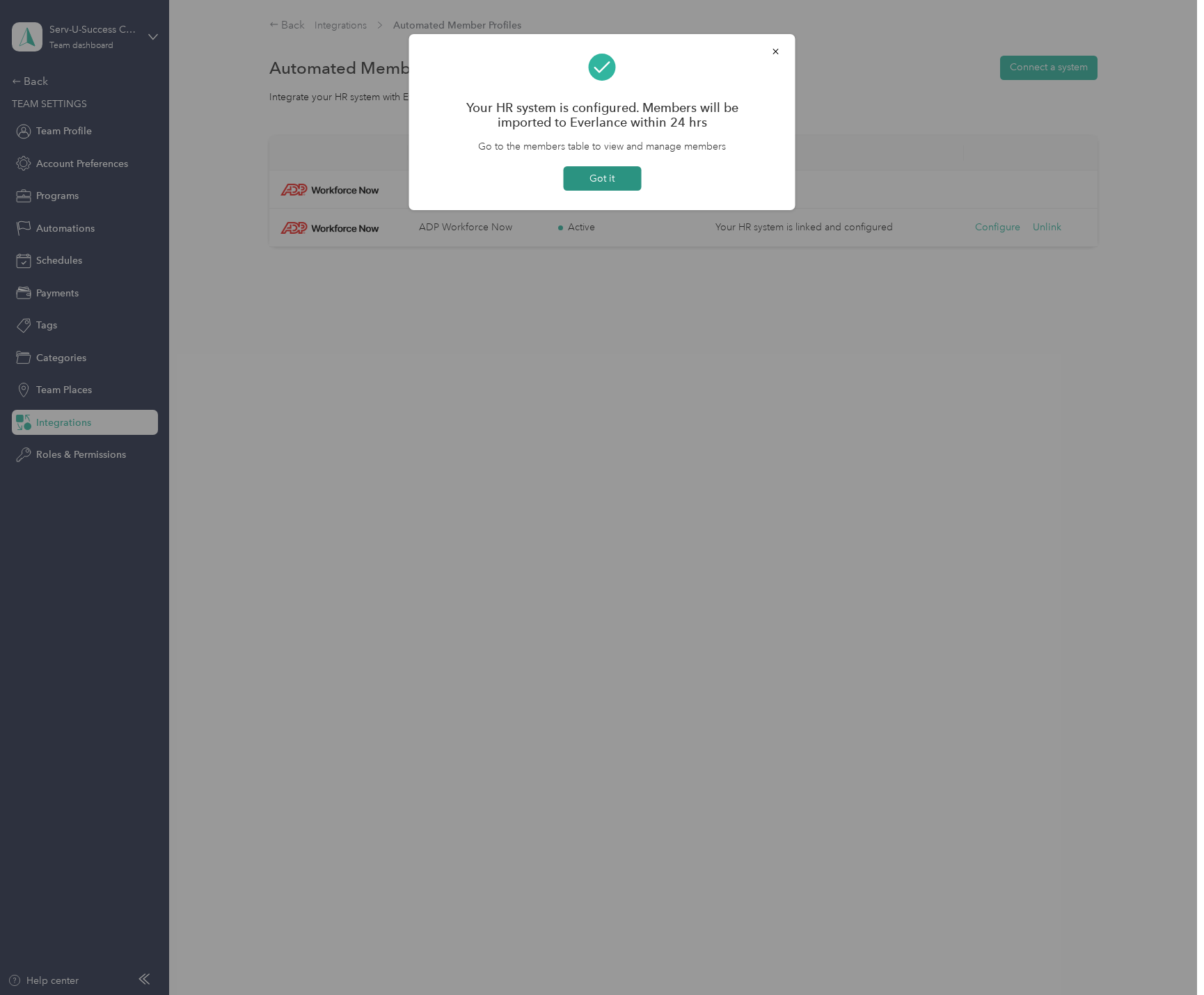
click at [602, 177] on button "Got it" at bounding box center [602, 178] width 78 height 24
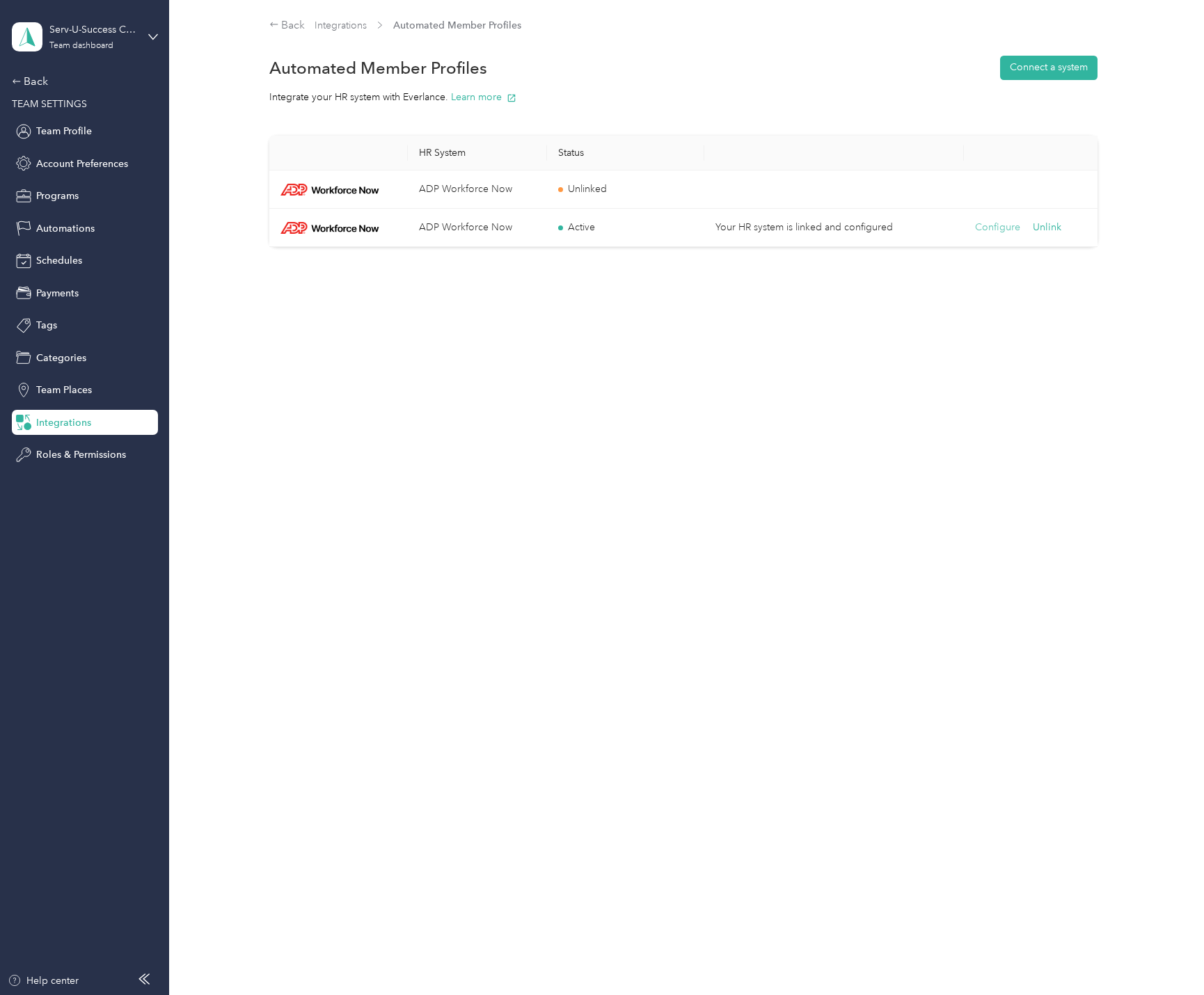
click at [984, 226] on button "Configure" at bounding box center [997, 228] width 45 height 16
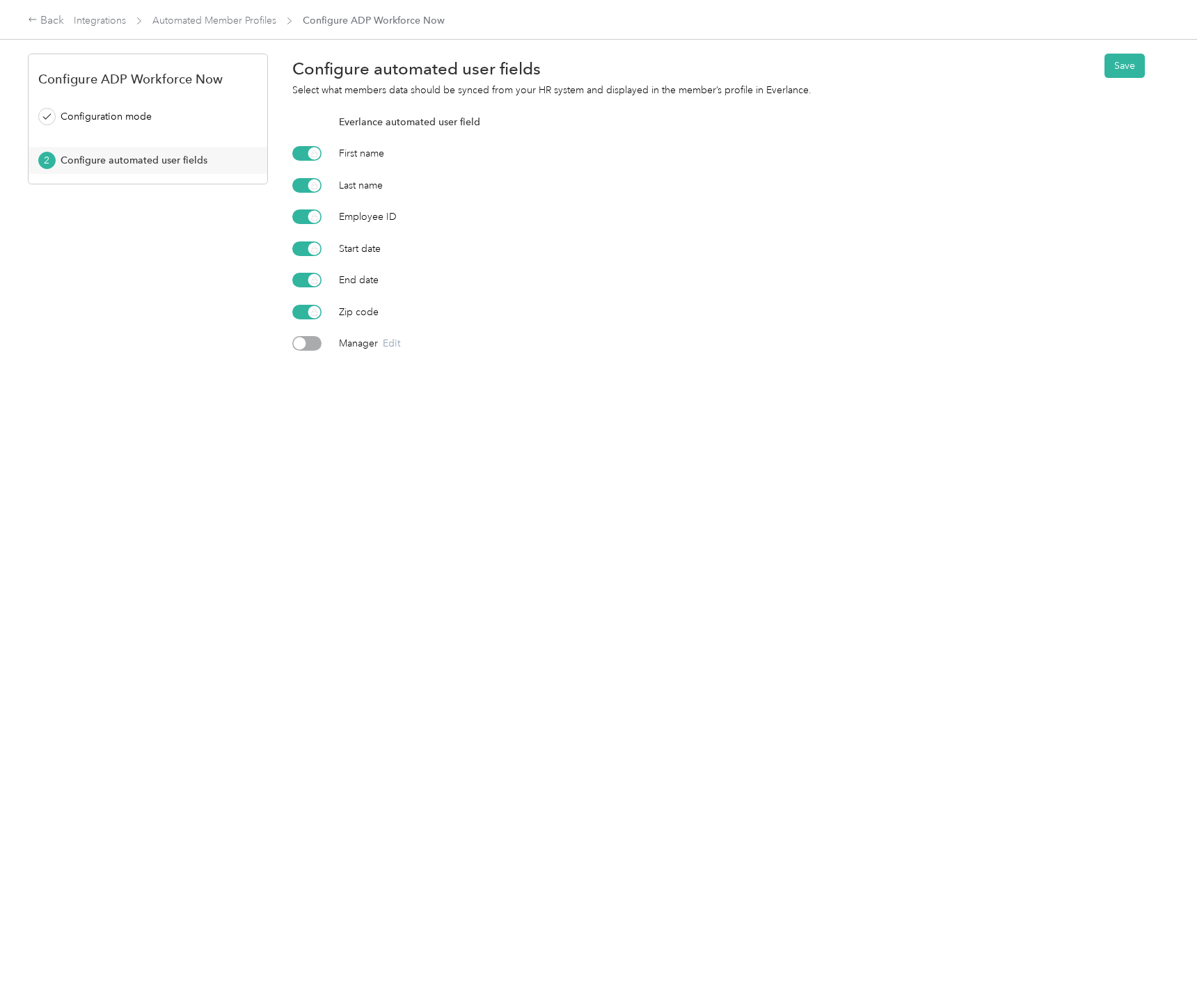
click at [316, 346] on div at bounding box center [307, 343] width 30 height 15
click at [1110, 72] on button "Save" at bounding box center [1125, 65] width 41 height 24
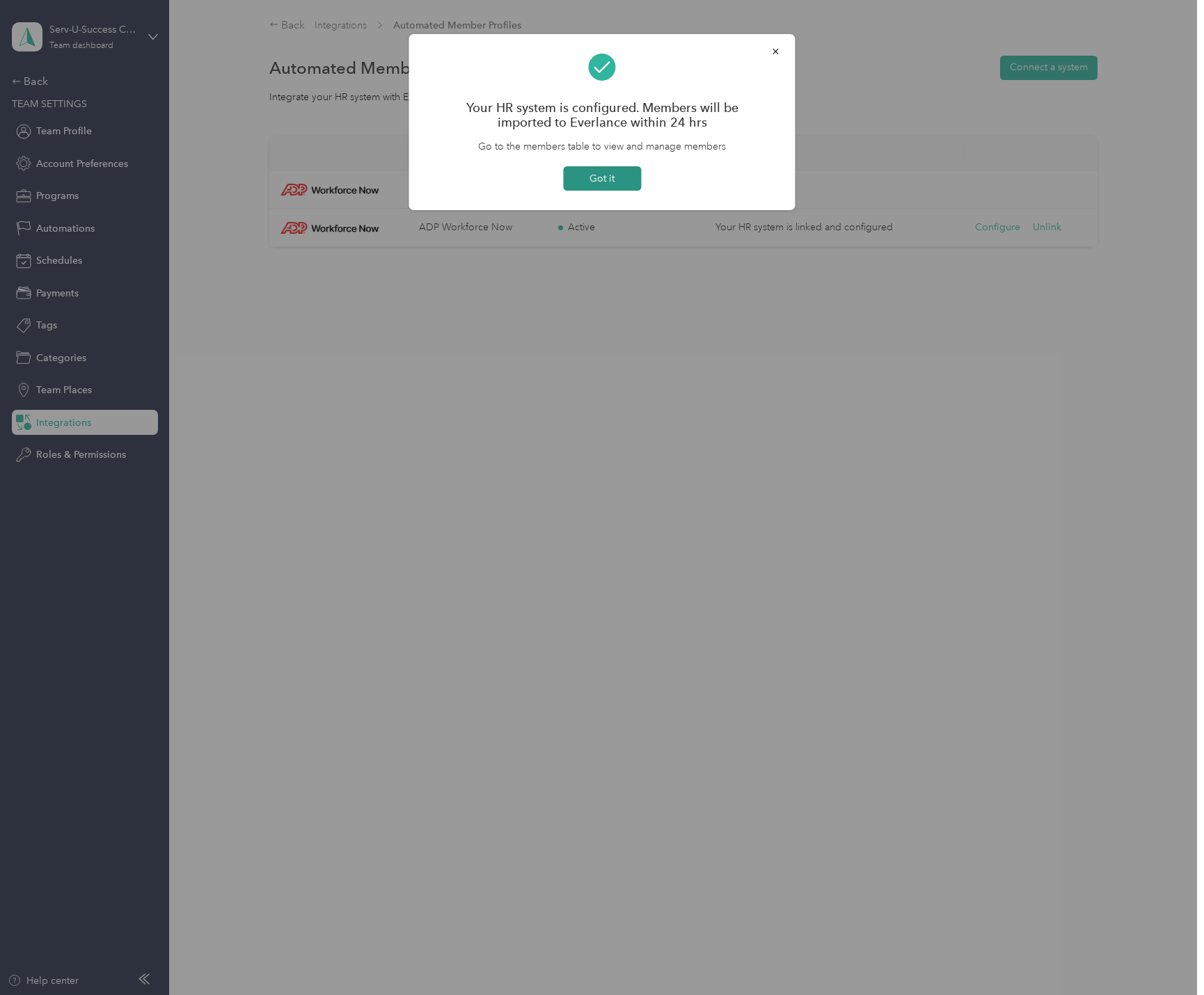
click at [578, 181] on button "Got it" at bounding box center [602, 178] width 78 height 24
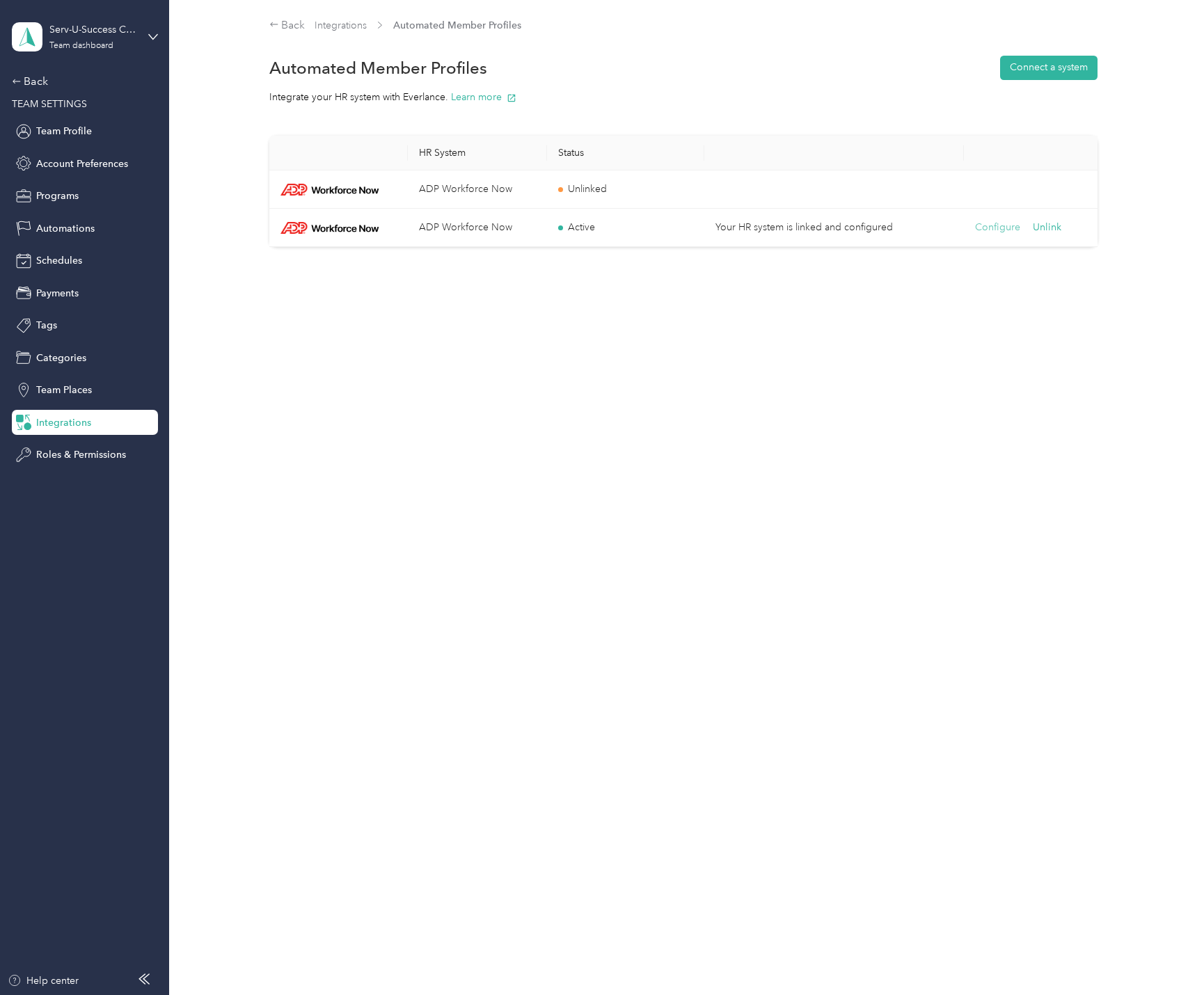
click at [992, 233] on button "Configure" at bounding box center [997, 228] width 45 height 16
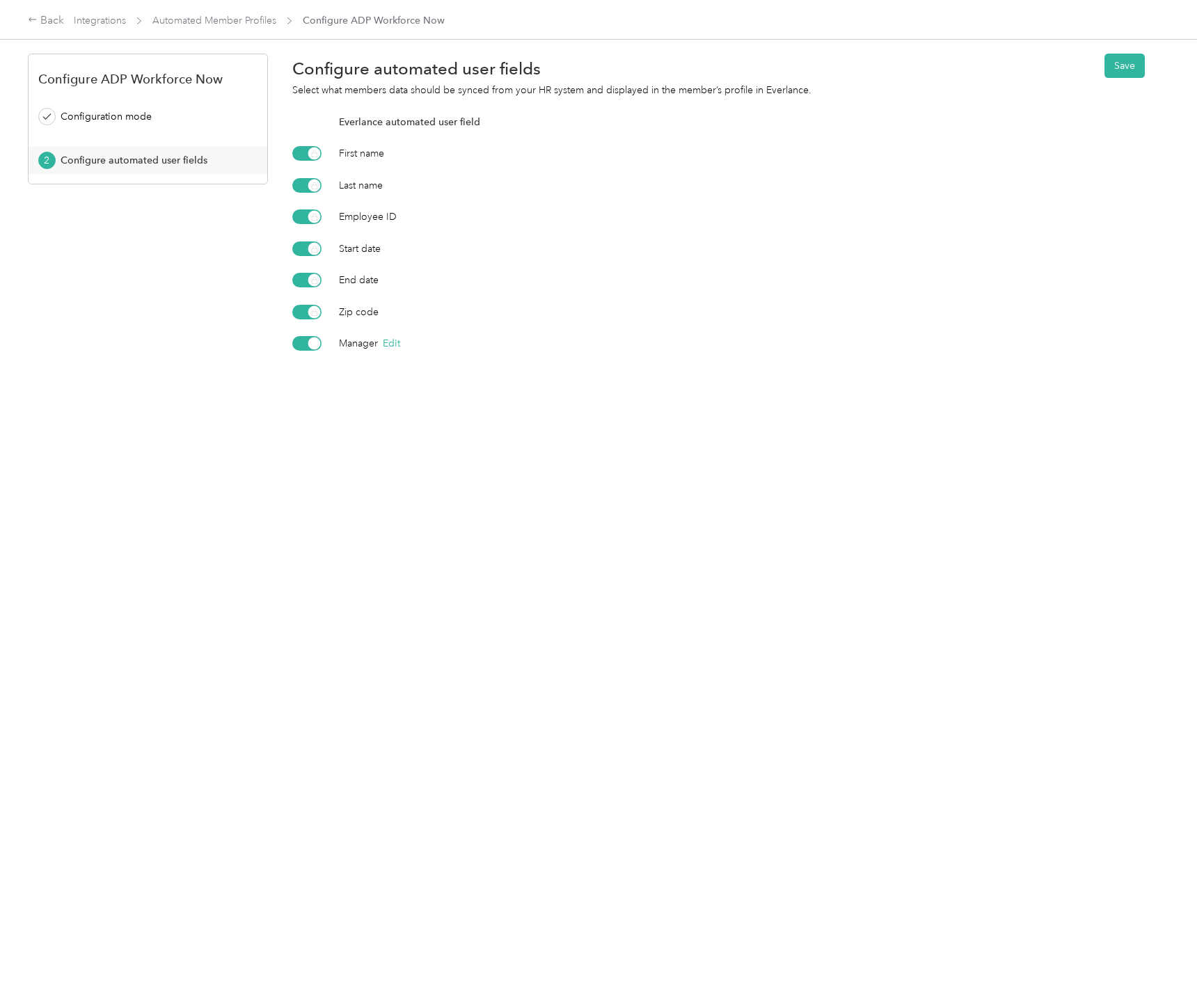
click at [310, 346] on div at bounding box center [315, 344] width 12 height 12
click at [1140, 69] on button "Save" at bounding box center [1125, 65] width 41 height 24
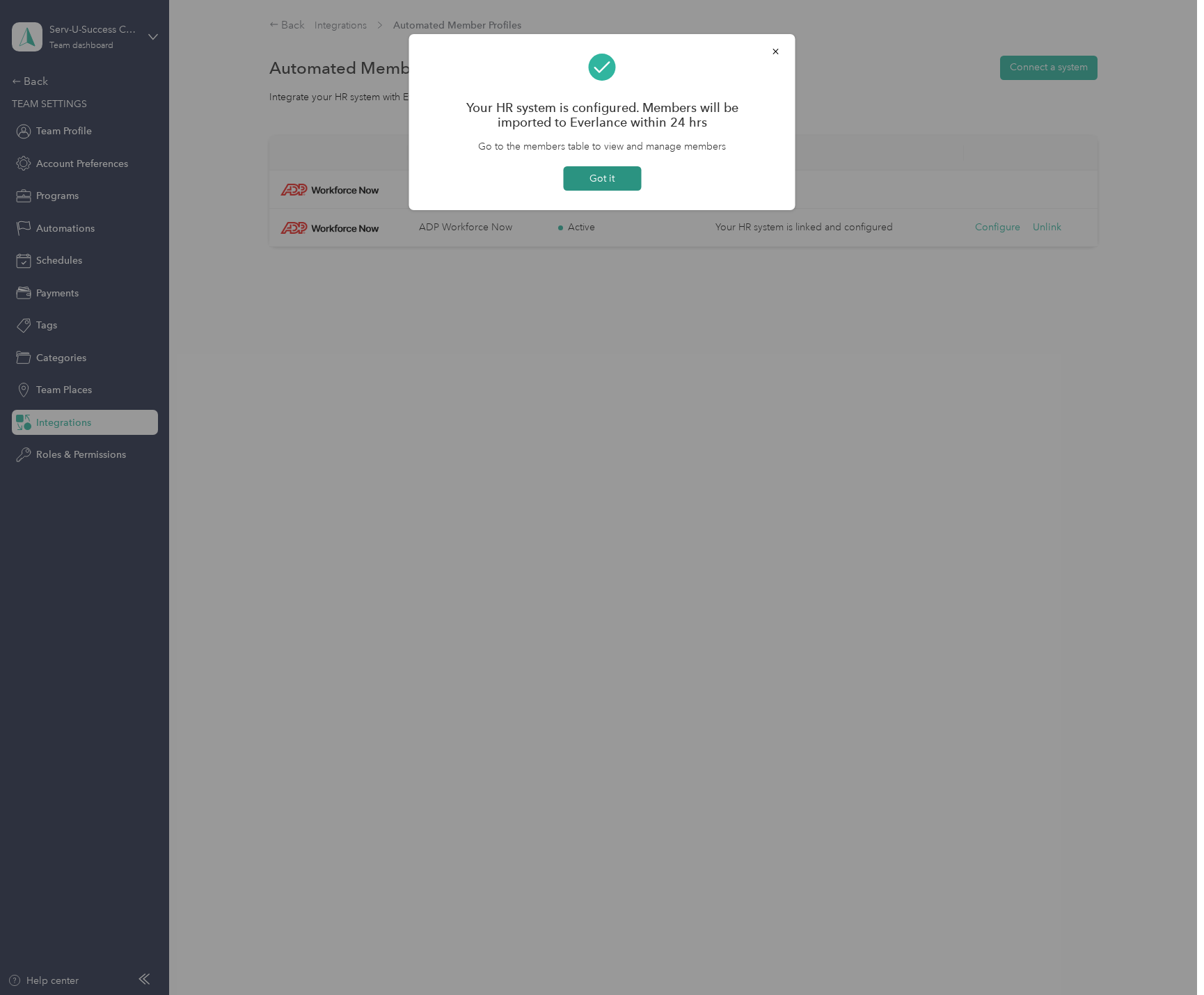
click at [618, 178] on button "Got it" at bounding box center [602, 178] width 78 height 24
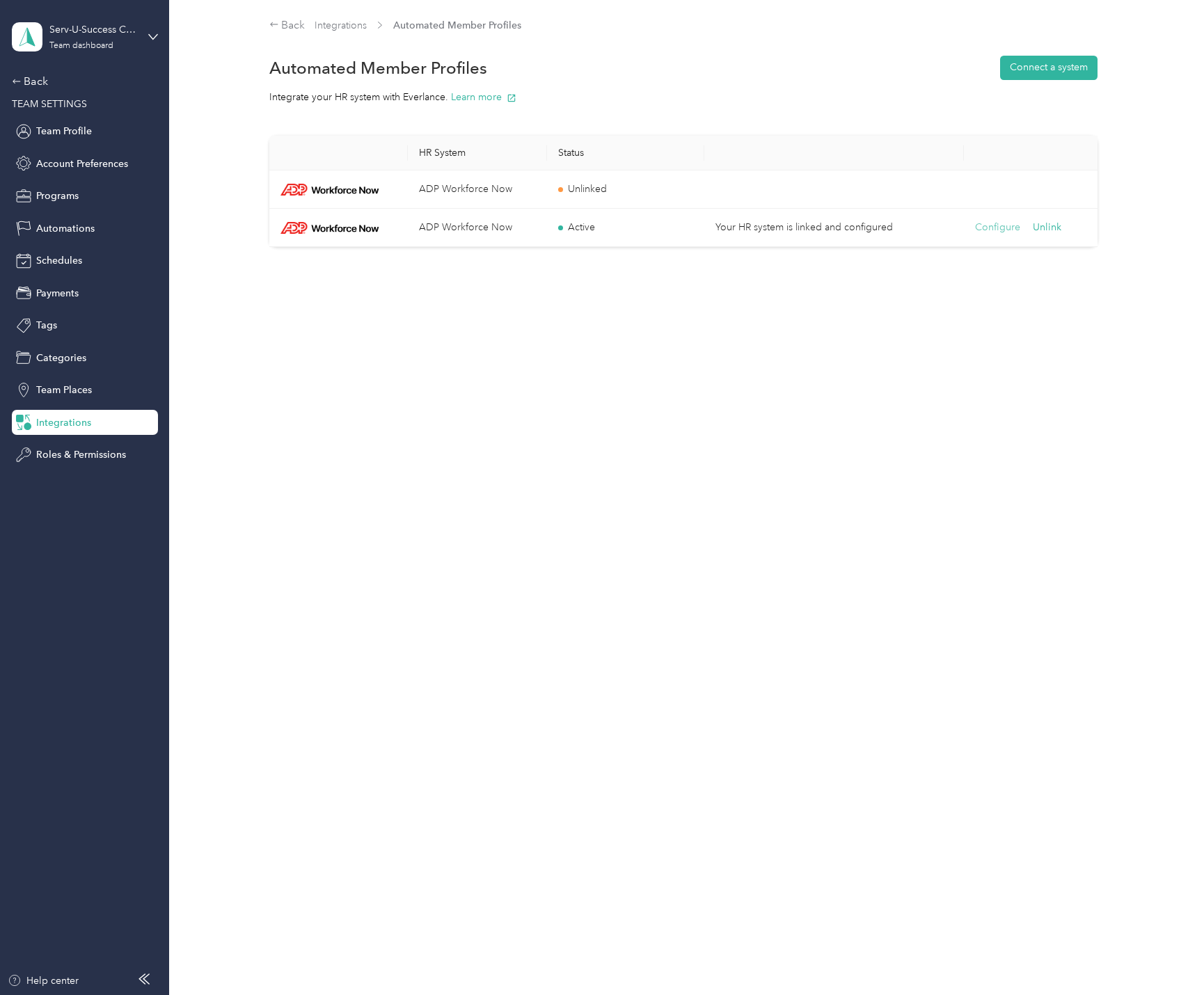
click at [987, 230] on button "Configure" at bounding box center [997, 228] width 45 height 16
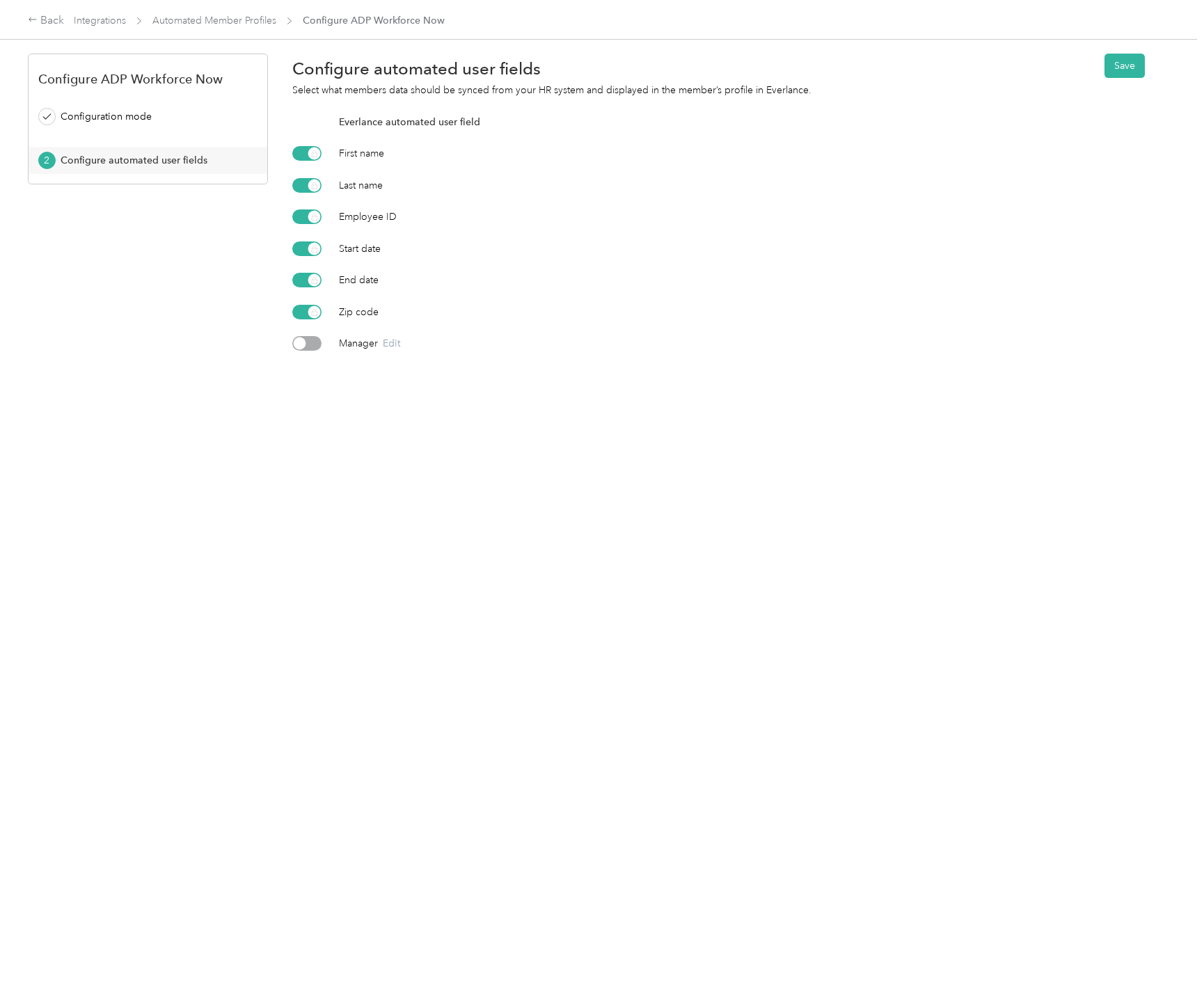
click at [307, 340] on div at bounding box center [307, 343] width 30 height 15
click at [1115, 69] on button "Save" at bounding box center [1125, 65] width 41 height 24
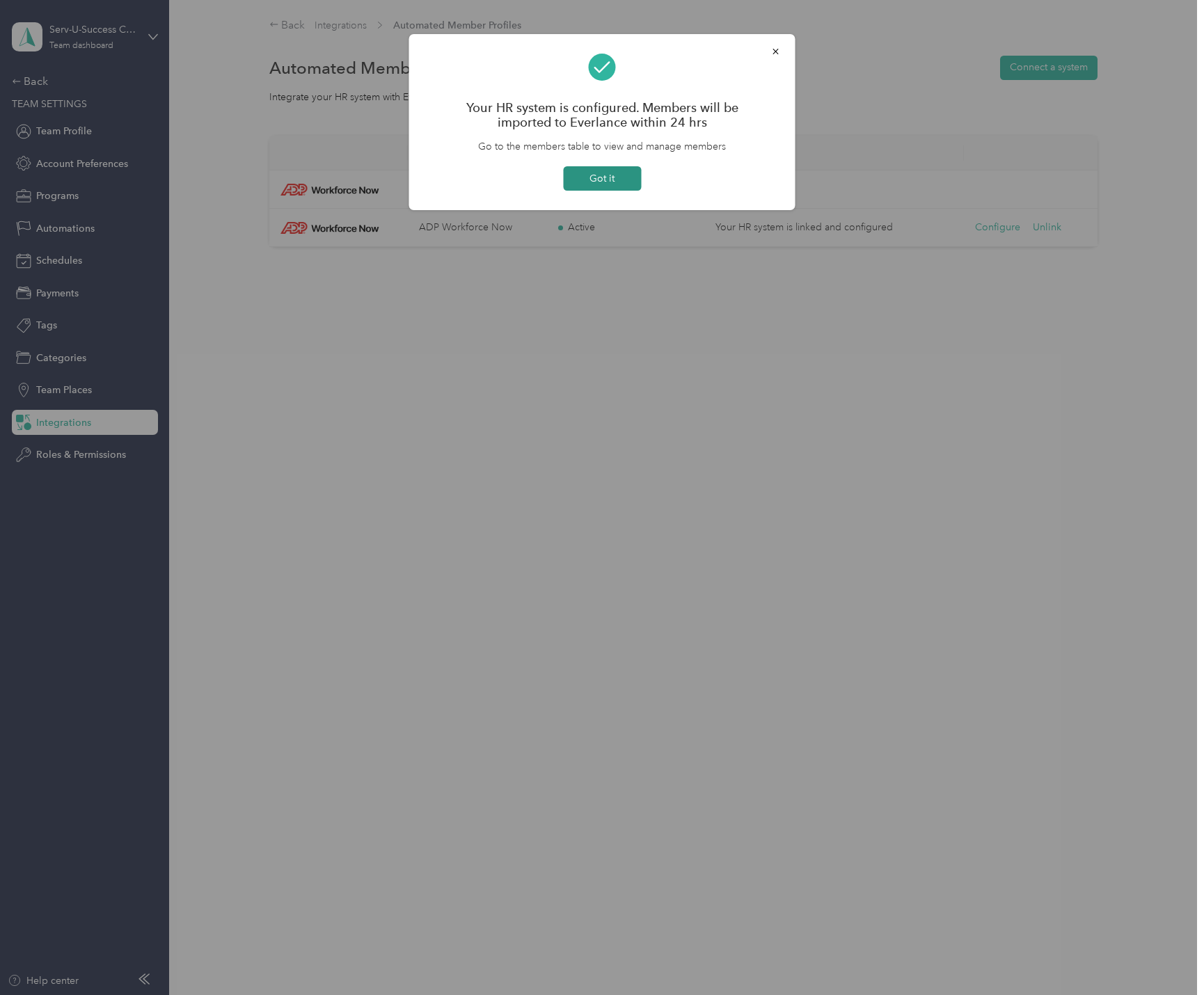
click at [615, 184] on button "Got it" at bounding box center [602, 178] width 78 height 24
